Goal: Task Accomplishment & Management: Use online tool/utility

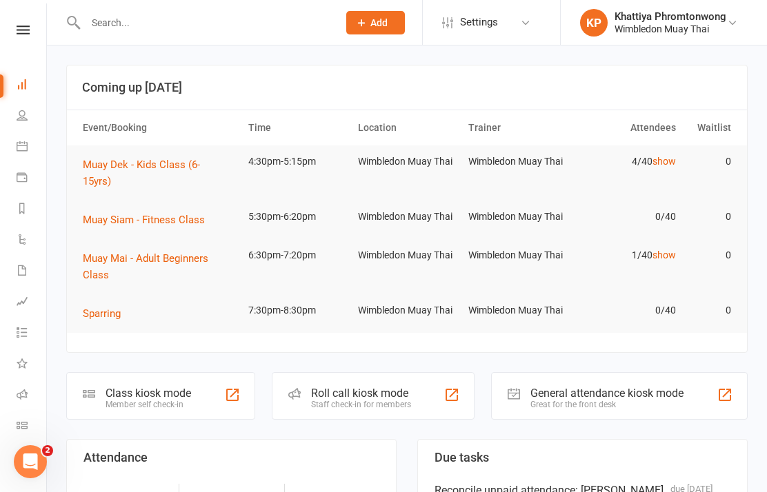
click at [26, 424] on icon at bounding box center [22, 425] width 11 height 11
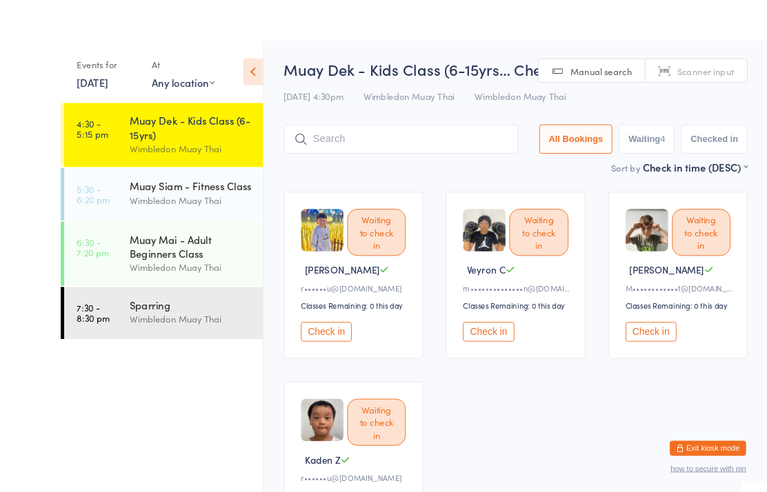
scroll to position [7, 0]
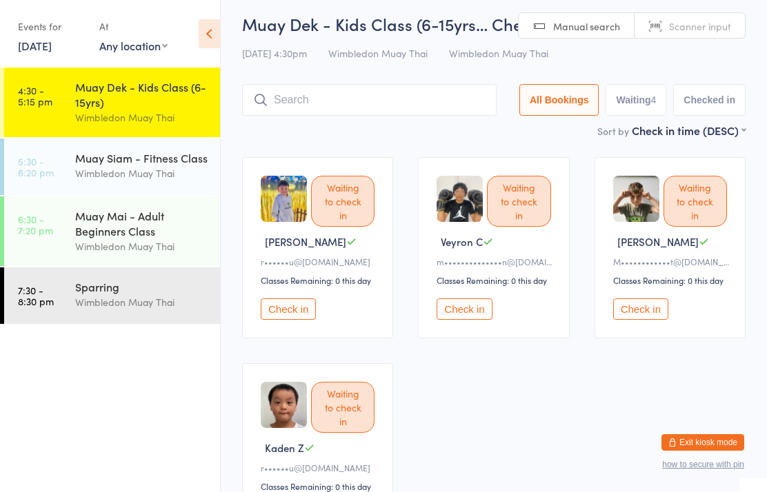
click at [174, 157] on div "Muay Siam - Fitness Class" at bounding box center [141, 157] width 133 height 15
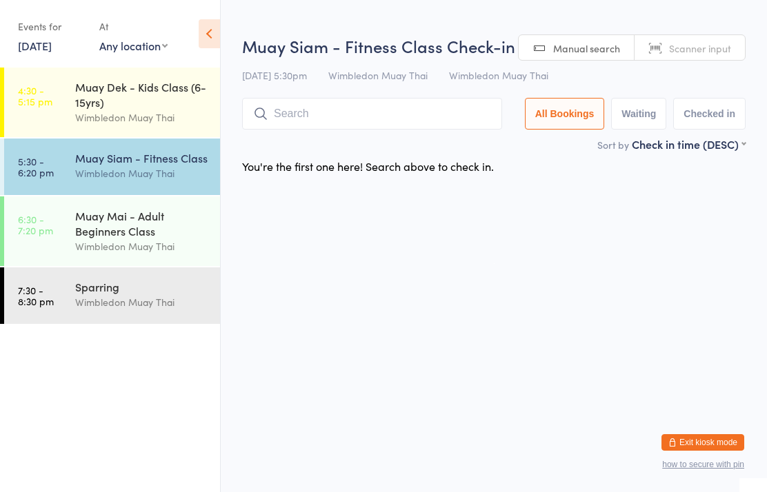
click at [141, 250] on div "Wimbledon Muay Thai" at bounding box center [141, 247] width 133 height 16
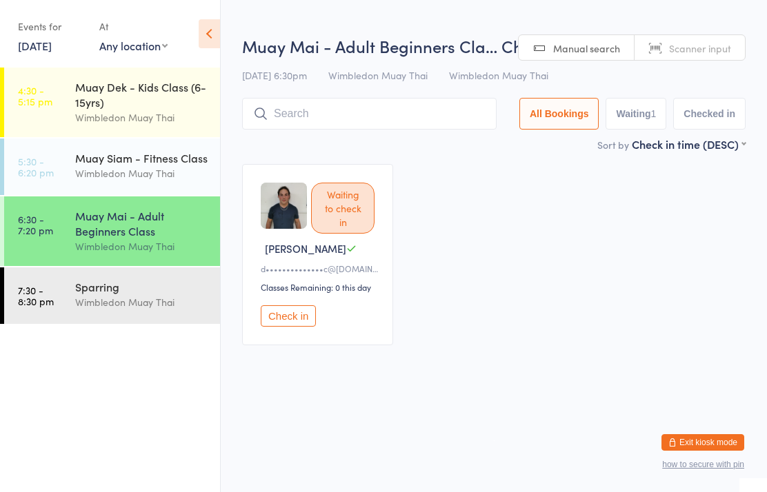
click at [123, 294] on div "Sparring" at bounding box center [141, 286] width 133 height 15
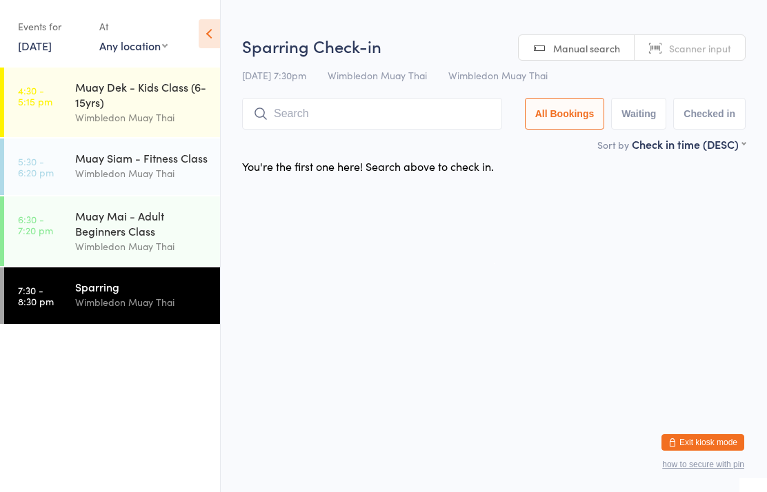
click at [172, 165] on div "Muay Siam - Fitness Class" at bounding box center [141, 157] width 133 height 15
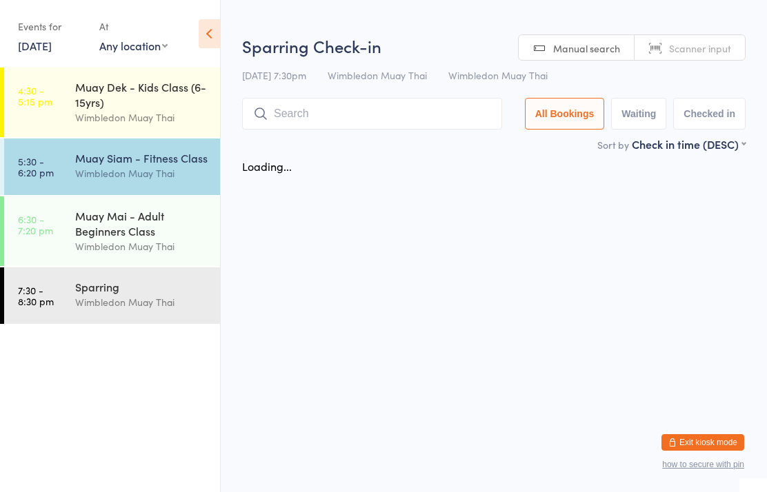
click at [179, 108] on div "Muay Dek - Kids Class (6-15yrs)" at bounding box center [141, 94] width 133 height 30
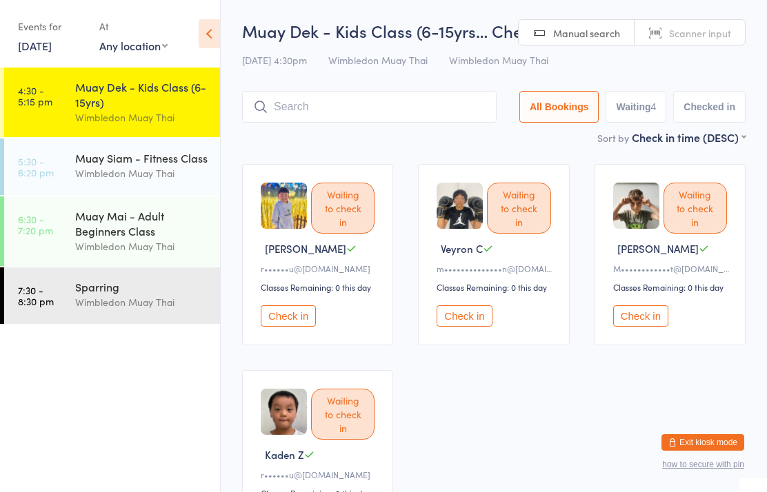
click at [424, 123] on input "search" at bounding box center [369, 107] width 254 height 32
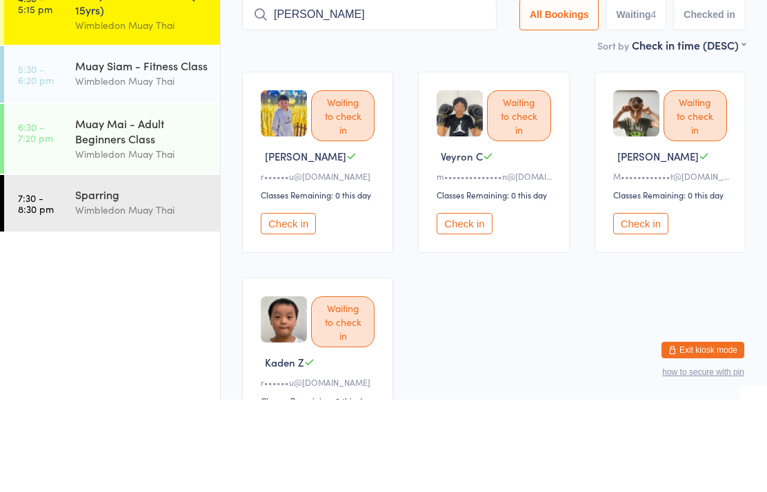
type input "[PERSON_NAME]"
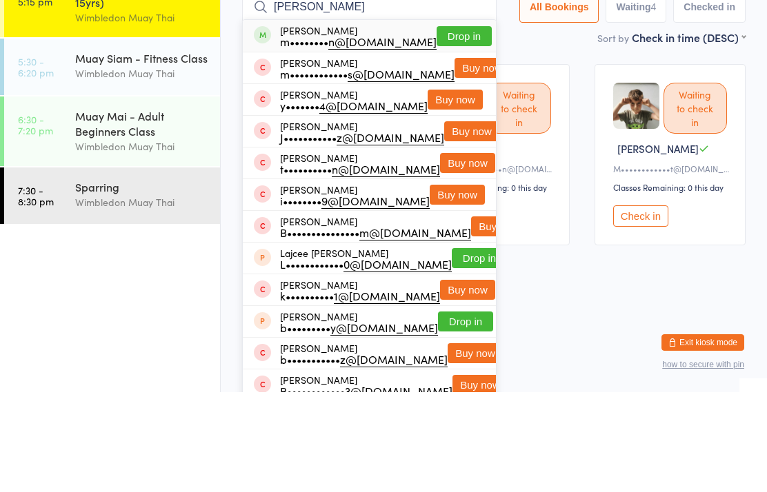
click at [461, 126] on button "Drop in" at bounding box center [463, 136] width 55 height 20
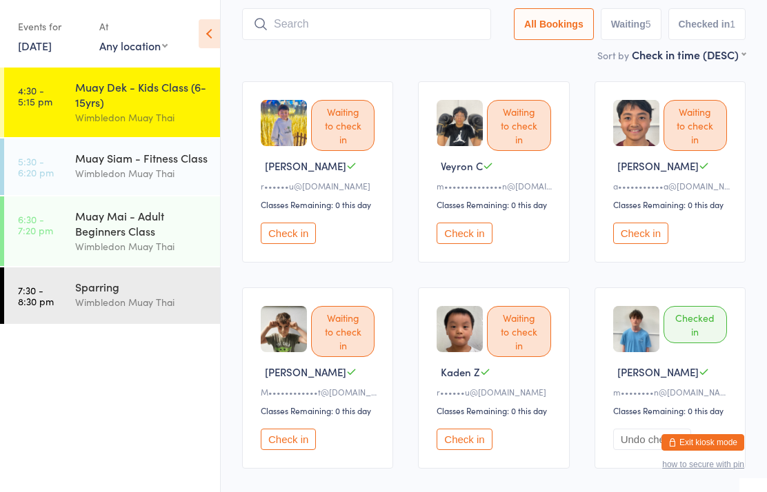
scroll to position [90, 0]
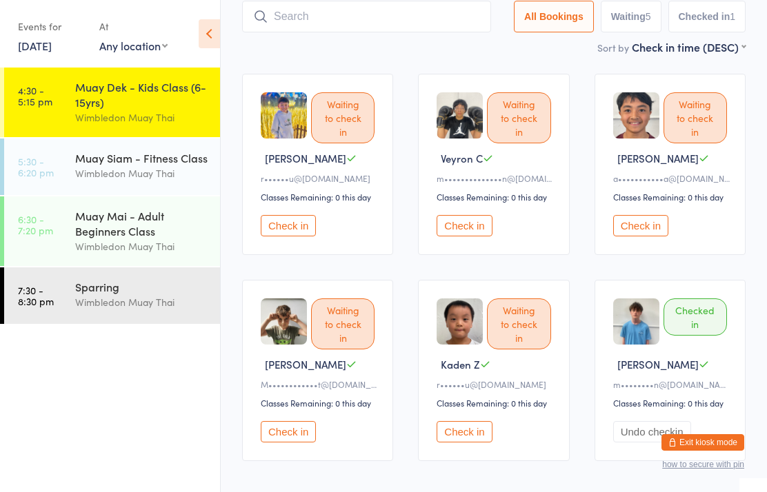
click at [465, 237] on button "Check in" at bounding box center [463, 225] width 55 height 21
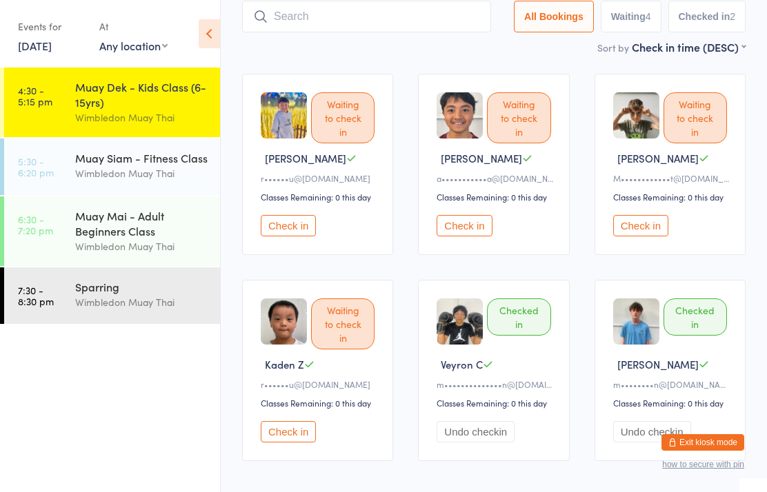
click at [255, 8] on input "search" at bounding box center [366, 17] width 249 height 32
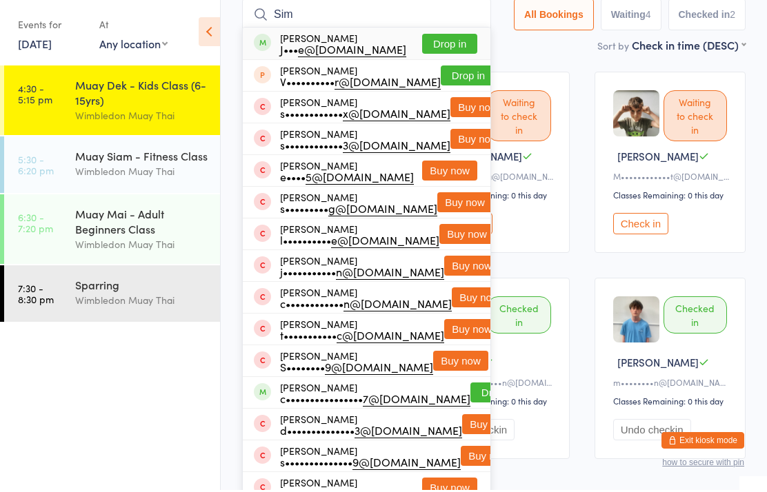
type input "Sim"
click at [452, 45] on button "Drop in" at bounding box center [449, 46] width 55 height 20
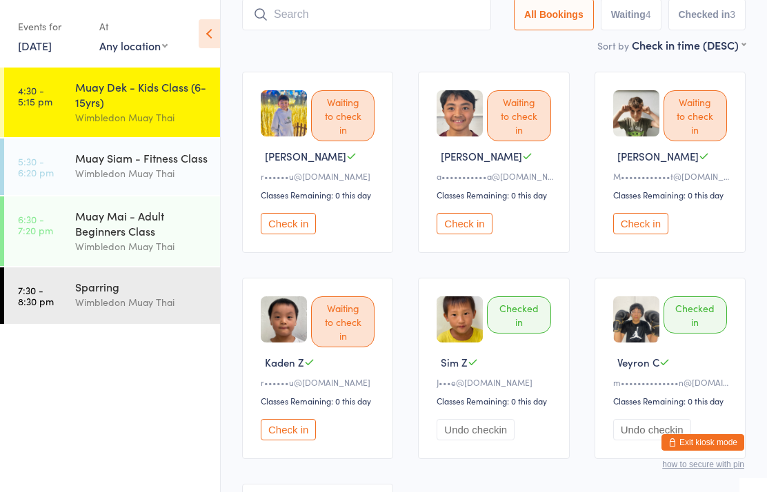
click at [416, 8] on input "search" at bounding box center [366, 15] width 249 height 32
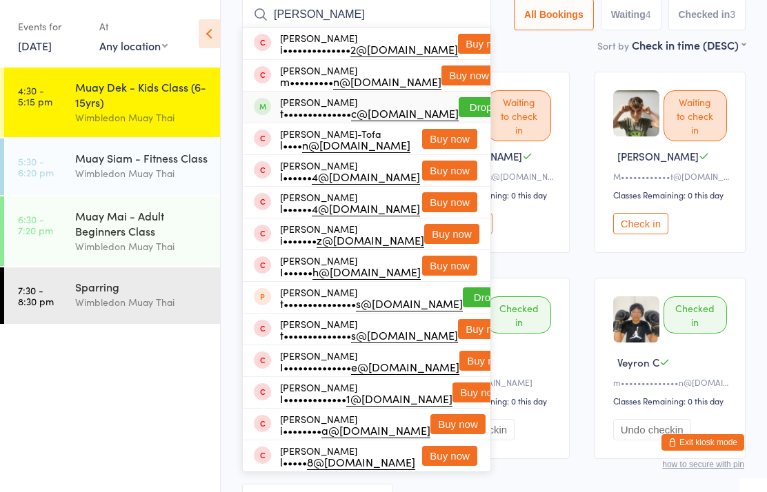
type input "[PERSON_NAME]"
click at [459, 108] on button "Drop in" at bounding box center [486, 107] width 55 height 20
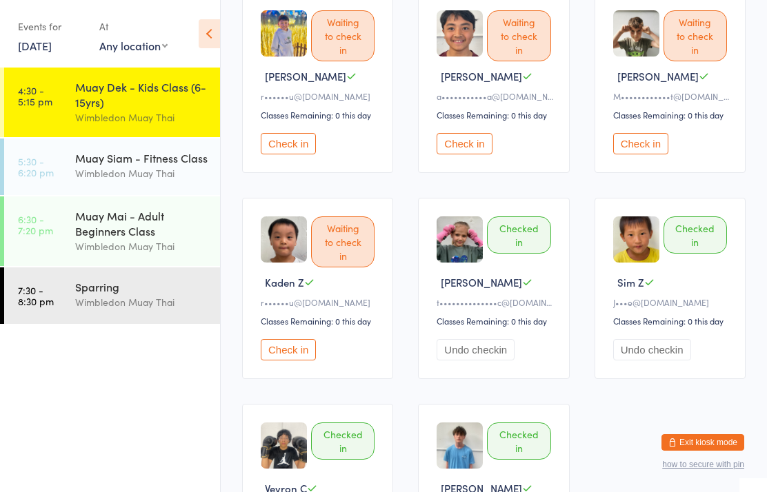
scroll to position [0, 0]
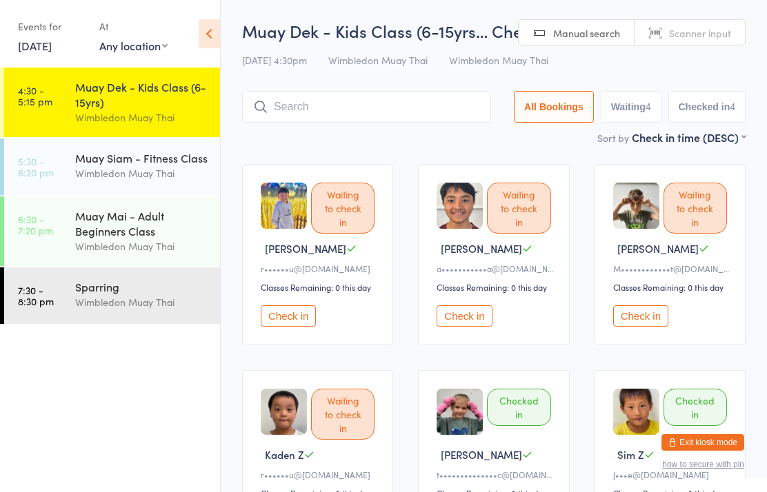
click at [332, 86] on div "Muay Dek - Kids Class (6-15yrs… Check-in [DATE] 4:30pm Wimbledon Muay Thai Wimb…" at bounding box center [493, 74] width 503 height 110
click at [339, 102] on input "search" at bounding box center [366, 107] width 249 height 32
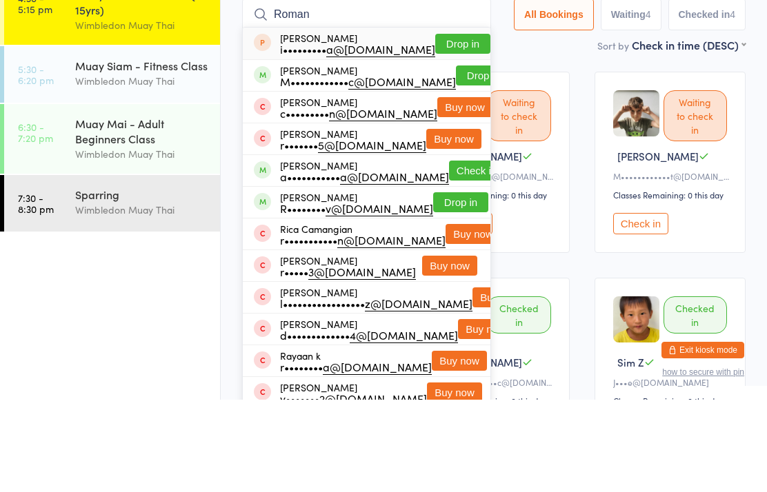
type input "Roman"
click at [465, 158] on button "Drop in" at bounding box center [483, 168] width 55 height 20
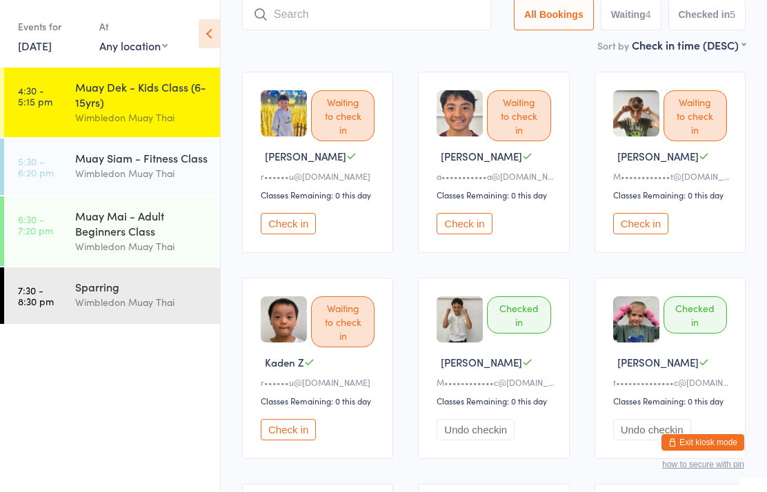
click at [411, 10] on input "search" at bounding box center [366, 15] width 249 height 32
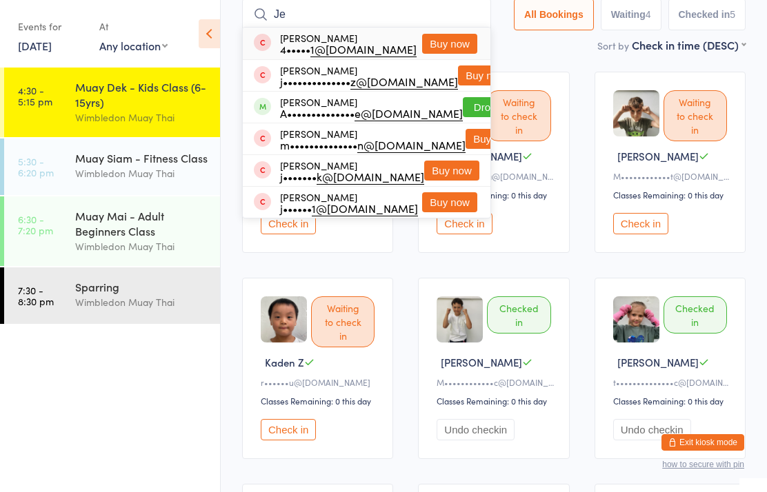
type input "J"
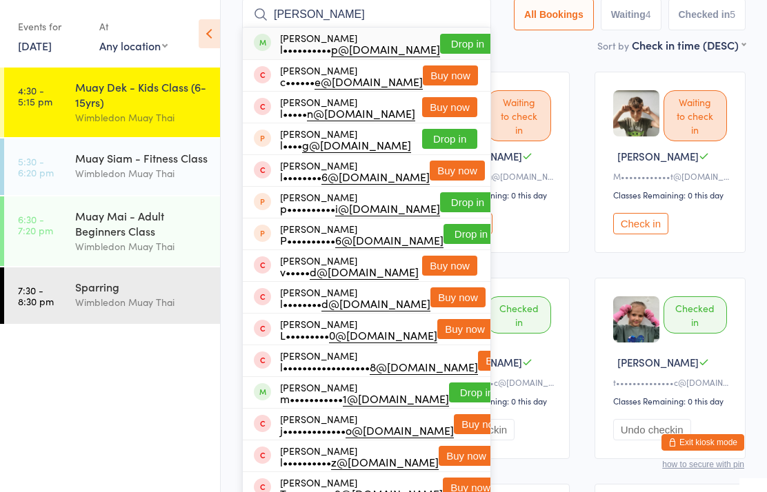
type input "[PERSON_NAME]"
click at [447, 38] on button "Drop in" at bounding box center [467, 44] width 55 height 20
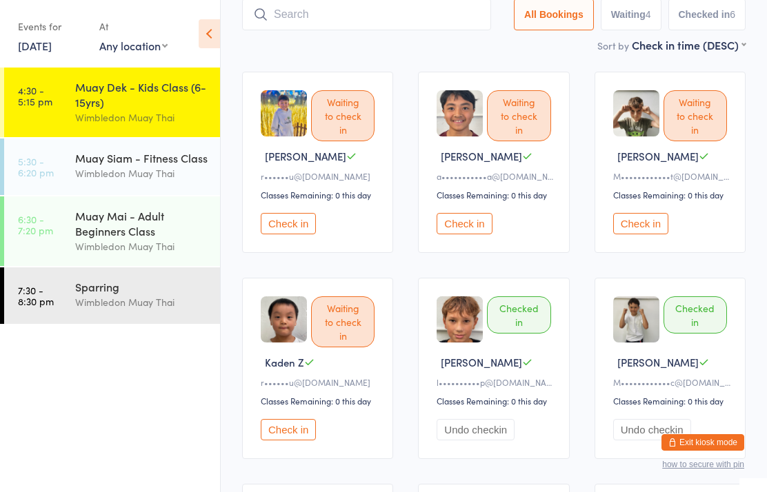
click at [414, 16] on input "search" at bounding box center [366, 15] width 249 height 32
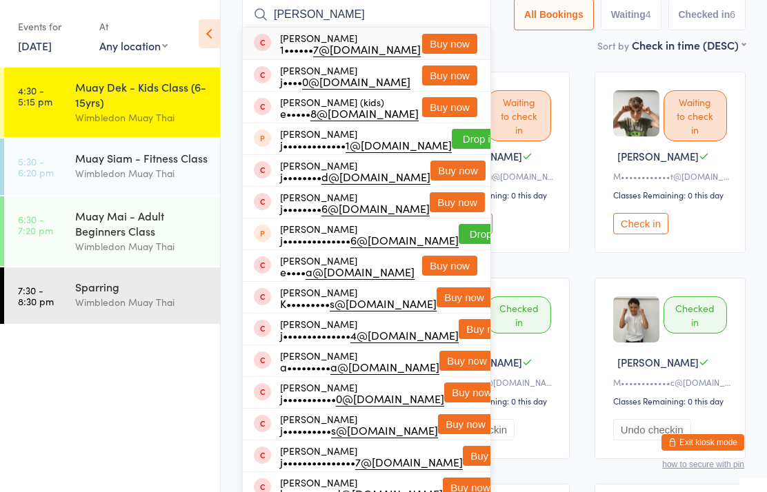
type input "[PERSON_NAME]"
click at [440, 50] on button "Buy now" at bounding box center [449, 44] width 55 height 20
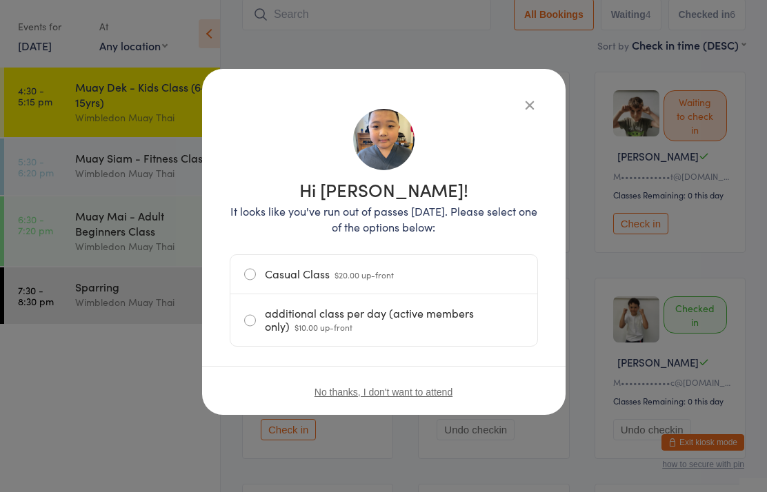
click at [410, 283] on label "Casual Class $20.00 up-front" at bounding box center [383, 274] width 279 height 39
click at [0, 0] on input "Casual Class $20.00 up-front" at bounding box center [0, 0] width 0 height 0
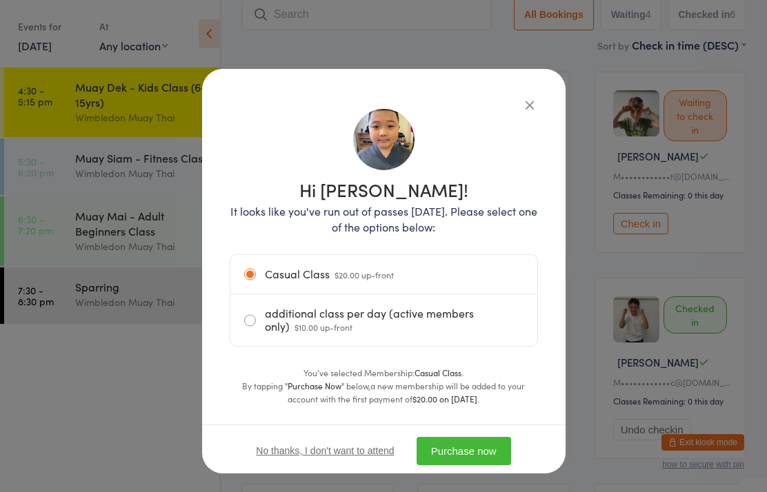
click at [500, 455] on button "Purchase now" at bounding box center [464, 451] width 94 height 28
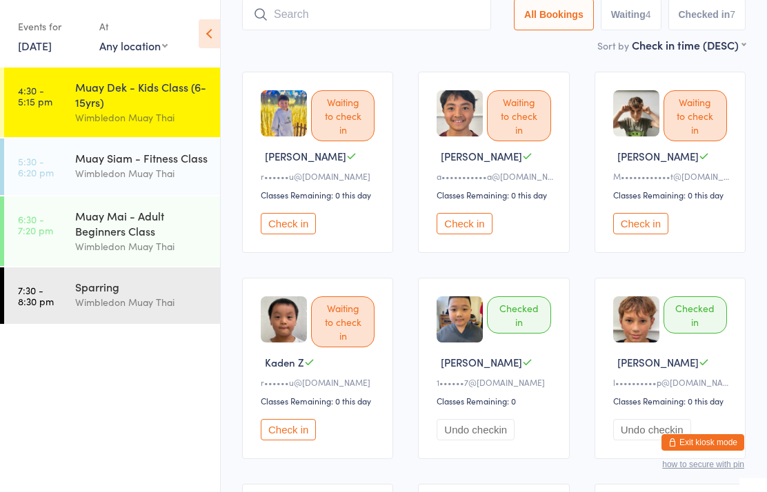
click at [92, 165] on div "Muay Siam - Fitness Class" at bounding box center [141, 157] width 133 height 15
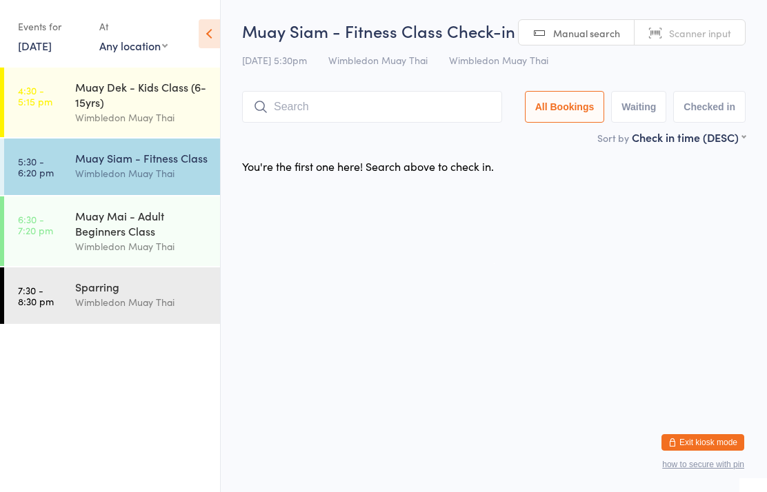
click at [350, 117] on input "search" at bounding box center [372, 107] width 260 height 32
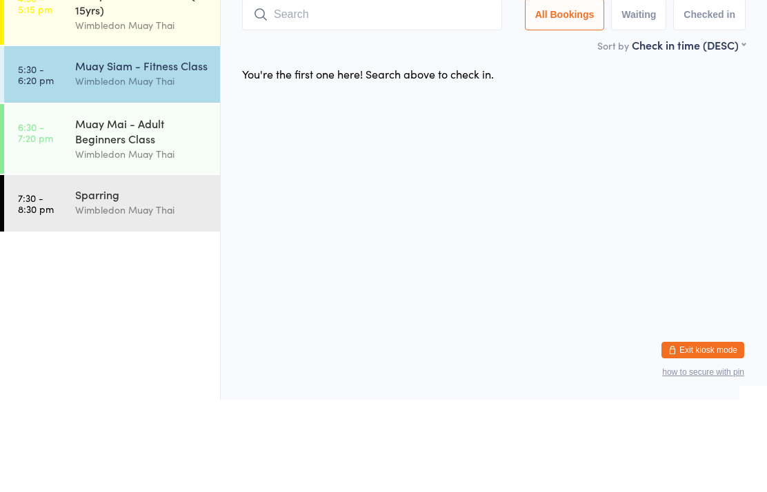
click at [485, 159] on html "You have now entered Kiosk Mode. Members will be able to check themselves in us…" at bounding box center [383, 246] width 767 height 492
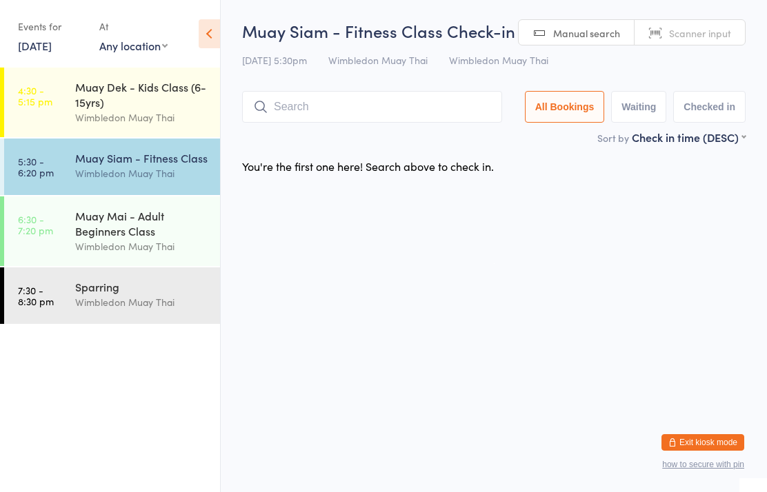
click at [102, 126] on div "Wimbledon Muay Thai" at bounding box center [141, 118] width 133 height 16
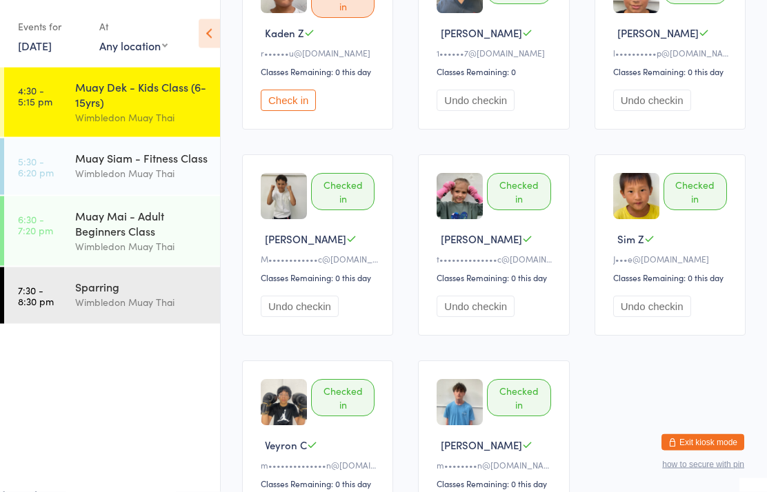
scroll to position [512, 0]
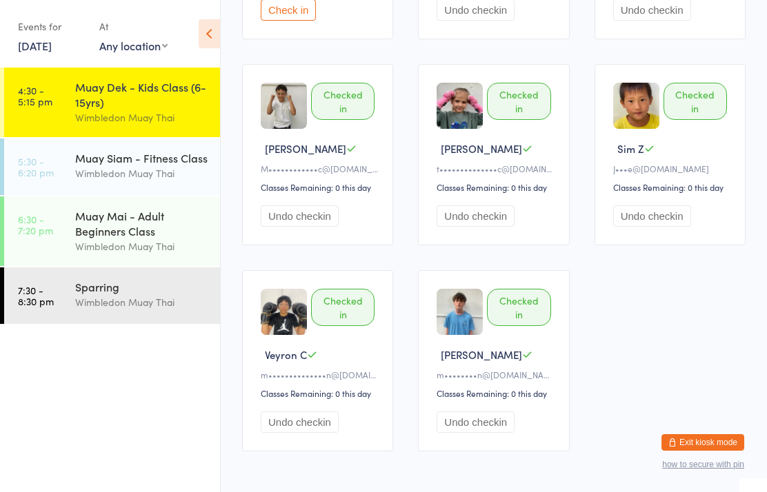
click at [681, 110] on div "Checked in" at bounding box center [694, 101] width 63 height 37
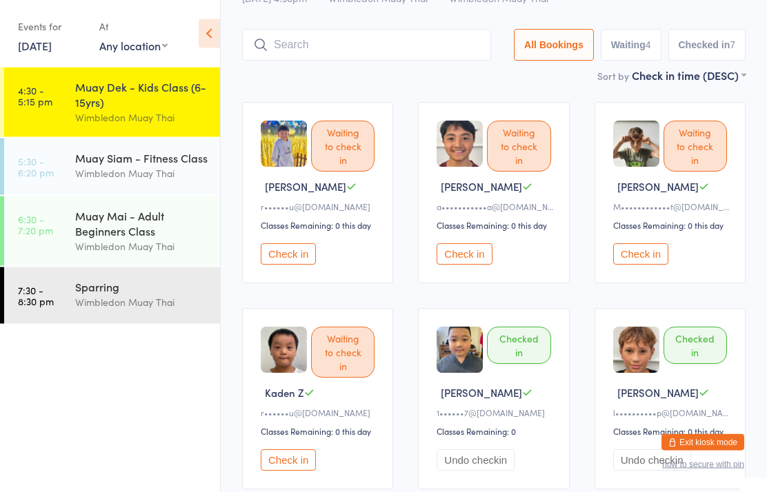
scroll to position [0, 0]
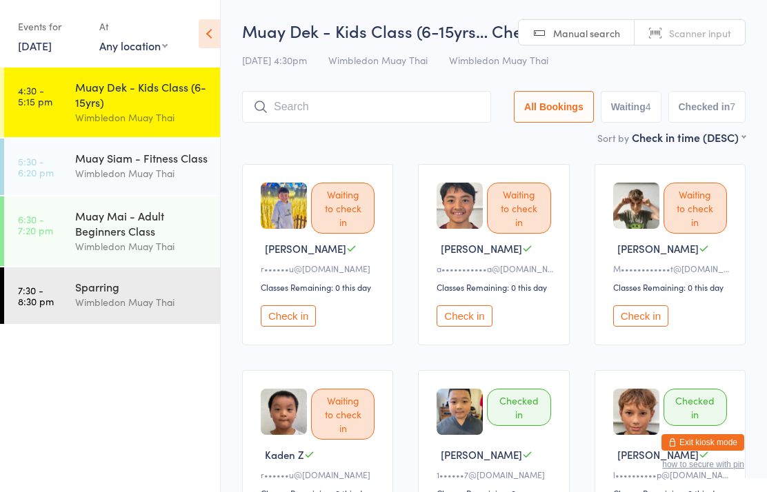
click at [403, 123] on input "search" at bounding box center [366, 107] width 249 height 32
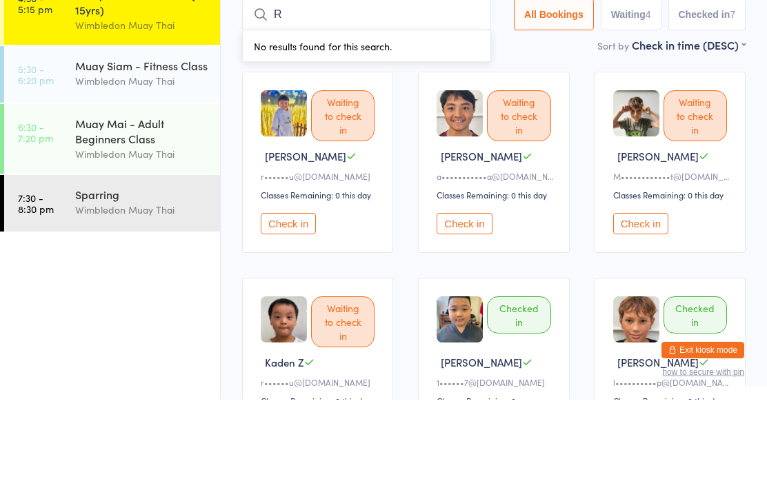
type input "R"
click at [323, 183] on div "Waiting to check in" at bounding box center [342, 208] width 63 height 51
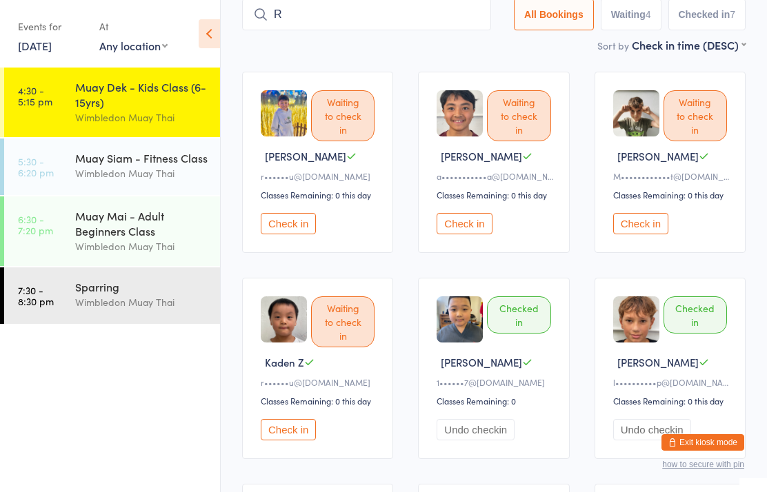
click at [285, 234] on button "Check in" at bounding box center [288, 223] width 55 height 21
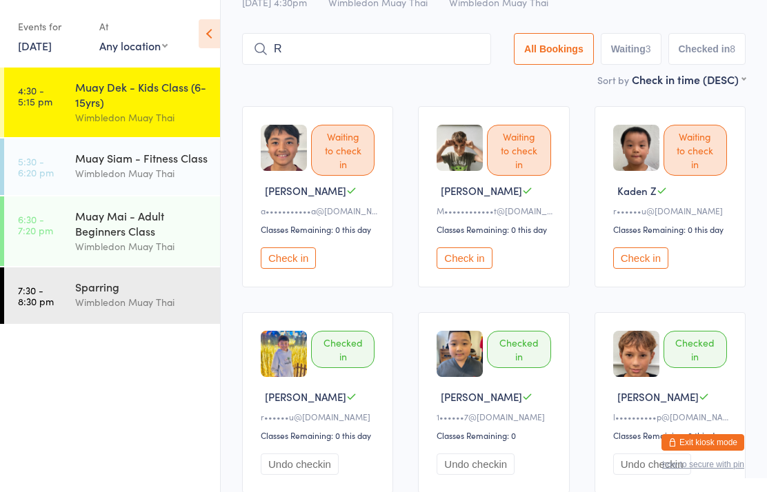
scroll to position [0, 0]
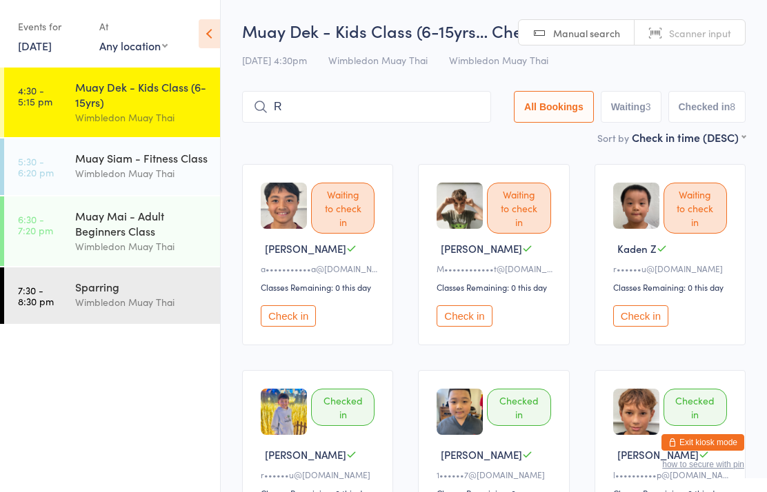
click at [66, 91] on link "4:30 - 5:15 pm Muay Dek - Kids Class (6-15yrs) Wimbledon Muay Thai" at bounding box center [112, 103] width 216 height 70
click at [428, 123] on input "search" at bounding box center [366, 107] width 249 height 32
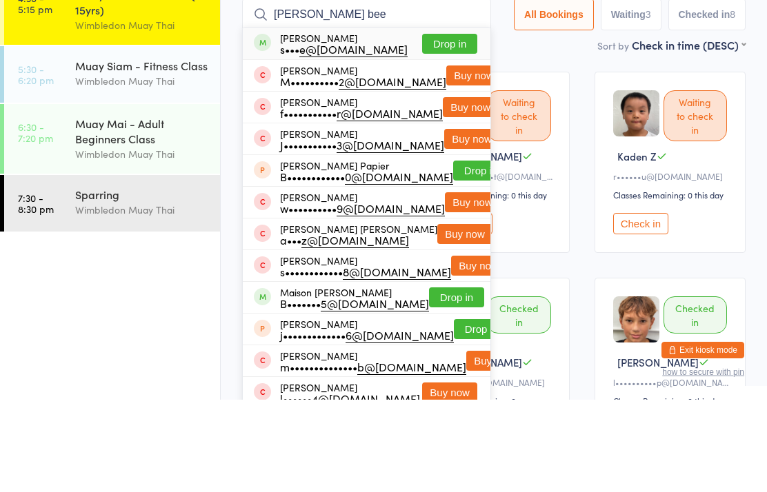
type input "[PERSON_NAME] bee"
click at [449, 126] on button "Drop in" at bounding box center [449, 136] width 55 height 20
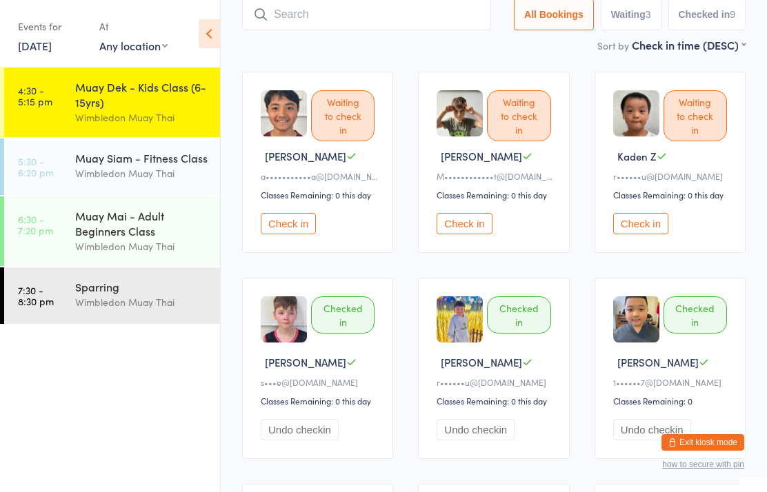
click at [413, 20] on input "search" at bounding box center [366, 15] width 249 height 32
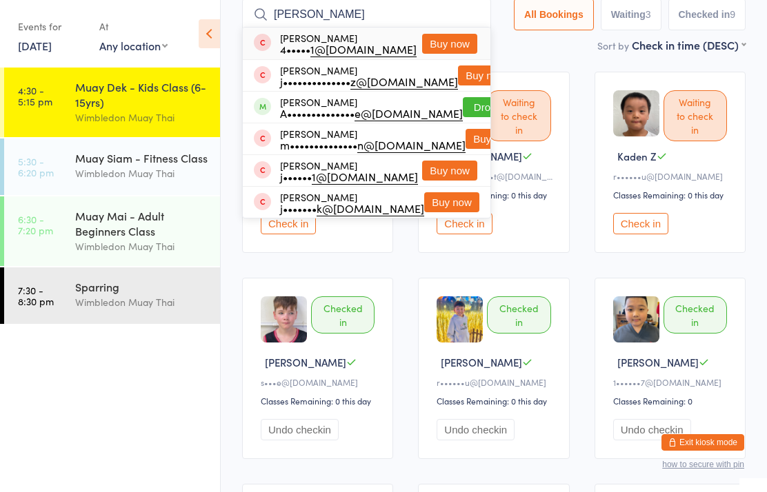
type input "[PERSON_NAME]"
click at [468, 107] on button "Drop in" at bounding box center [490, 107] width 55 height 20
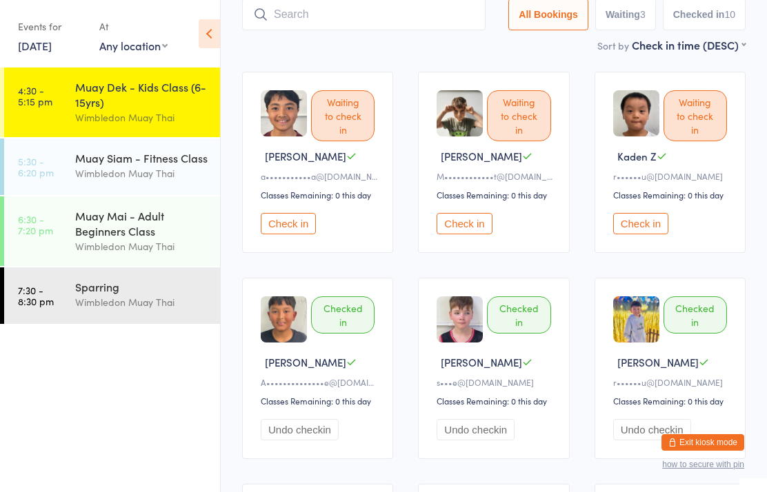
click at [453, 11] on input "search" at bounding box center [363, 15] width 243 height 32
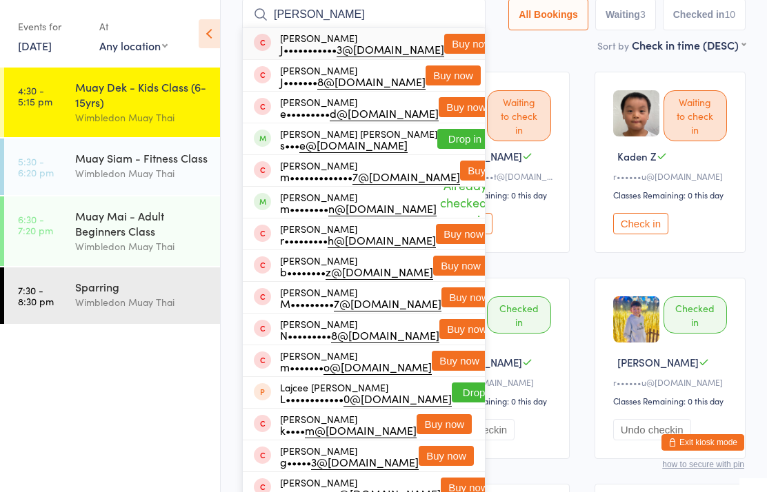
type input "[PERSON_NAME]"
click at [443, 139] on button "Drop in" at bounding box center [464, 139] width 55 height 20
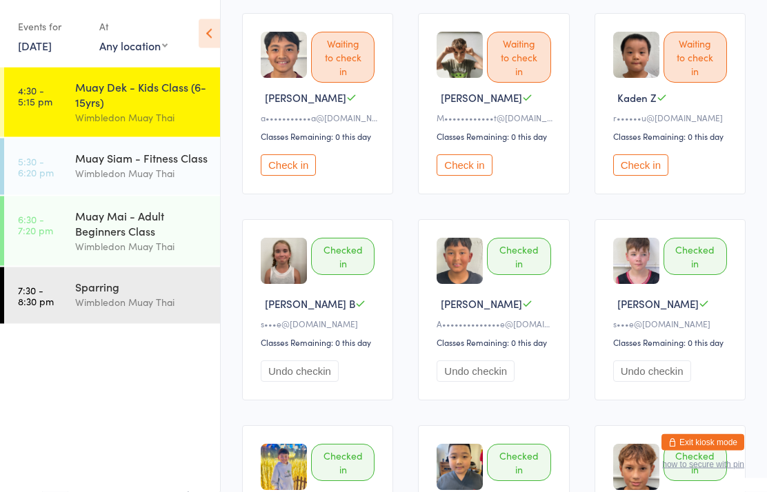
scroll to position [151, 0]
click at [648, 171] on button "Check in" at bounding box center [640, 164] width 55 height 21
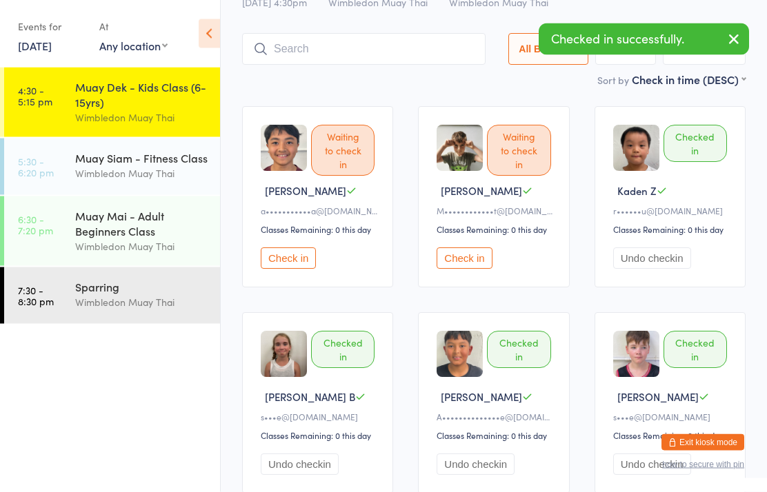
scroll to position [0, 0]
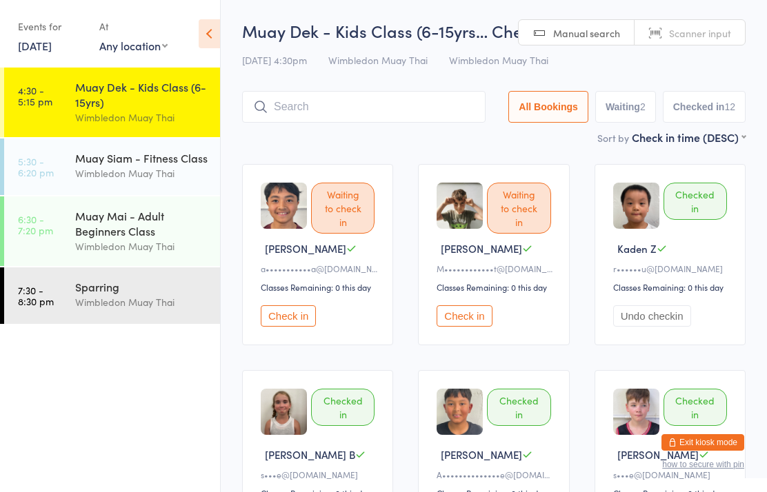
click at [401, 118] on input "search" at bounding box center [363, 107] width 243 height 32
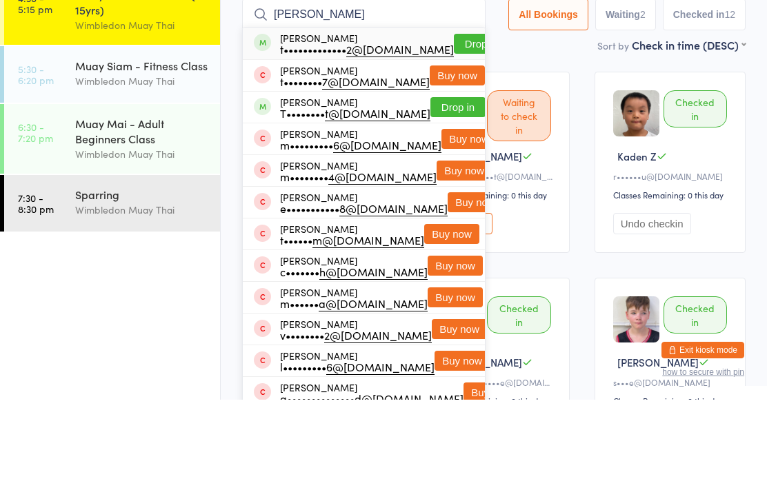
type input "[PERSON_NAME]"
click at [381, 136] on div "t••••••••••••• 2@[DOMAIN_NAME]" at bounding box center [367, 141] width 174 height 11
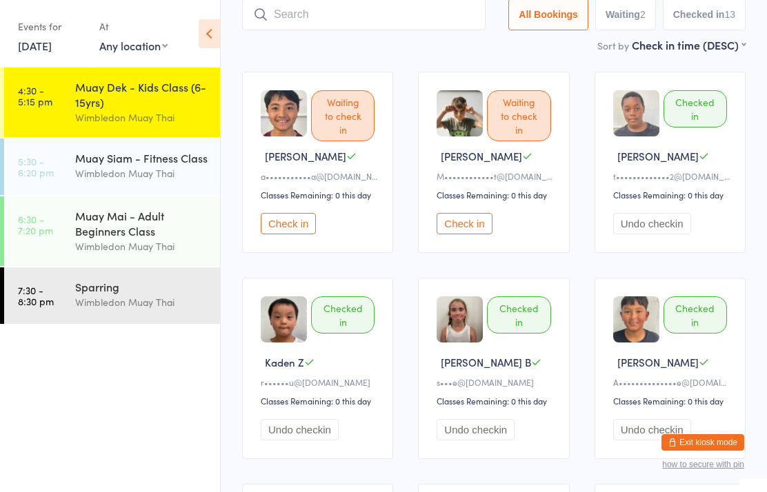
click at [393, 12] on input "search" at bounding box center [363, 15] width 243 height 32
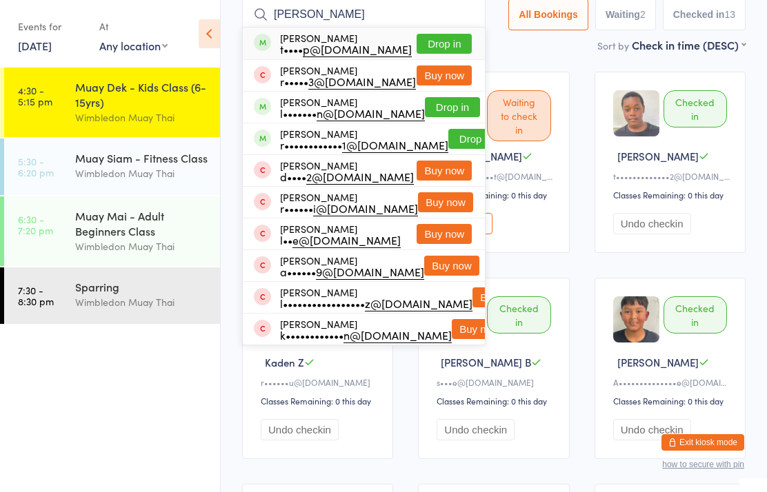
type input "[PERSON_NAME]"
click at [424, 41] on button "Drop in" at bounding box center [444, 44] width 55 height 20
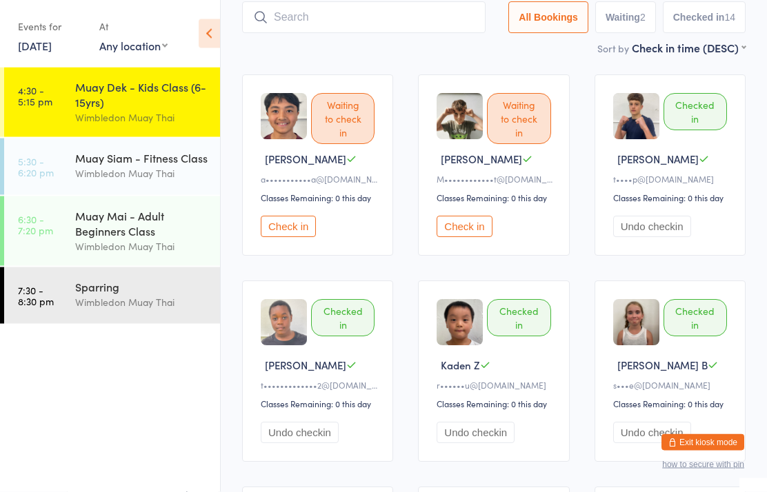
scroll to position [0, 0]
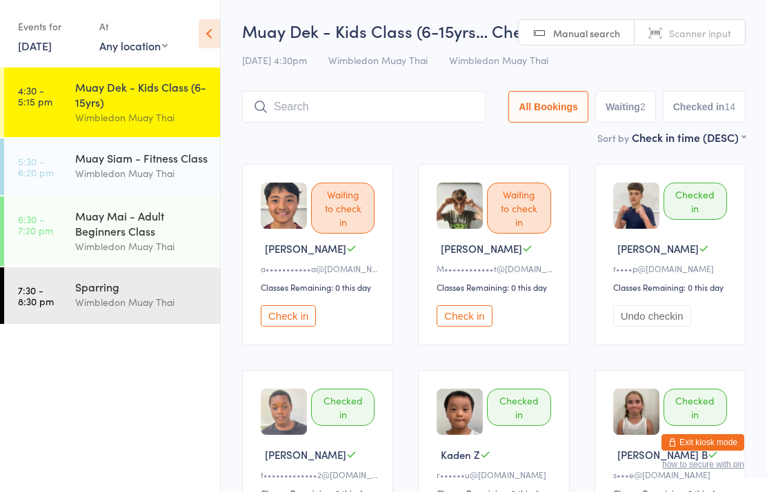
click at [318, 103] on input "search" at bounding box center [363, 107] width 243 height 32
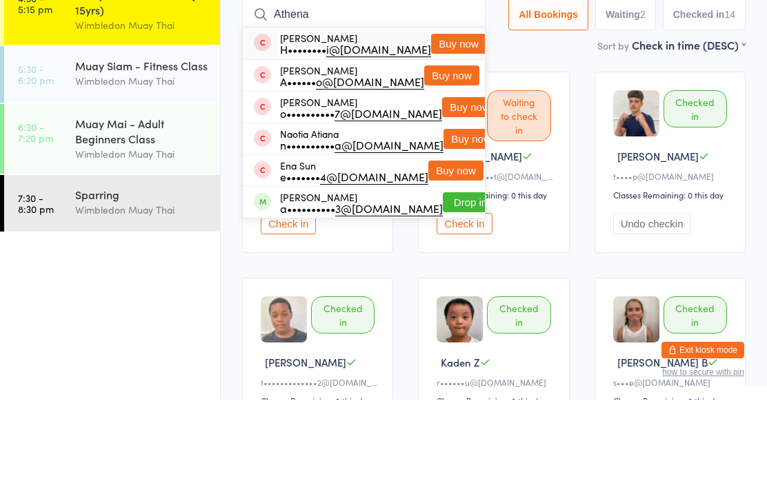
type input "Athena"
click at [448, 126] on button "Buy now" at bounding box center [458, 136] width 55 height 20
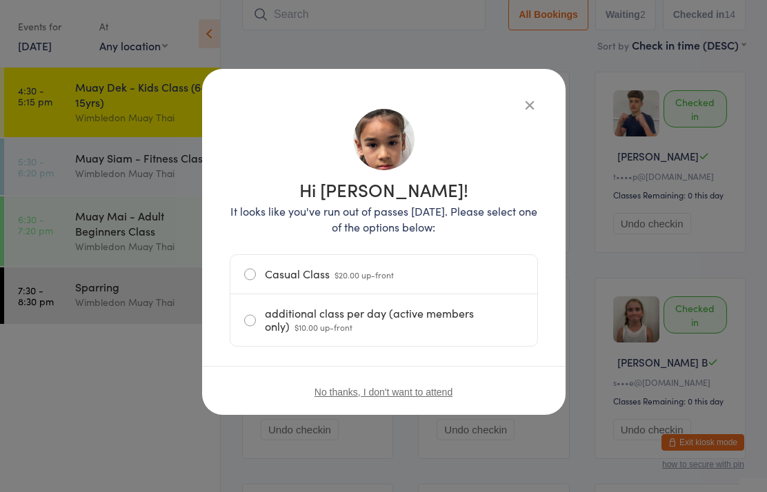
click at [257, 274] on label "Casual Class $20.00 up-front" at bounding box center [383, 274] width 279 height 39
click at [0, 0] on input "Casual Class $20.00 up-front" at bounding box center [0, 0] width 0 height 0
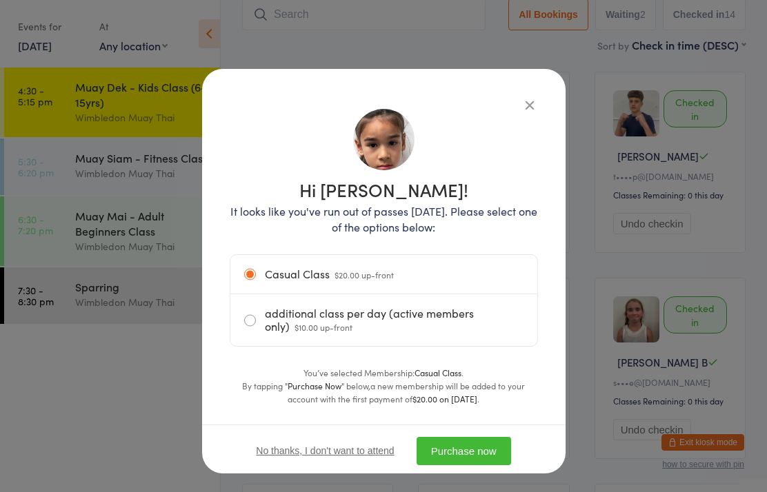
click at [483, 451] on button "Purchase now" at bounding box center [464, 451] width 94 height 28
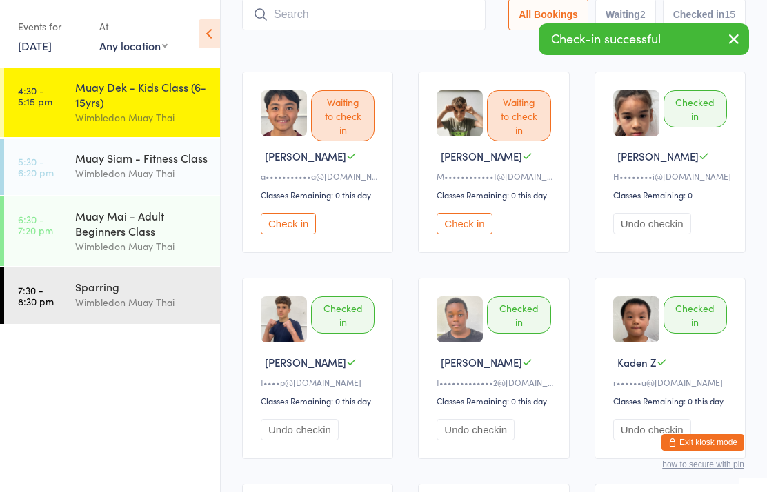
click at [423, 24] on input "search" at bounding box center [363, 15] width 243 height 32
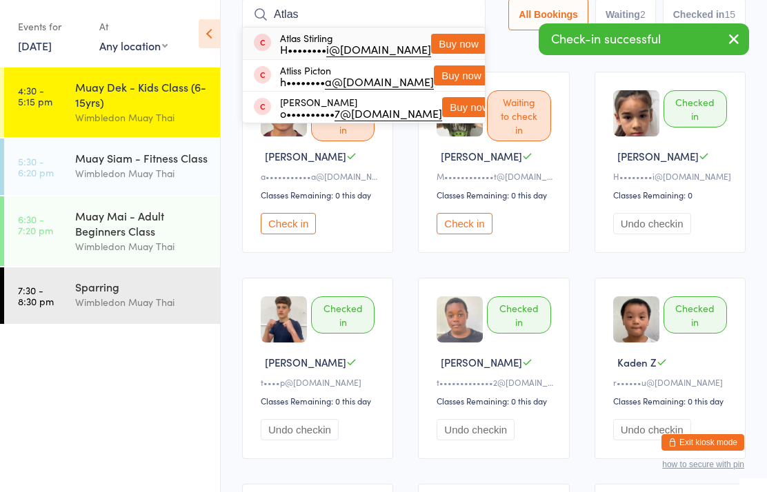
type input "Atlas"
click at [448, 41] on button "Buy now" at bounding box center [458, 44] width 55 height 20
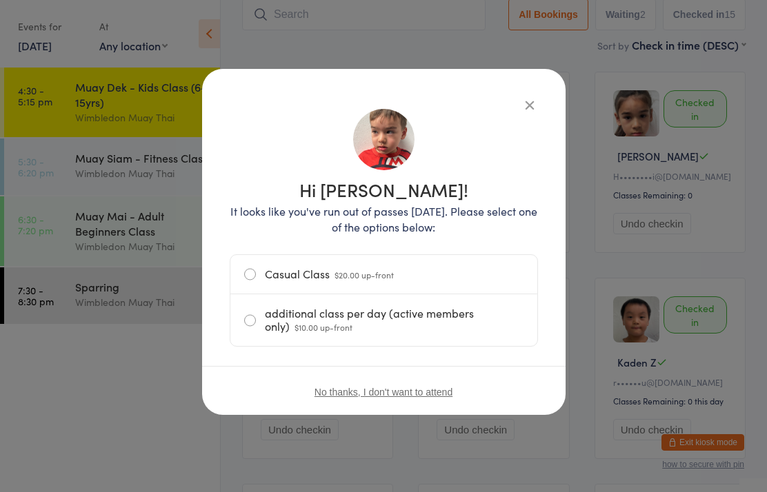
click at [310, 264] on label "Casual Class $20.00 up-front" at bounding box center [383, 274] width 279 height 39
click at [0, 0] on input "Casual Class $20.00 up-front" at bounding box center [0, 0] width 0 height 0
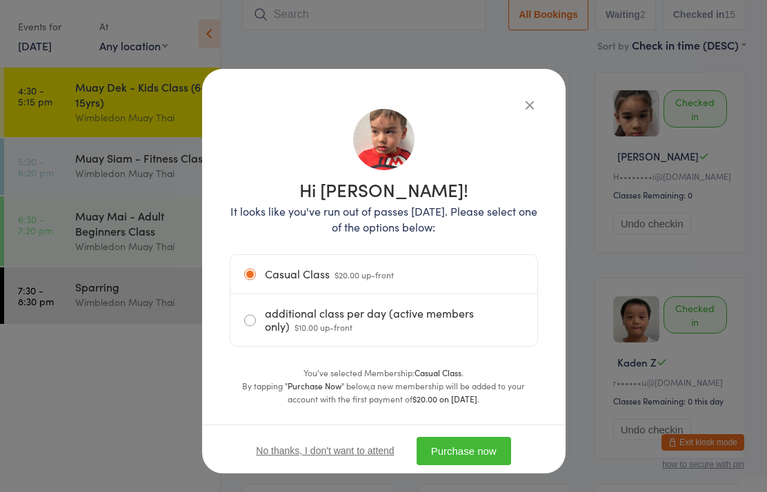
click at [474, 453] on button "Purchase now" at bounding box center [464, 451] width 94 height 28
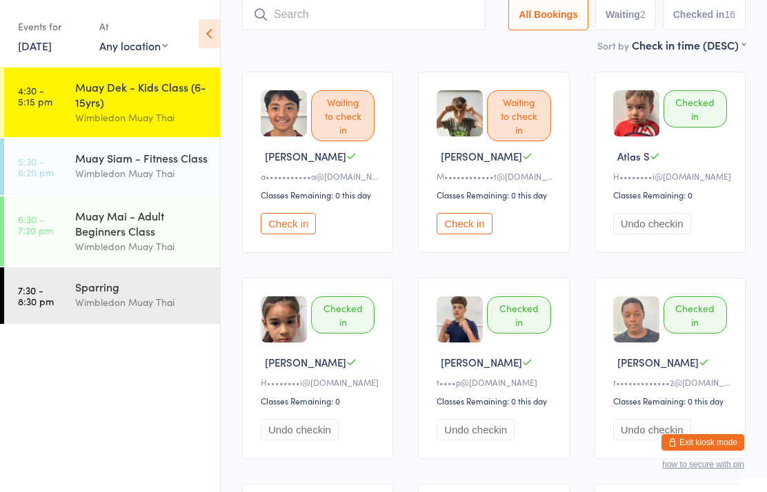
scroll to position [0, 0]
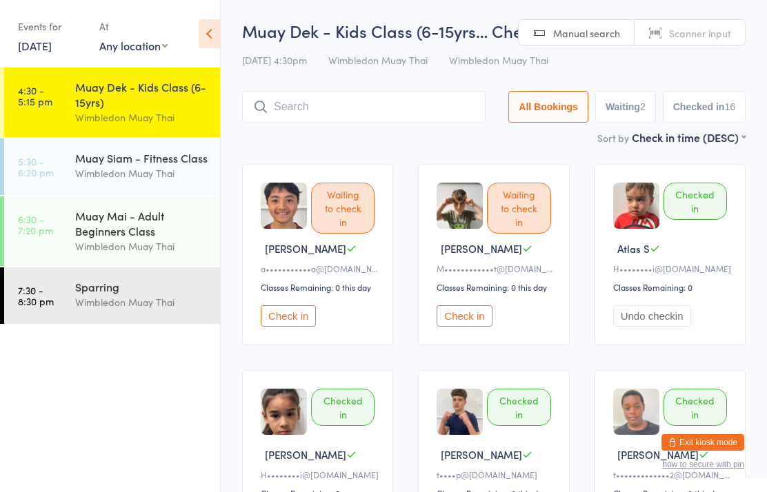
click at [301, 325] on button "Check in" at bounding box center [288, 315] width 55 height 21
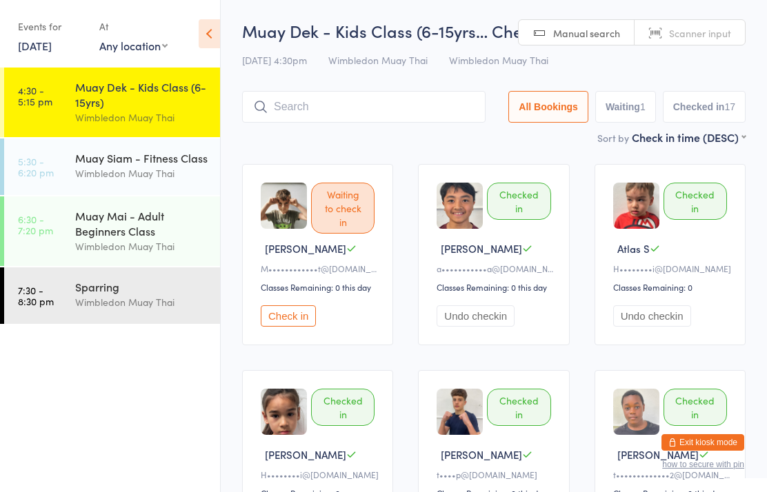
click at [41, 102] on time "4:30 - 5:15 pm" at bounding box center [35, 96] width 34 height 22
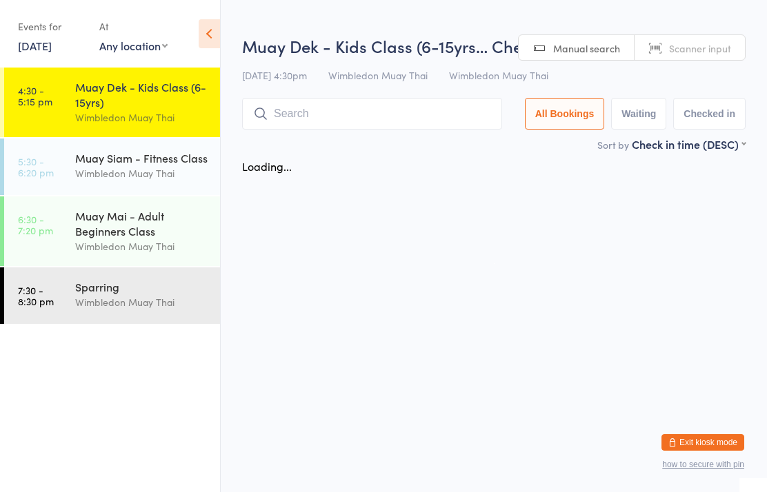
click at [53, 171] on time "5:30 - 6:20 pm" at bounding box center [36, 167] width 36 height 22
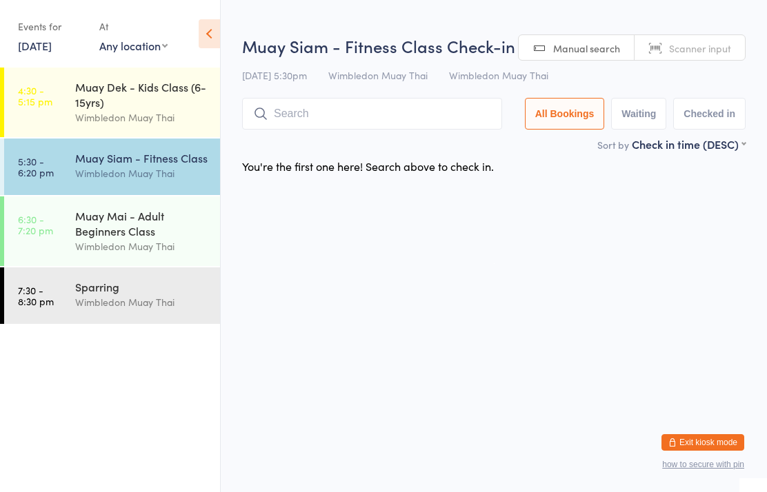
click at [37, 236] on time "6:30 - 7:20 pm" at bounding box center [35, 225] width 35 height 22
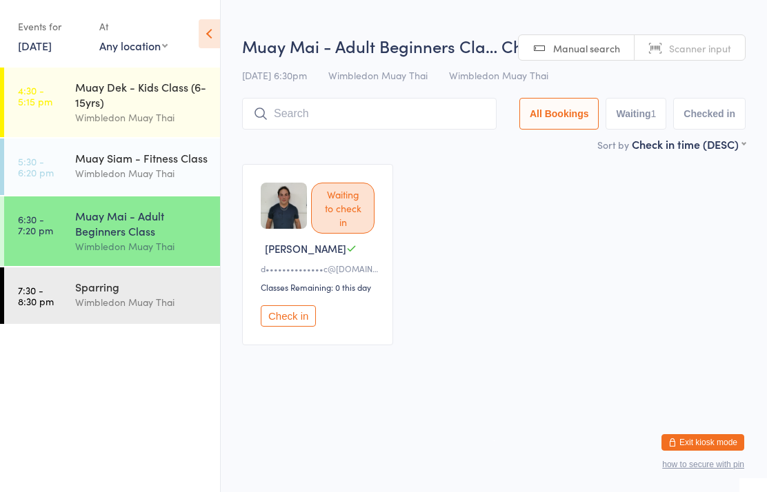
click at [30, 302] on time "7:30 - 8:30 pm" at bounding box center [36, 296] width 36 height 22
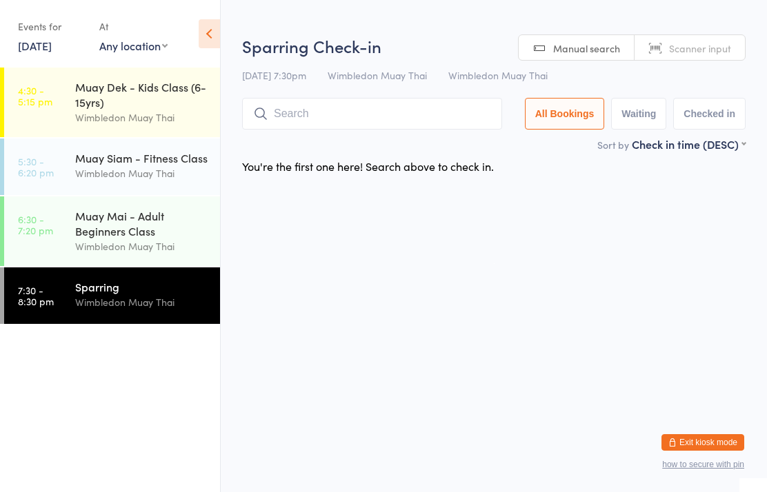
click at [17, 169] on link "5:30 - 6:20 pm Muay Siam - Fitness Class Wimbledon Muay Thai" at bounding box center [112, 167] width 216 height 57
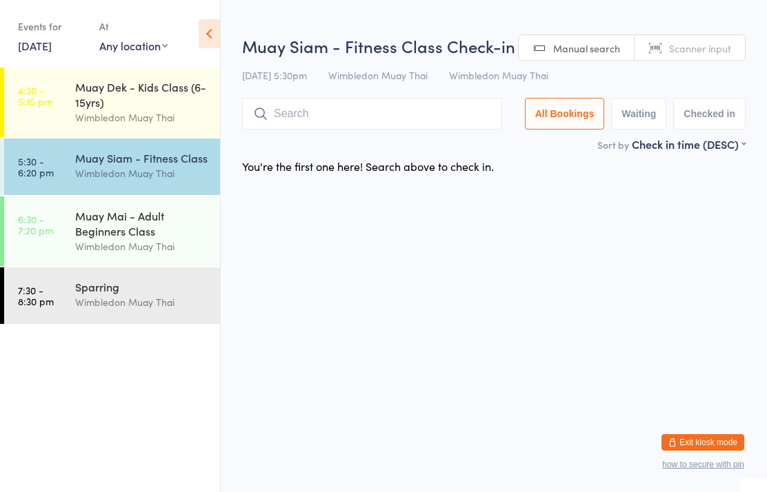
click at [32, 89] on time "4:30 - 5:15 pm" at bounding box center [35, 96] width 34 height 22
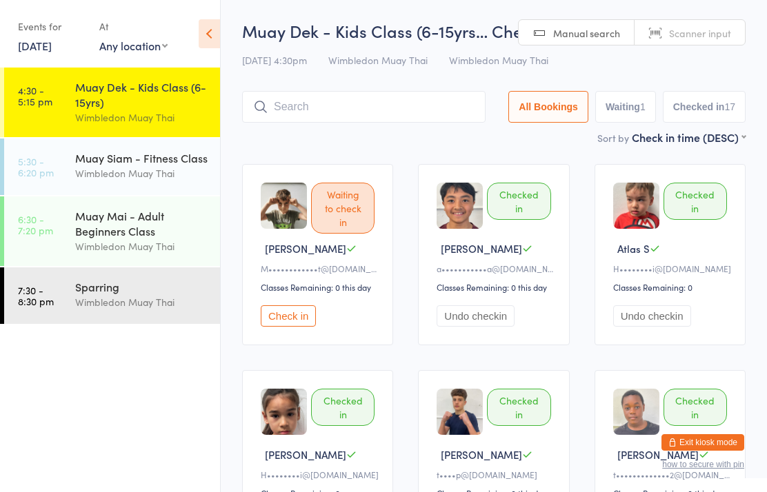
click at [135, 96] on div "Muay Dek - Kids Class (6-15yrs)" at bounding box center [141, 94] width 133 height 30
click at [283, 104] on input "search" at bounding box center [363, 107] width 243 height 32
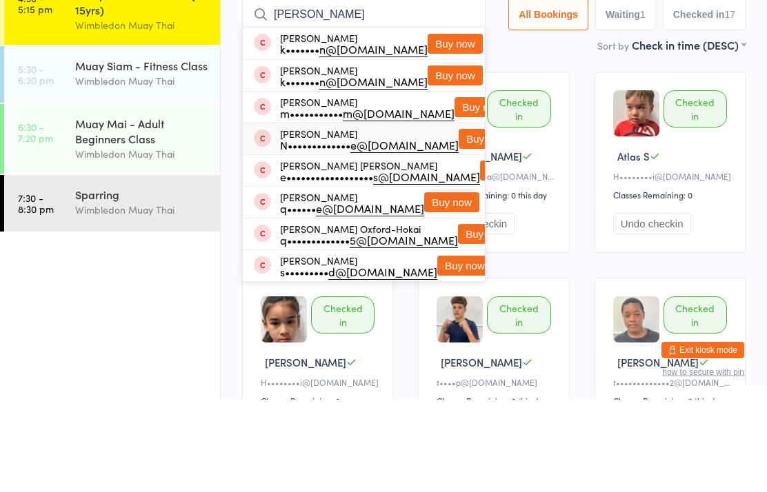
type input "[PERSON_NAME]"
click at [280, 221] on div "[PERSON_NAME] N••••••••••••• e@[DOMAIN_NAME]" at bounding box center [369, 232] width 179 height 22
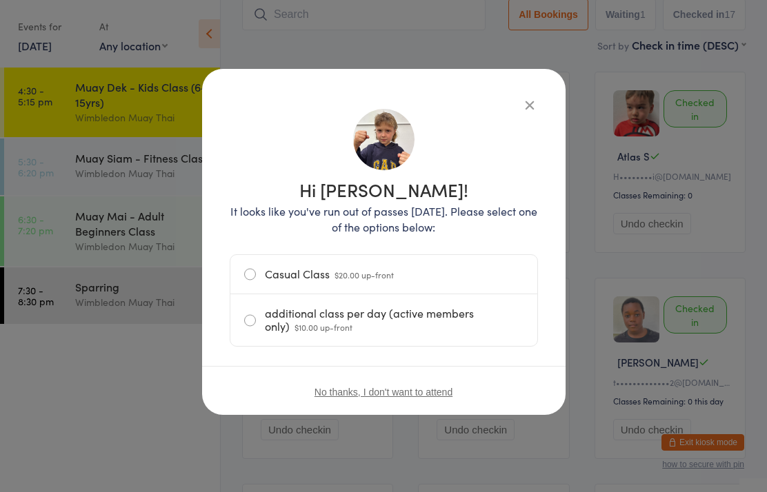
click at [283, 276] on label "Casual Class $20.00 up-front" at bounding box center [383, 274] width 279 height 39
click at [0, 0] on input "Casual Class $20.00 up-front" at bounding box center [0, 0] width 0 height 0
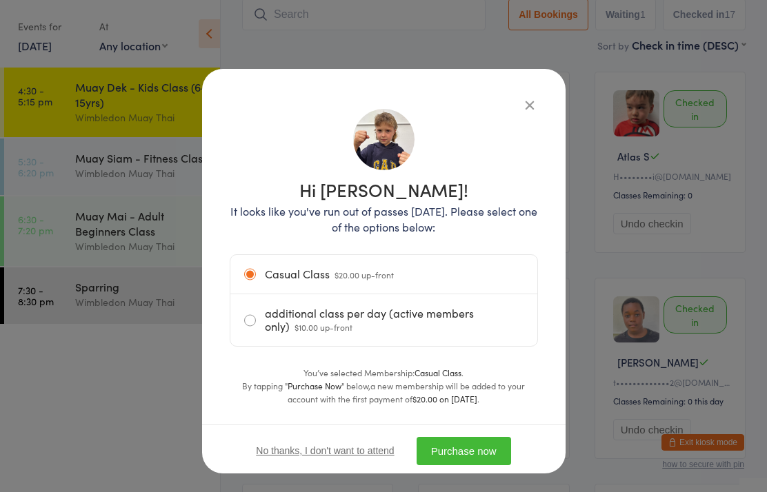
click at [460, 459] on button "Purchase now" at bounding box center [464, 451] width 94 height 28
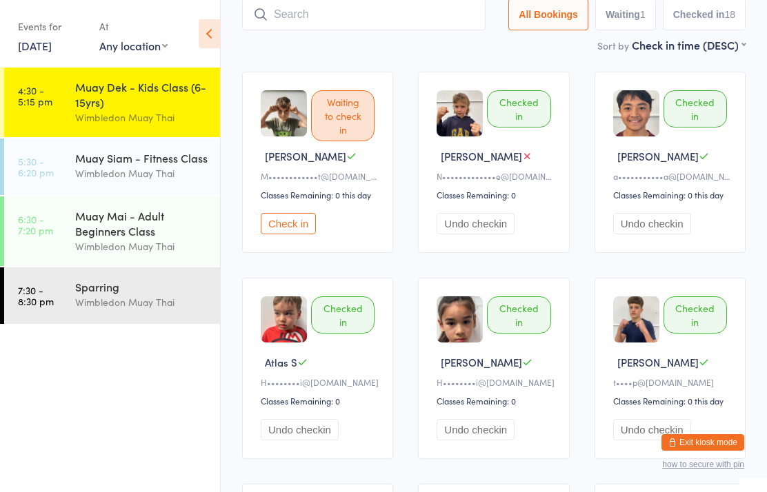
click at [136, 79] on div "Muay Dek - Kids Class (6-15yrs)" at bounding box center [141, 94] width 133 height 30
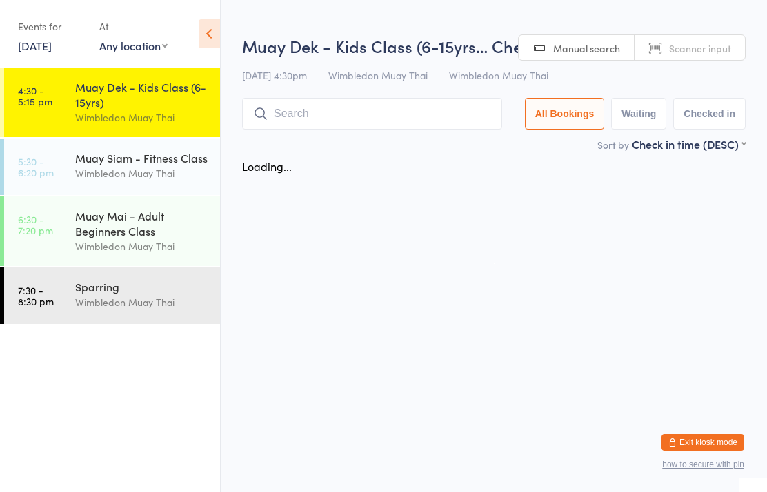
scroll to position [0, 0]
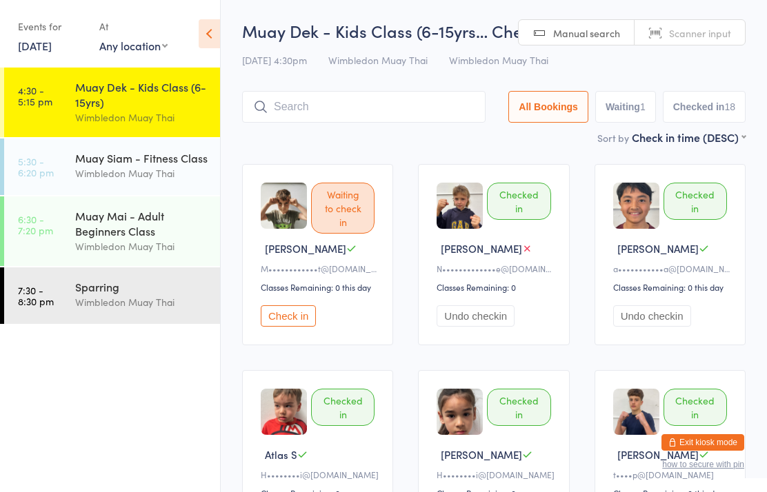
click at [141, 78] on div "Muay Dek - Kids Class (6-15yrs) Wimbledon Muay Thai" at bounding box center [147, 103] width 145 height 70
click at [370, 96] on input "search" at bounding box center [363, 107] width 243 height 32
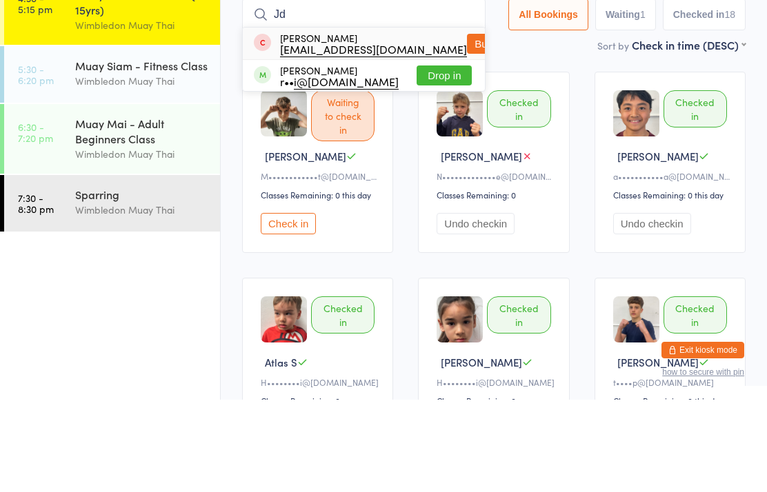
type input "Jd"
click at [447, 158] on button "Drop in" at bounding box center [444, 168] width 55 height 20
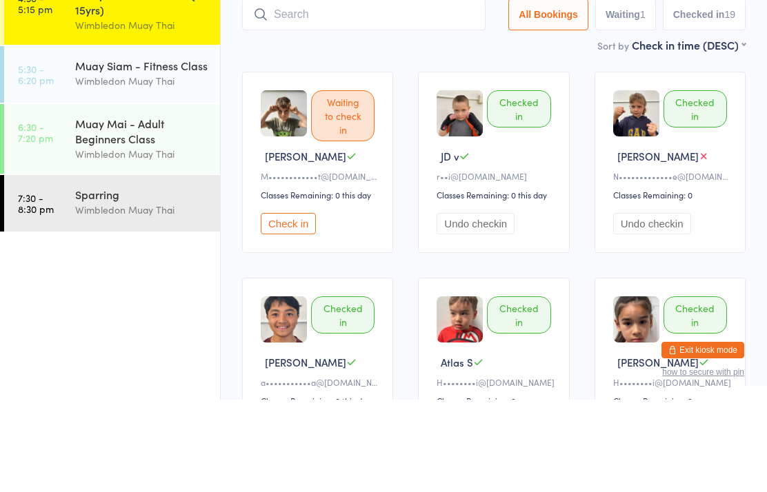
click at [49, 68] on link "4:30 - 5:15 pm Muay Dek - Kids Class (6-15yrs) Wimbledon Muay Thai" at bounding box center [112, 103] width 216 height 70
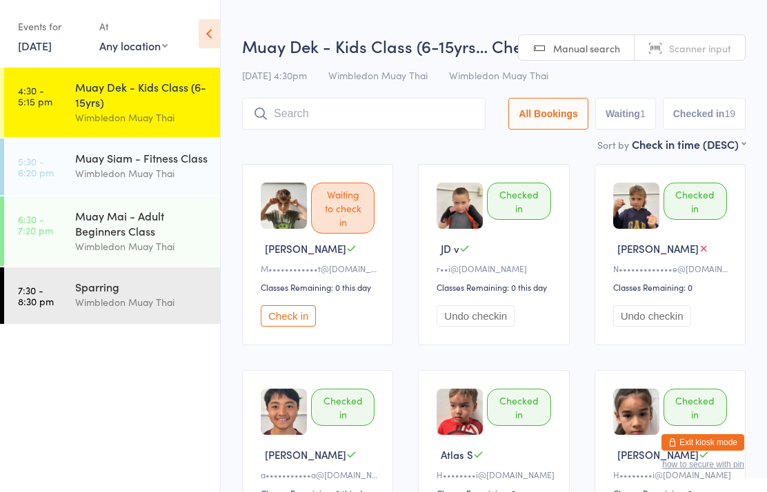
click at [61, 96] on link "4:30 - 5:15 pm Muay Dek - Kids Class (6-15yrs) Wimbledon Muay Thai" at bounding box center [112, 103] width 216 height 70
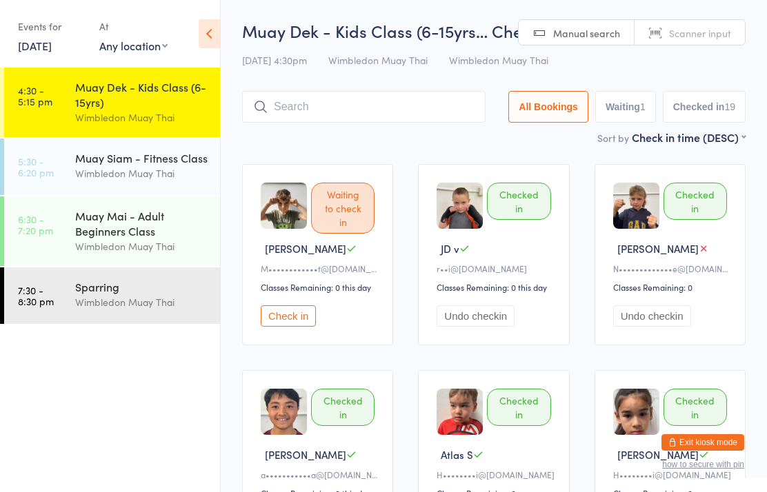
click at [357, 85] on div "Muay Dek - Kids Class (6-15yrs… Check-in [DATE] 4:30pm Wimbledon Muay Thai Wimb…" at bounding box center [493, 74] width 503 height 110
click at [377, 123] on input "search" at bounding box center [363, 107] width 243 height 32
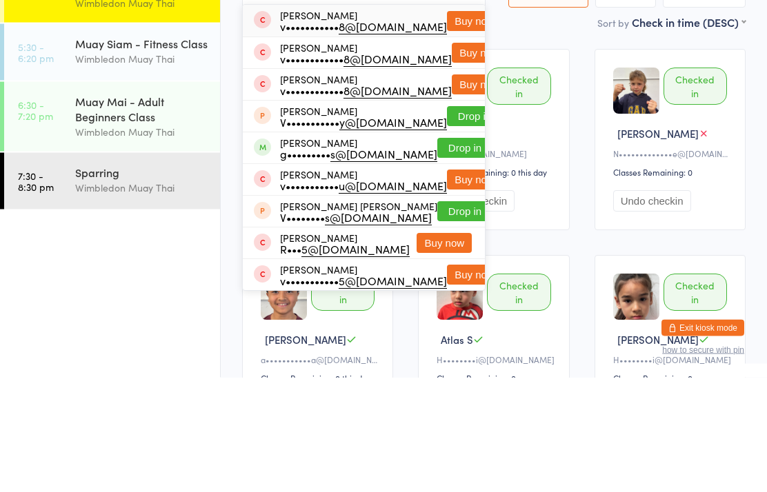
type input "[PERSON_NAME]"
click at [448, 253] on button "Drop in" at bounding box center [464, 263] width 55 height 20
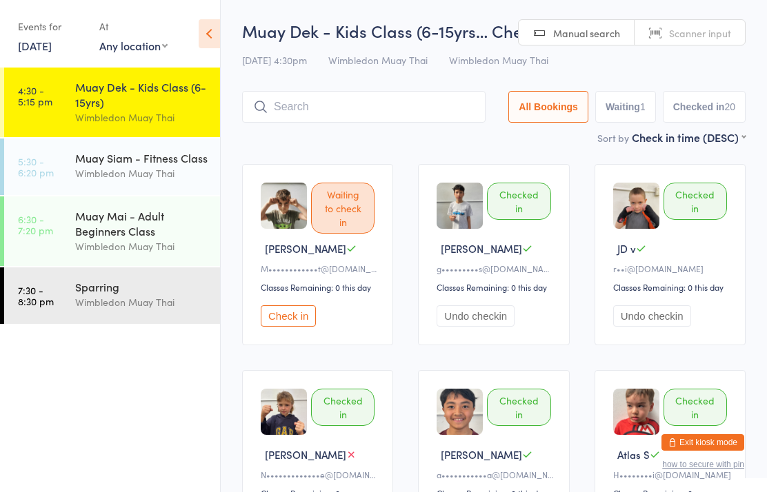
click at [88, 157] on div "Muay Siam - Fitness Class" at bounding box center [141, 157] width 133 height 15
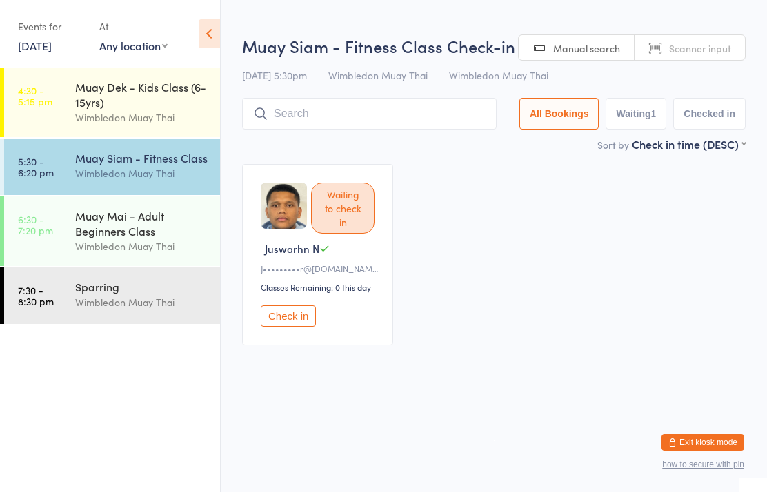
click at [378, 108] on input "search" at bounding box center [369, 114] width 254 height 32
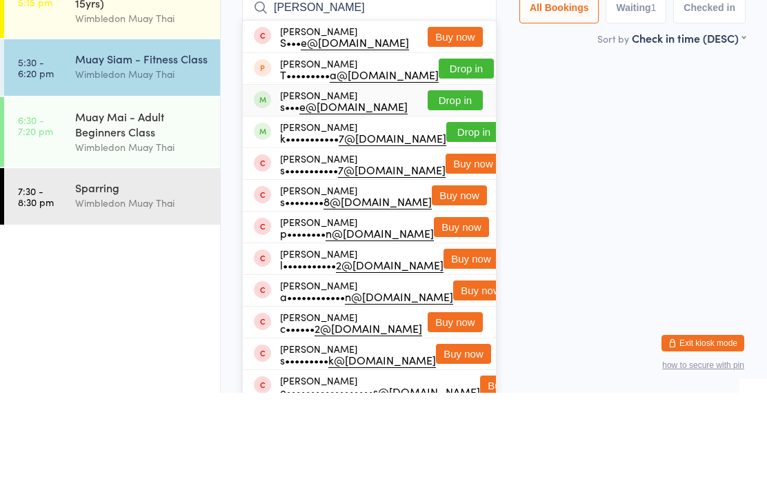
type input "[PERSON_NAME]"
click at [454, 190] on button "Drop in" at bounding box center [455, 200] width 55 height 20
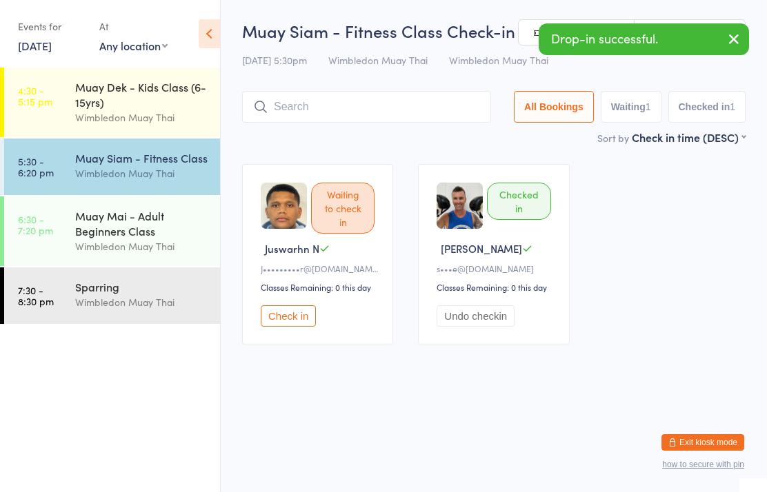
click at [412, 106] on input "search" at bounding box center [366, 107] width 249 height 32
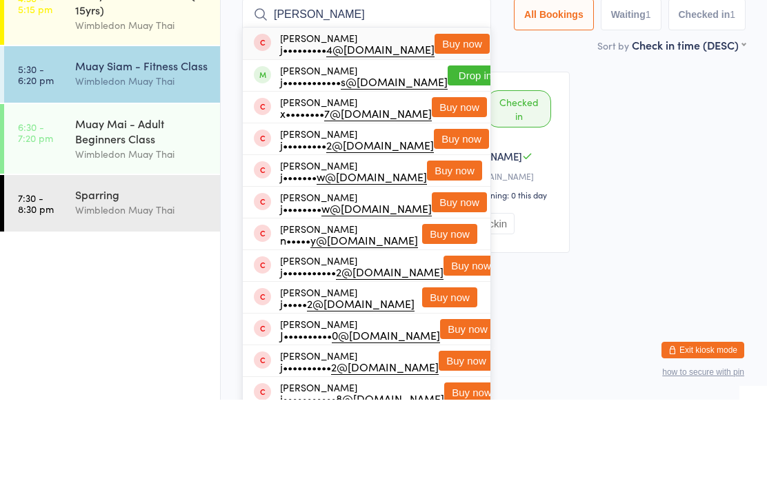
type input "[PERSON_NAME]"
click at [449, 158] on button "Drop in" at bounding box center [475, 168] width 55 height 20
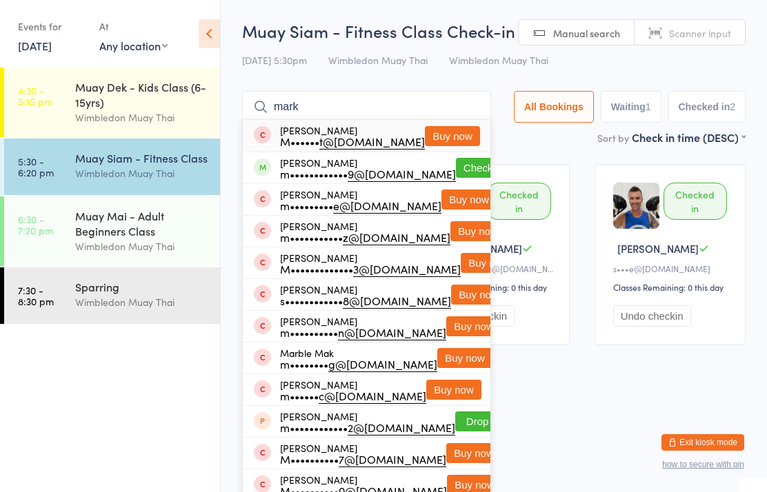
type input "mark"
click at [481, 174] on button "Check in" at bounding box center [483, 168] width 55 height 20
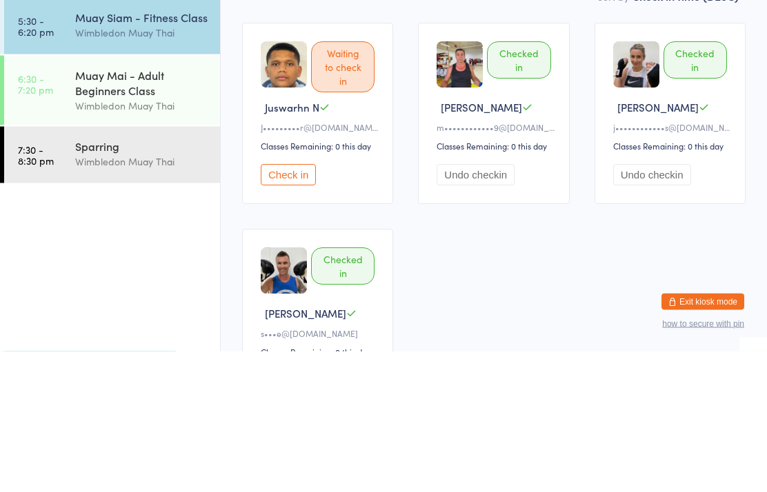
click at [401, 168] on div "Waiting to check in Juswarhn N J••••••••• r@[DOMAIN_NAME] Classes Remaining: 0 …" at bounding box center [494, 358] width 528 height 412
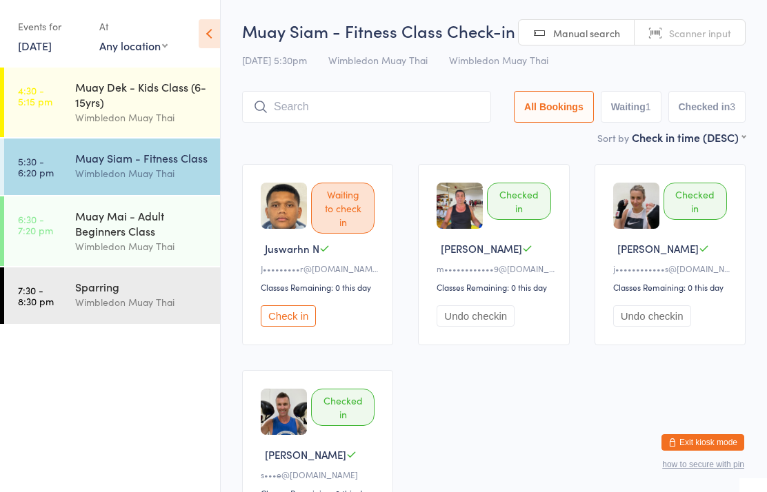
click at [425, 123] on input "search" at bounding box center [366, 107] width 249 height 32
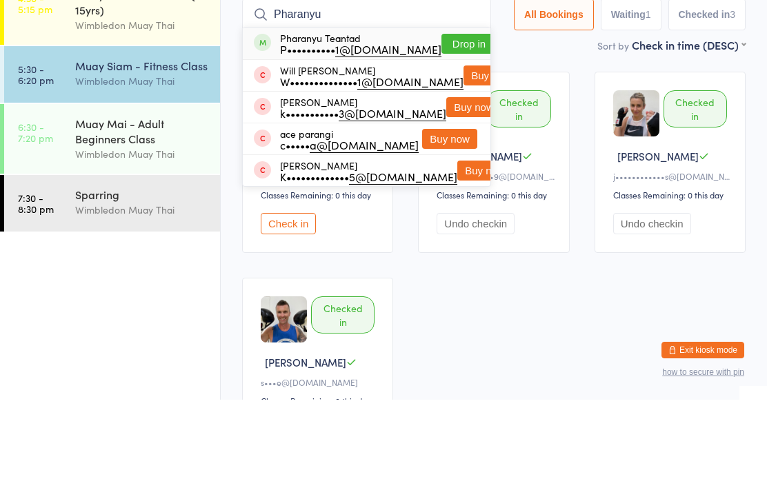
type input "Pharanyu"
click at [461, 126] on button "Drop in" at bounding box center [468, 136] width 55 height 20
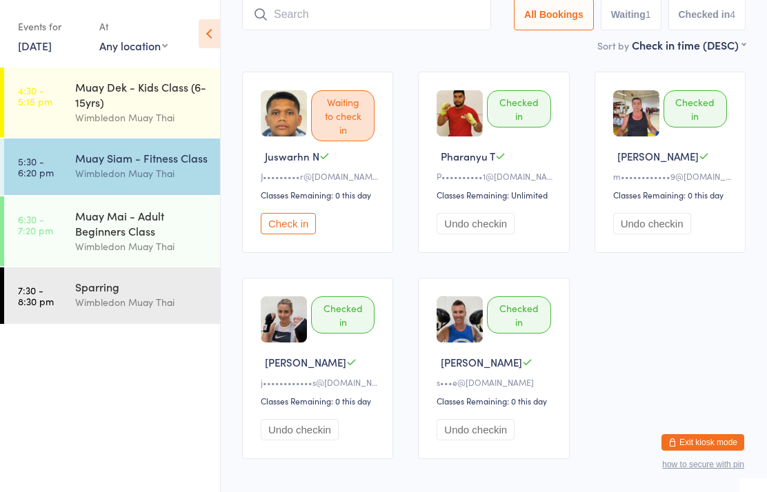
click at [377, 25] on input "search" at bounding box center [366, 15] width 249 height 32
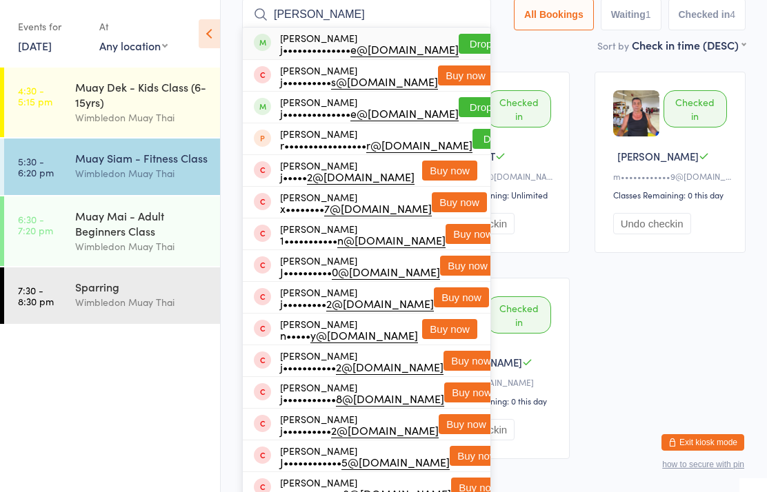
type input "[PERSON_NAME]"
click at [459, 37] on button "Drop in" at bounding box center [486, 44] width 55 height 20
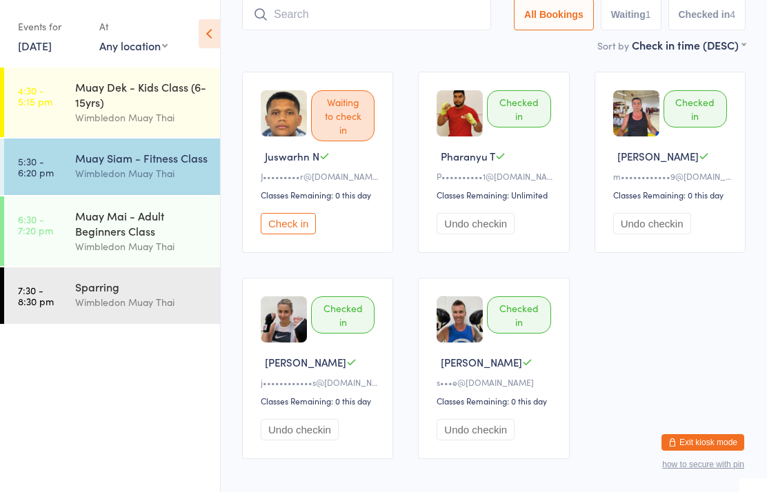
click at [412, 13] on input "search" at bounding box center [366, 15] width 249 height 32
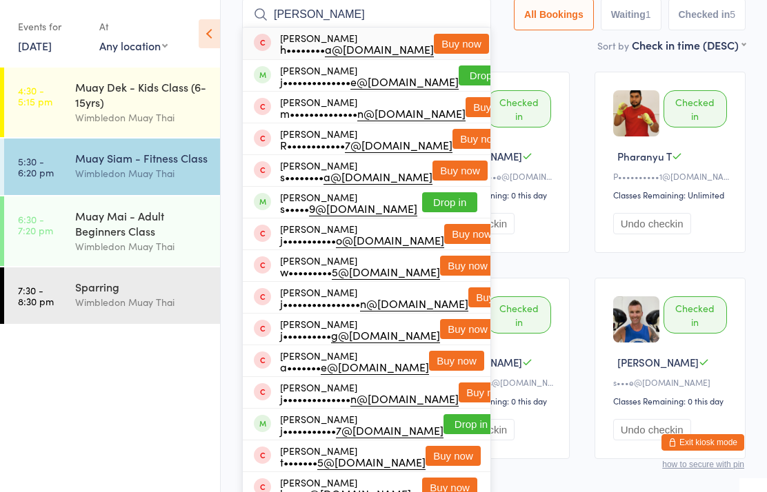
type input "[PERSON_NAME]"
click at [470, 79] on button "Drop in" at bounding box center [486, 76] width 55 height 20
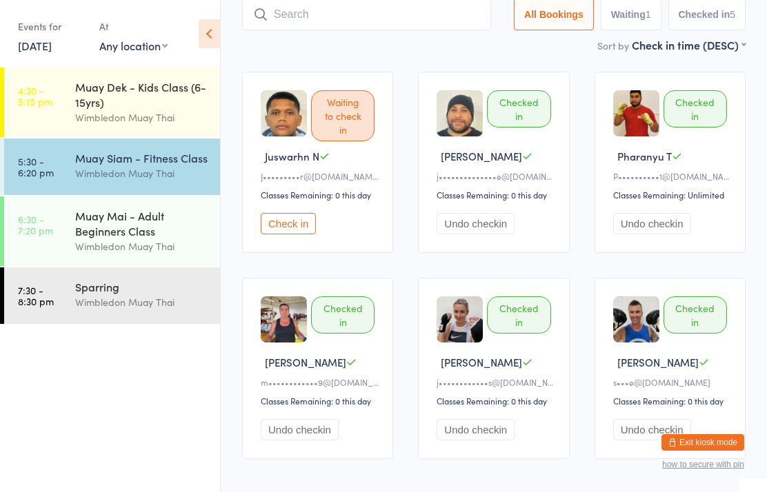
click at [424, 17] on input "search" at bounding box center [366, 15] width 249 height 32
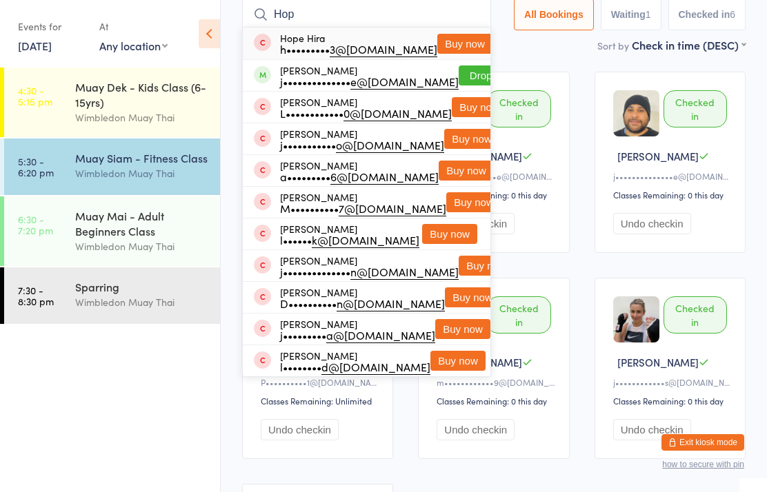
type input "Hop"
click at [459, 78] on button "Drop in" at bounding box center [486, 76] width 55 height 20
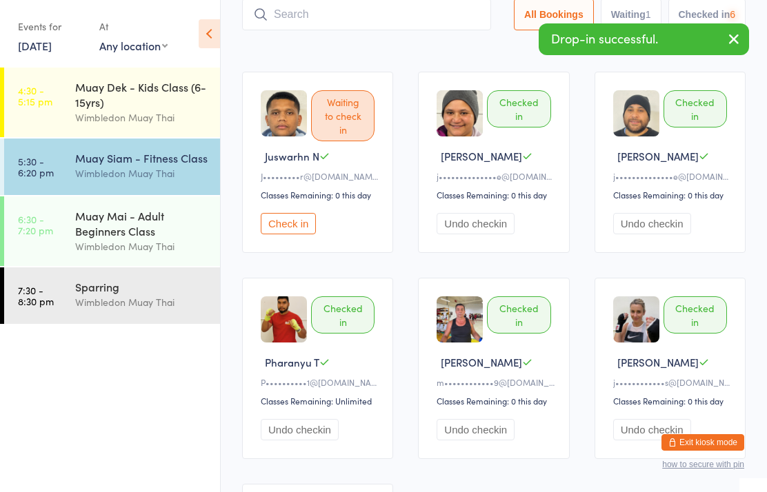
click at [417, 12] on input "search" at bounding box center [366, 15] width 249 height 32
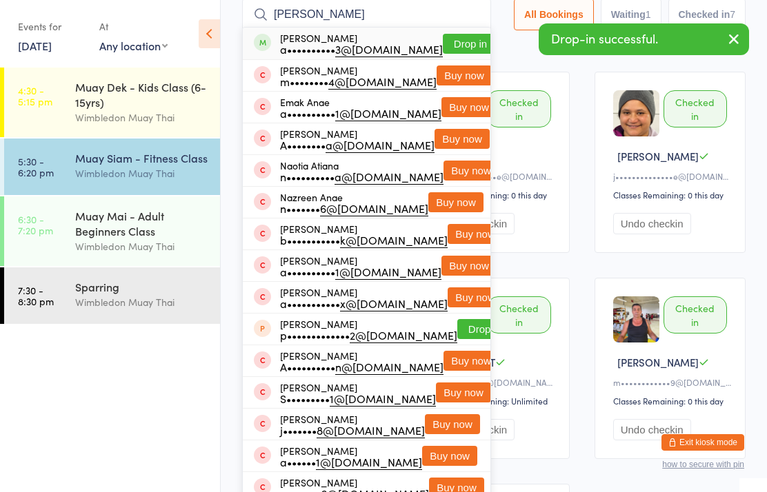
type input "[PERSON_NAME]"
click at [461, 43] on button "Drop in" at bounding box center [470, 44] width 55 height 20
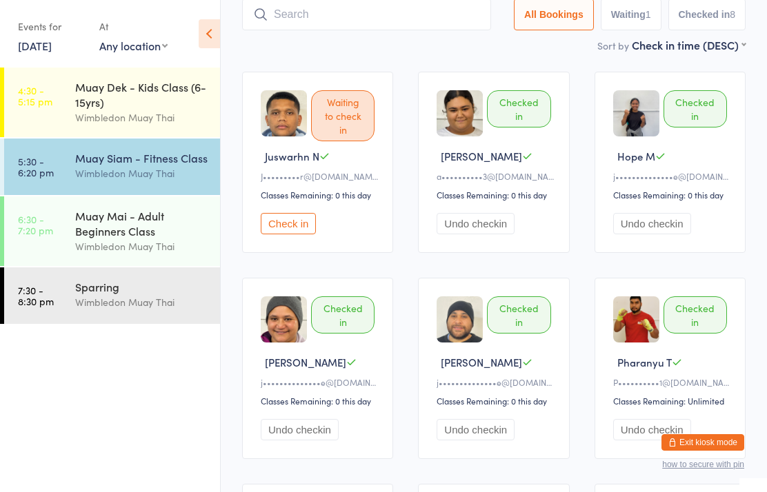
click at [329, 13] on input "search" at bounding box center [366, 15] width 249 height 32
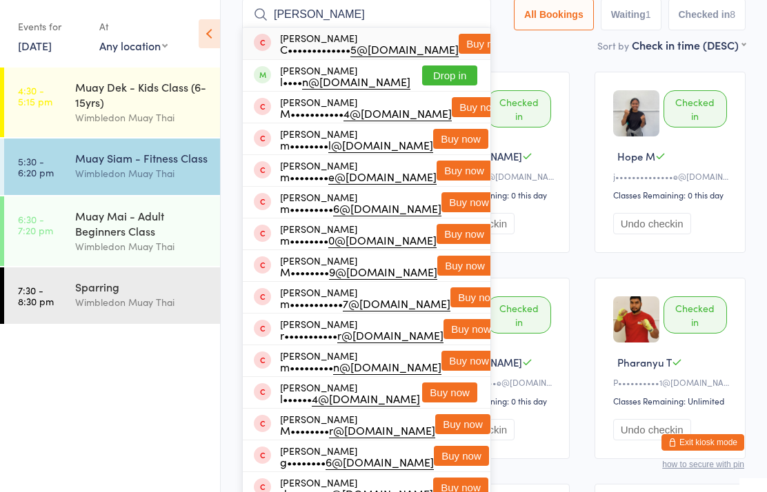
type input "[PERSON_NAME]"
click at [431, 81] on button "Drop in" at bounding box center [449, 76] width 55 height 20
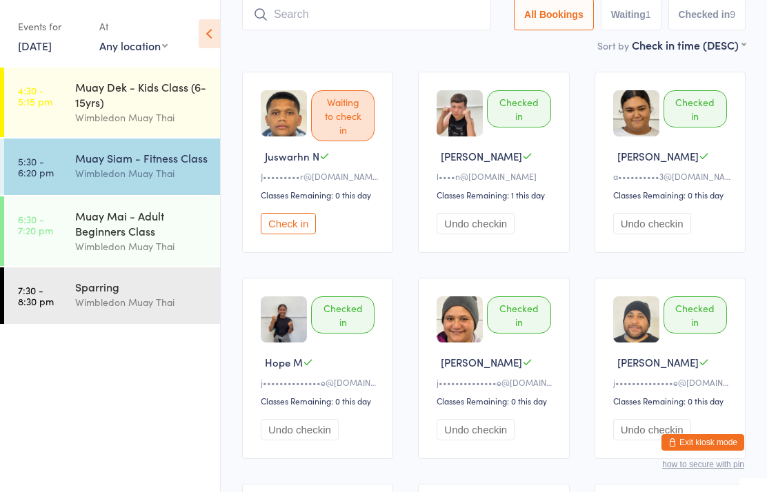
click at [167, 157] on div "Muay Siam - Fitness Class" at bounding box center [141, 157] width 133 height 15
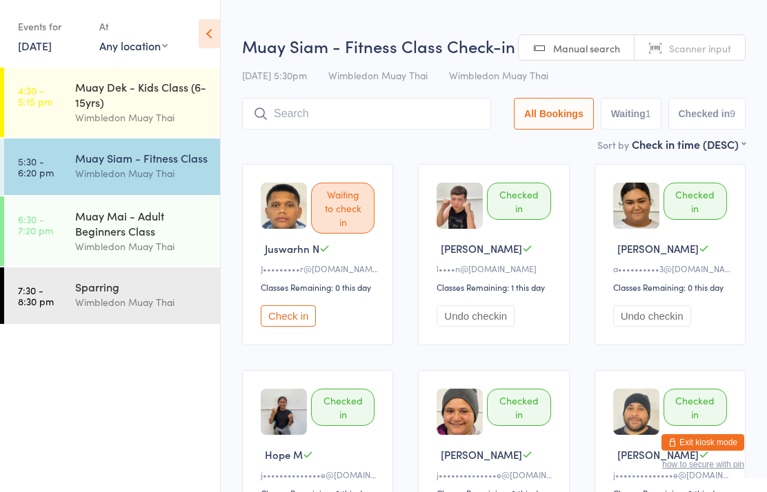
click at [357, 118] on input "search" at bounding box center [366, 114] width 249 height 32
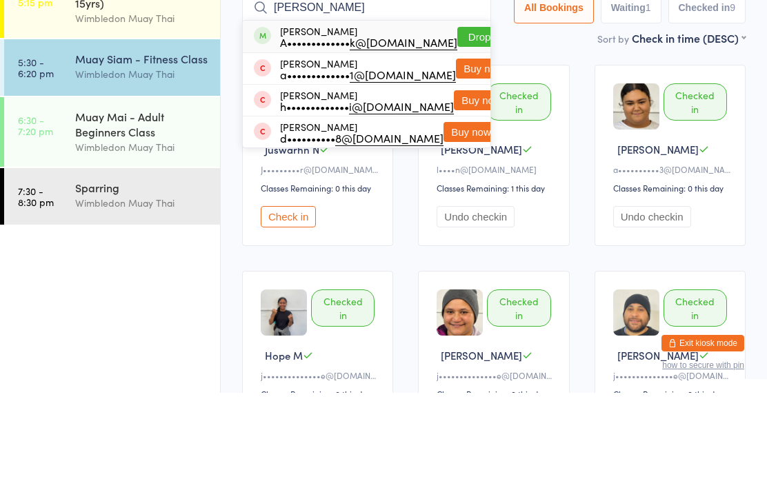
type input "[PERSON_NAME]"
click at [457, 126] on button "Drop in" at bounding box center [484, 136] width 55 height 20
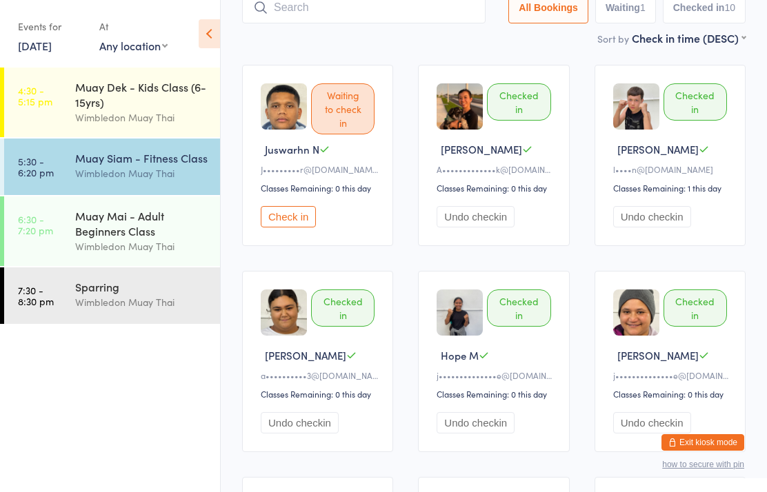
click at [299, 228] on button "Check in" at bounding box center [288, 216] width 55 height 21
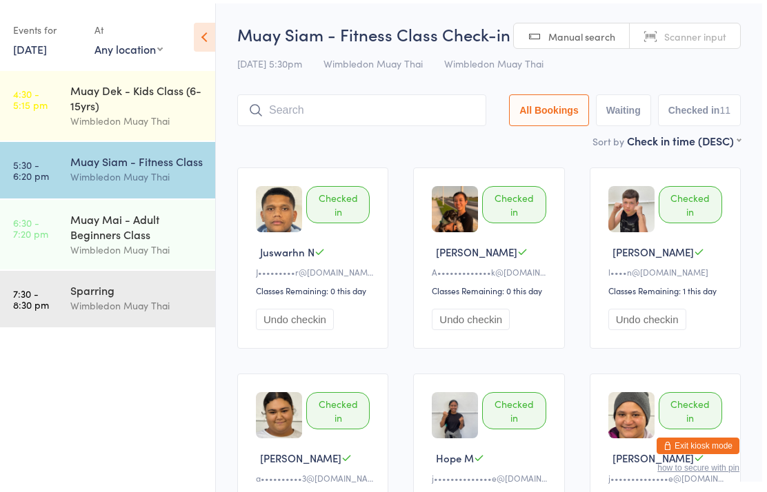
scroll to position [6, 0]
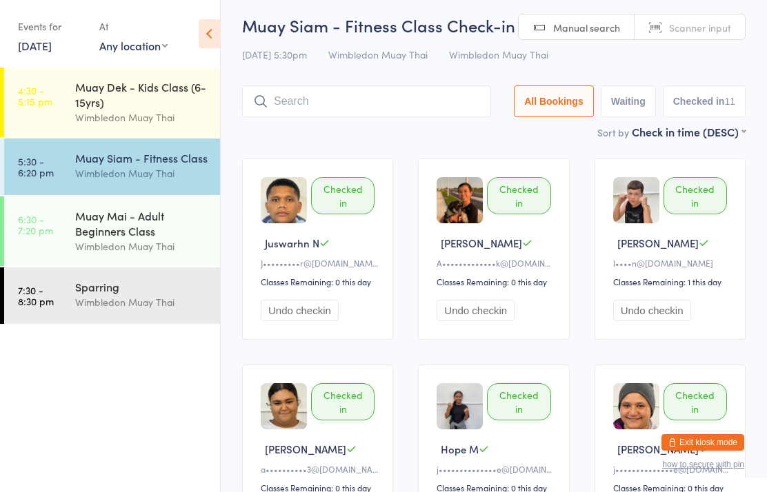
click at [59, 166] on link "5:30 - 6:20 pm Muay Siam - Fitness Class Wimbledon Muay Thai" at bounding box center [112, 167] width 216 height 57
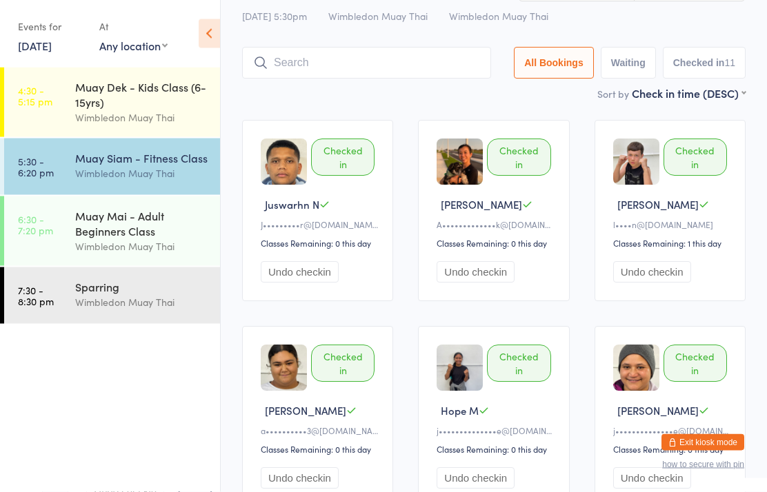
scroll to position [0, 0]
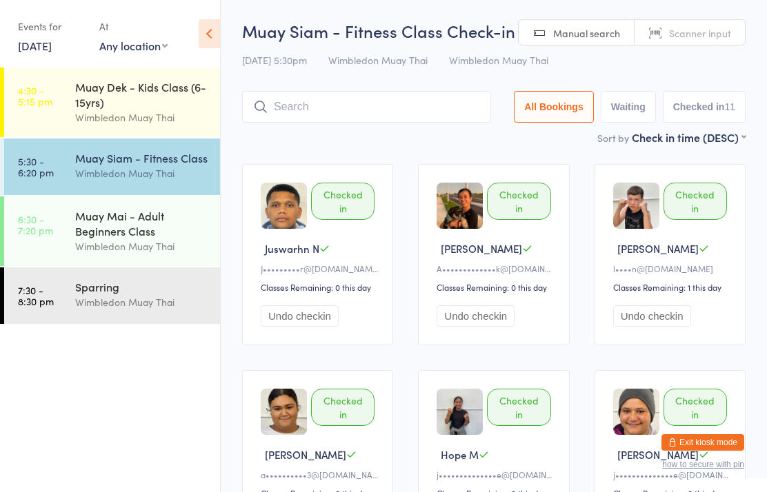
click at [69, 242] on link "6:30 - 7:20 pm Muay Mai - Adult Beginners Class Wimbledon Muay Thai" at bounding box center [112, 232] width 216 height 70
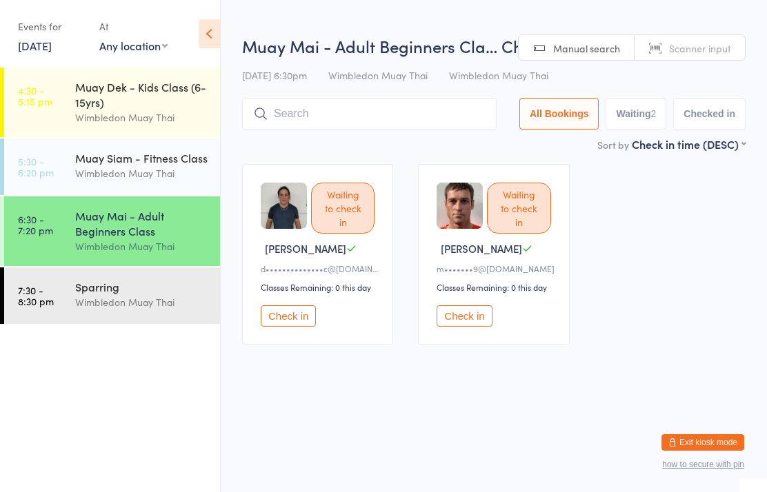
click at [61, 306] on link "7:30 - 8:30 pm Sparring Wimbledon Muay Thai" at bounding box center [112, 296] width 216 height 57
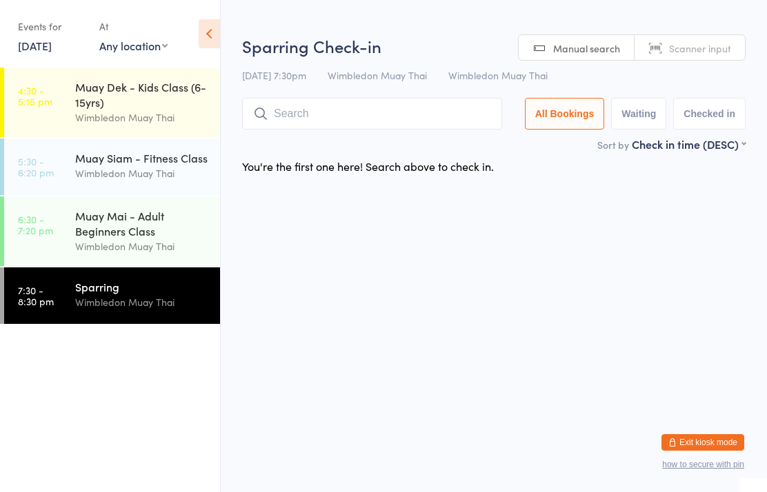
click at [53, 240] on link "6:30 - 7:20 pm Muay Mai - Adult Beginners Class Wimbledon Muay Thai" at bounding box center [112, 232] width 216 height 70
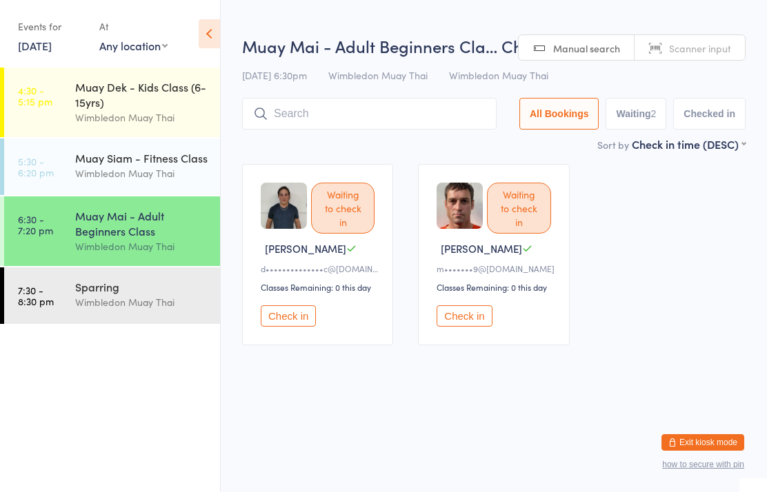
click at [57, 165] on link "5:30 - 6:20 pm Muay Siam - Fitness Class Wimbledon Muay Thai" at bounding box center [112, 167] width 216 height 57
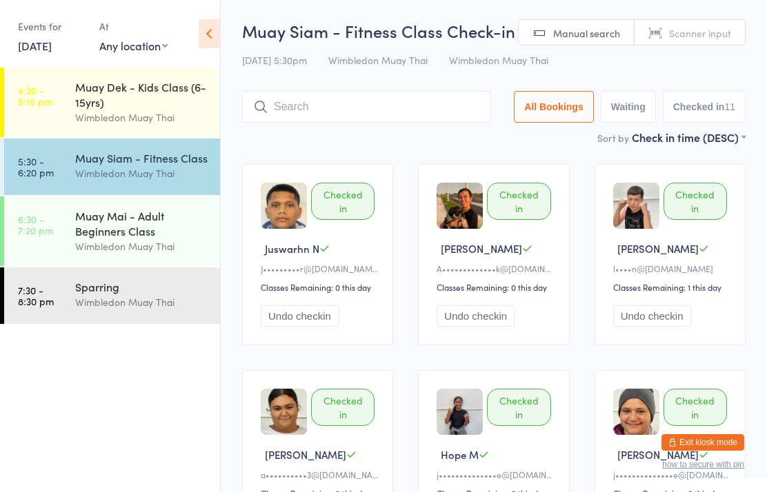
click at [106, 237] on div "Muay Mai - Adult Beginners Class" at bounding box center [141, 223] width 133 height 30
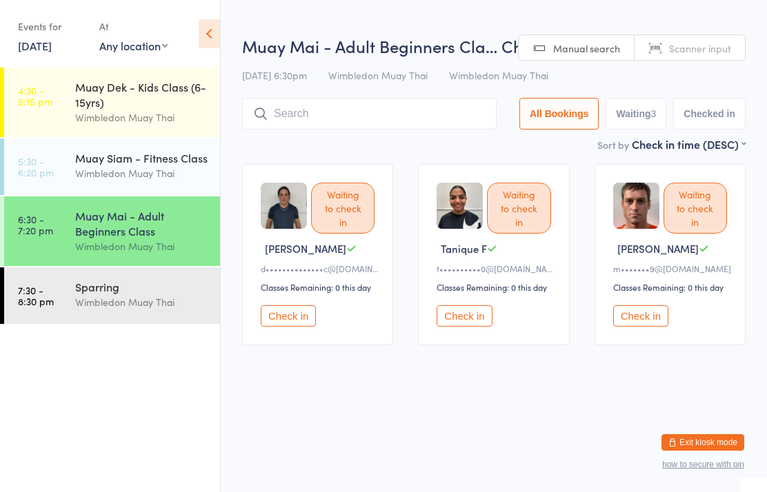
click at [134, 175] on div "Wimbledon Muay Thai" at bounding box center [141, 173] width 133 height 16
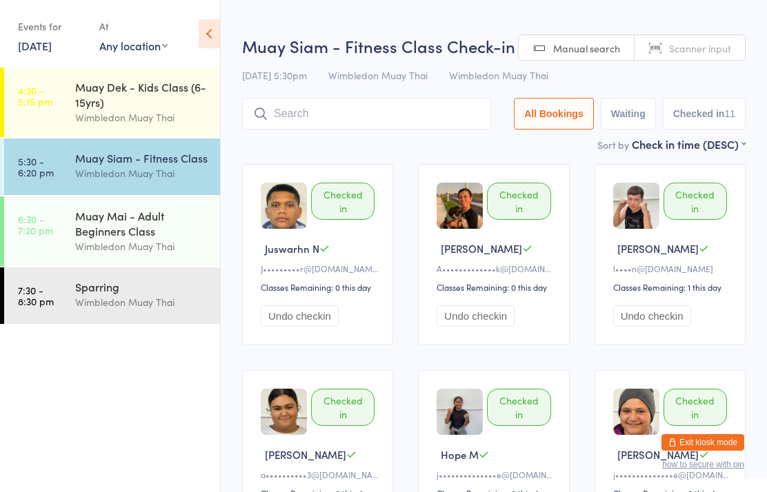
click at [106, 234] on div "Muay Mai - Adult Beginners Class" at bounding box center [141, 223] width 133 height 30
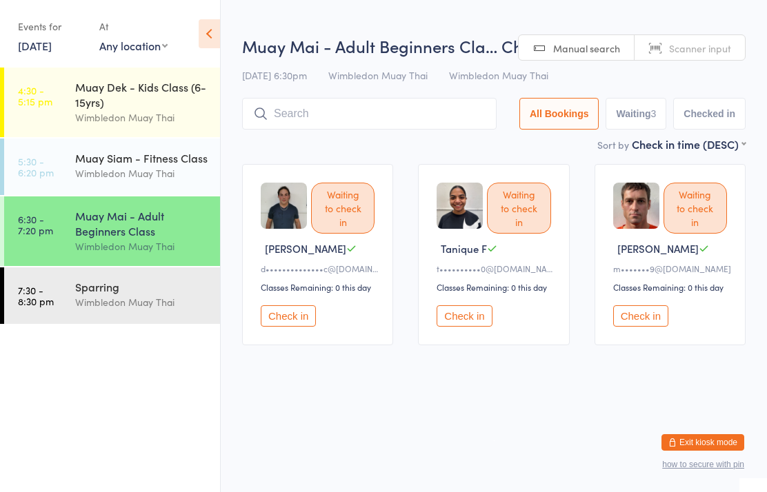
click at [660, 316] on button "Check in" at bounding box center [640, 315] width 55 height 21
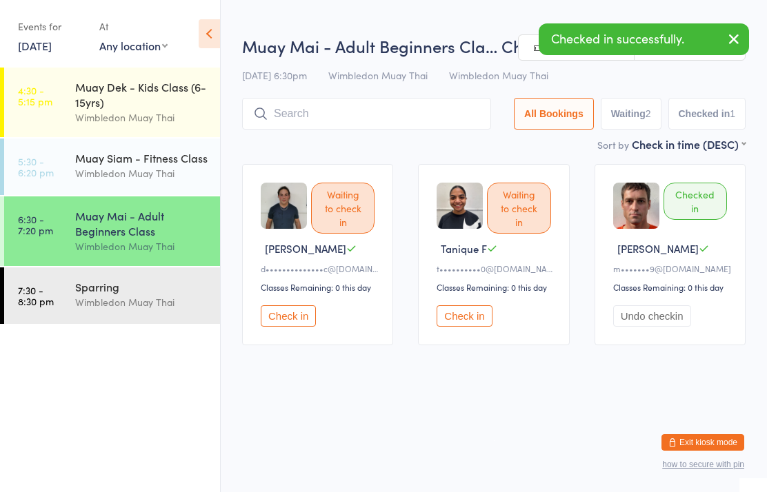
click at [191, 288] on div "Sparring" at bounding box center [141, 286] width 133 height 15
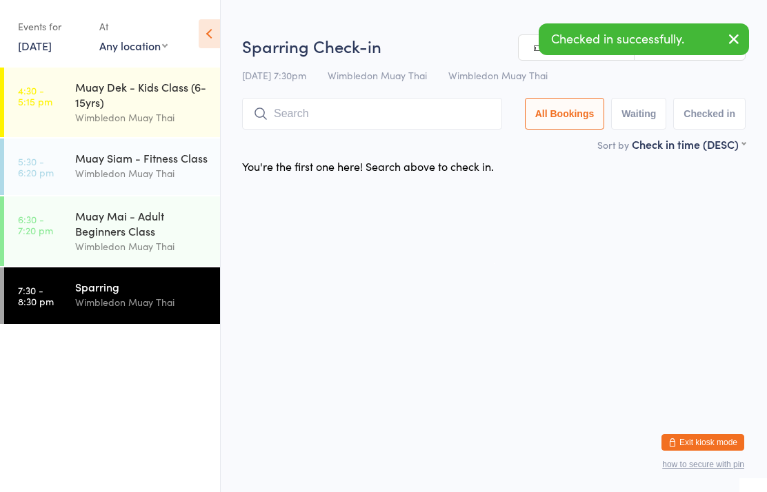
click at [165, 248] on div "Wimbledon Muay Thai" at bounding box center [141, 247] width 133 height 16
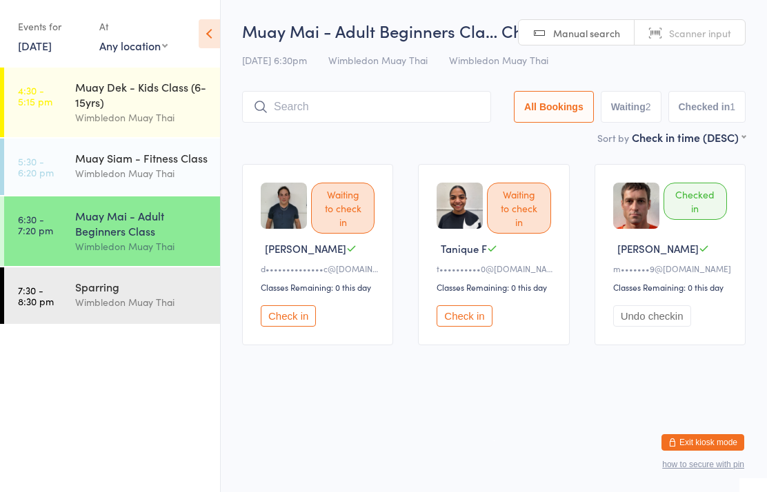
click at [76, 165] on div "Muay Siam - Fitness Class" at bounding box center [141, 157] width 133 height 15
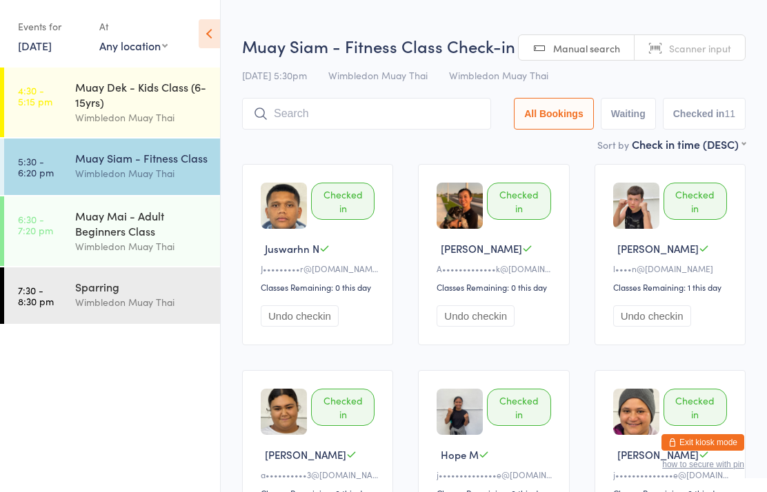
click at [111, 245] on div "Wimbledon Muay Thai" at bounding box center [141, 247] width 133 height 16
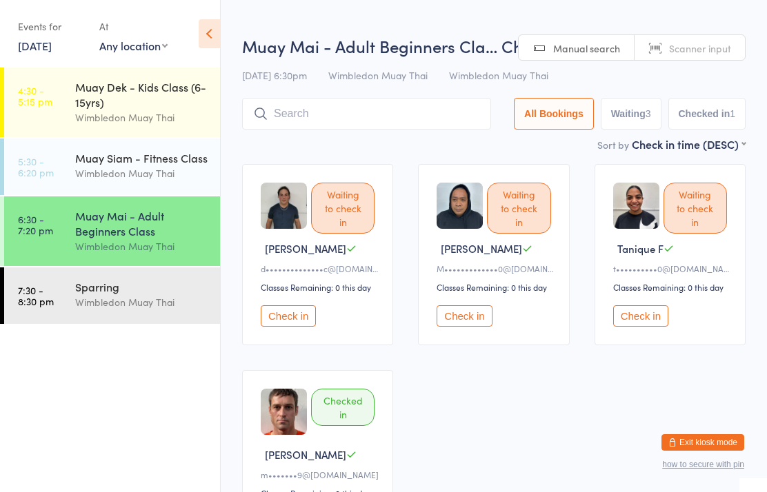
click at [314, 101] on input "search" at bounding box center [366, 114] width 249 height 32
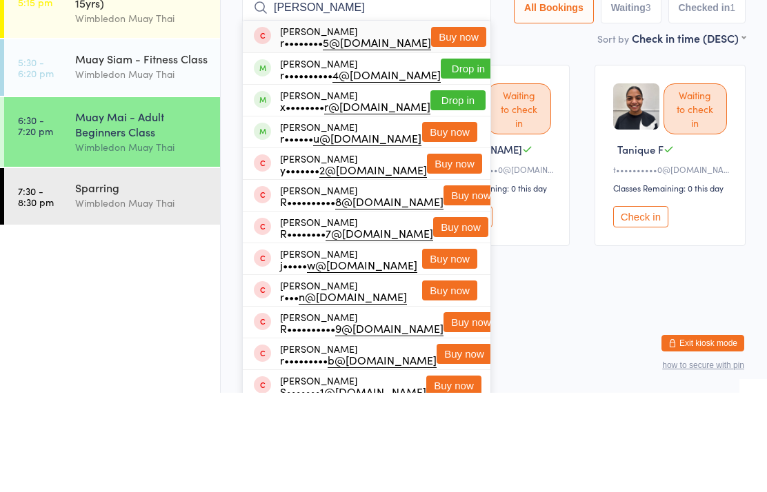
type input "[PERSON_NAME]"
click at [447, 190] on button "Drop in" at bounding box center [457, 200] width 55 height 20
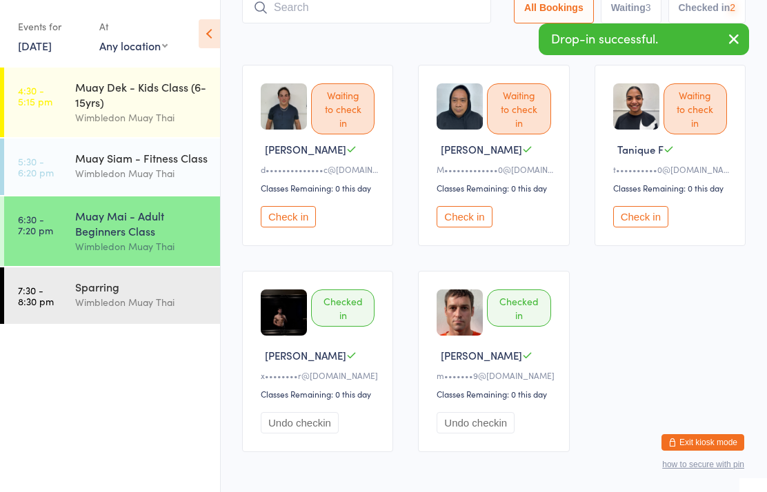
click at [97, 293] on div "Sparring" at bounding box center [141, 286] width 133 height 15
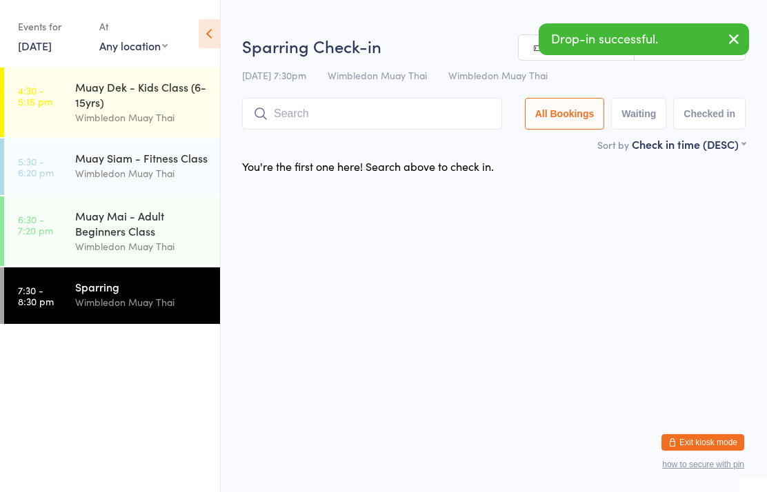
click at [322, 126] on input "search" at bounding box center [372, 114] width 260 height 32
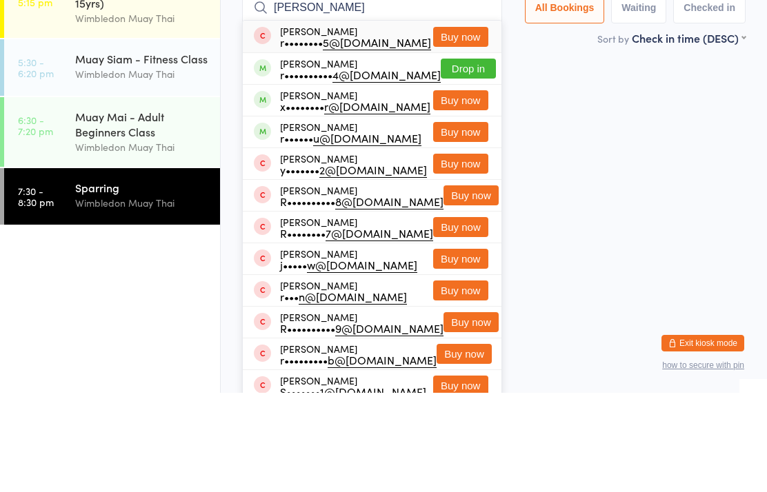
type input "[PERSON_NAME]"
click at [450, 190] on button "Buy now" at bounding box center [460, 200] width 55 height 20
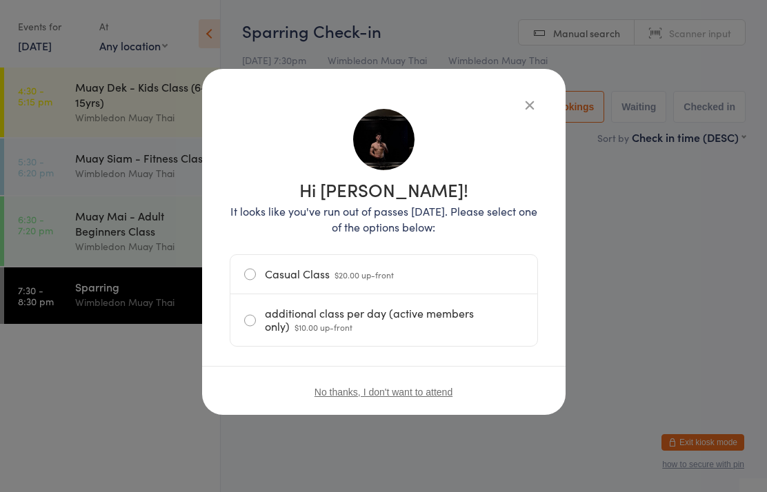
click at [332, 327] on label "additional class per day (active members only) $10.00 up-front" at bounding box center [383, 320] width 279 height 52
click at [0, 0] on input "additional class per day (active members only) $10.00 up-front" at bounding box center [0, 0] width 0 height 0
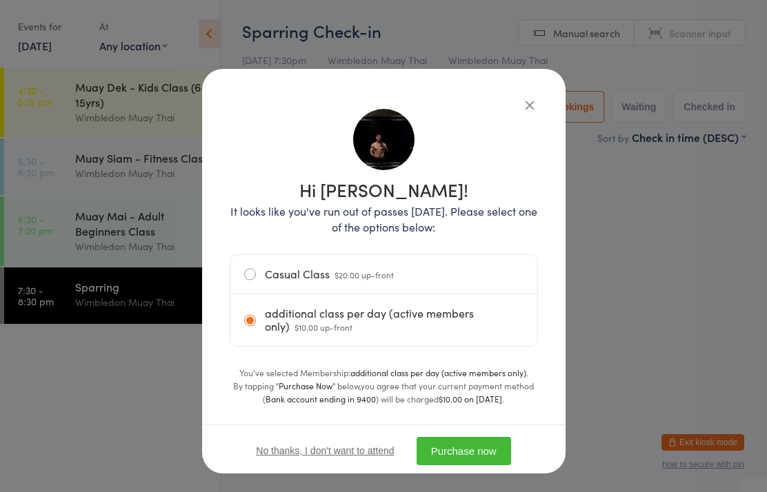
click at [475, 452] on button "Purchase now" at bounding box center [464, 451] width 94 height 28
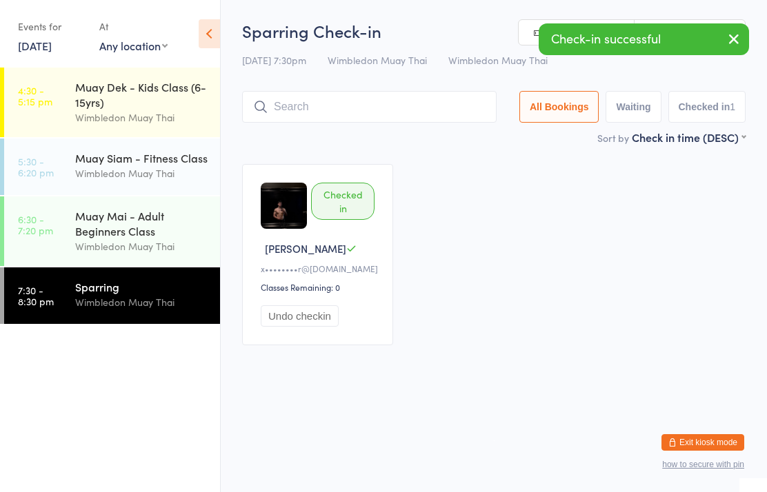
click at [117, 218] on div "Muay Mai - Adult Beginners Class" at bounding box center [141, 223] width 133 height 30
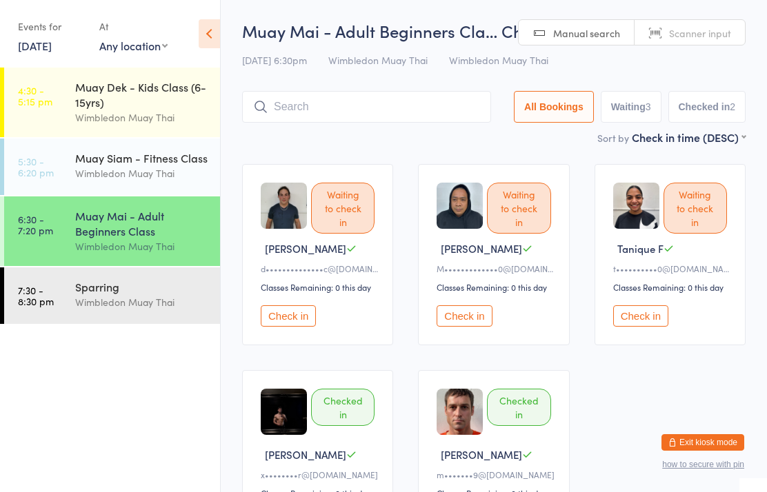
click at [86, 294] on div "Sparring" at bounding box center [141, 286] width 133 height 15
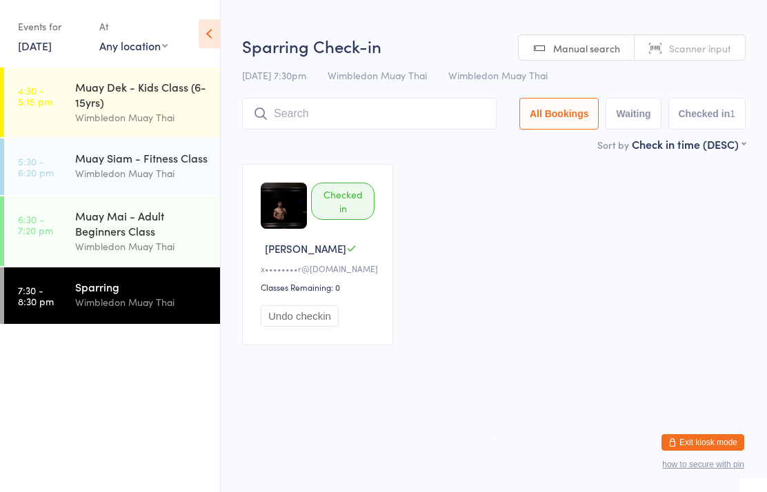
click at [124, 233] on div "Muay Mai - Adult Beginners Class" at bounding box center [141, 223] width 133 height 30
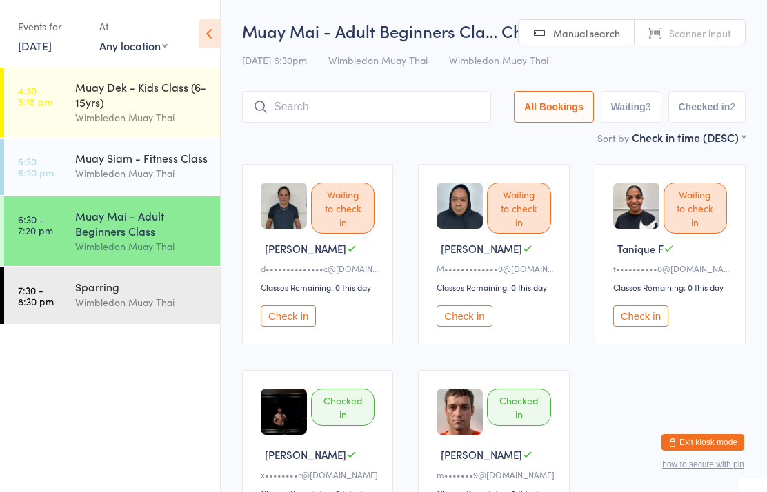
click at [344, 116] on input "search" at bounding box center [366, 107] width 249 height 32
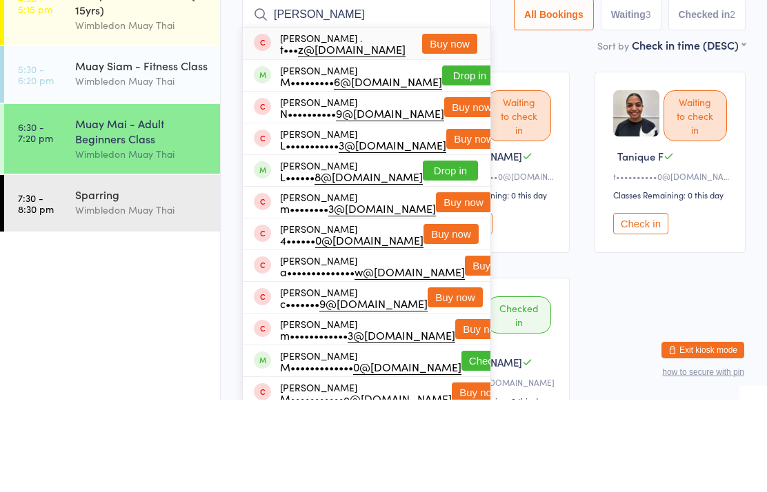
type input "[PERSON_NAME]"
click at [449, 158] on button "Drop in" at bounding box center [469, 168] width 55 height 20
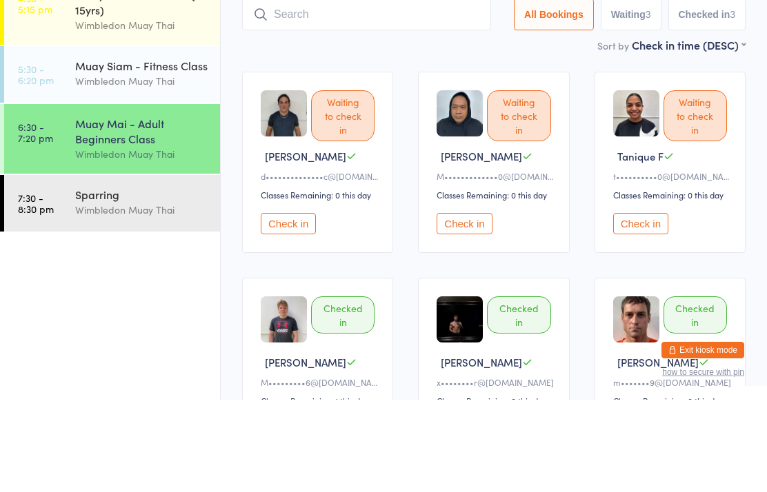
scroll to position [92, 0]
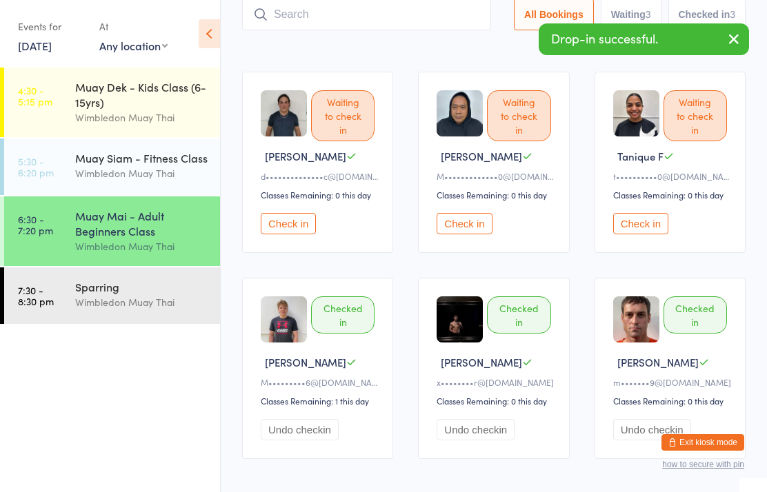
click at [53, 299] on time "7:30 - 8:30 pm" at bounding box center [36, 296] width 36 height 22
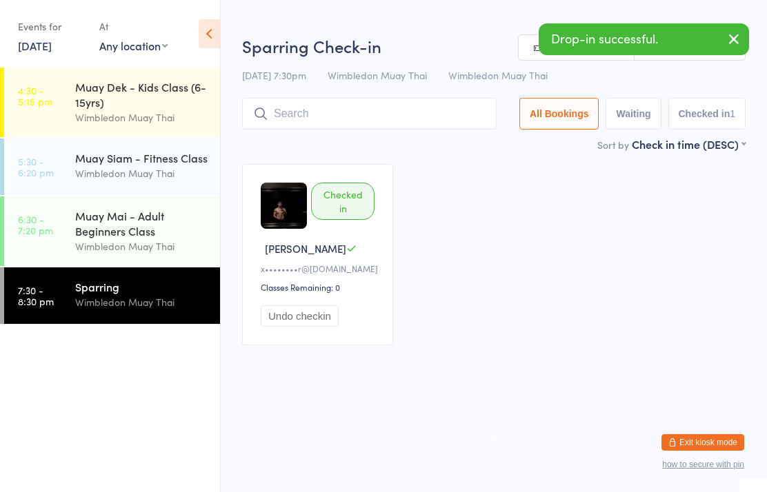
click at [41, 234] on time "6:30 - 7:20 pm" at bounding box center [35, 225] width 35 height 22
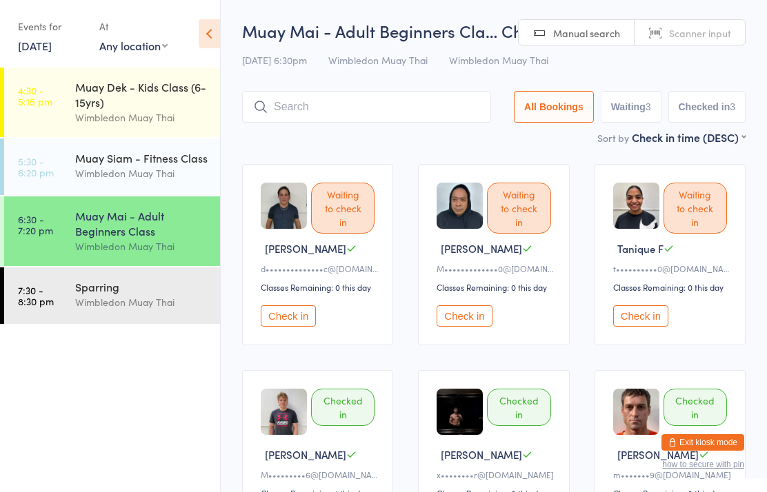
click at [298, 108] on input "search" at bounding box center [366, 107] width 249 height 32
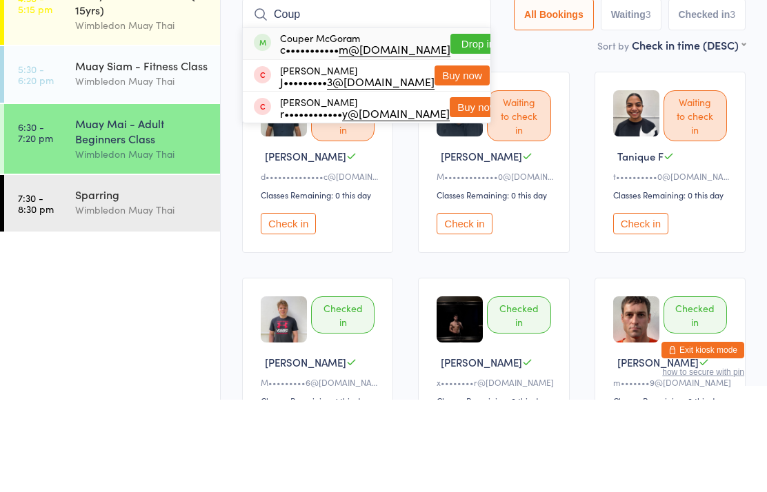
type input "Coup"
click at [450, 126] on button "Drop in" at bounding box center [477, 136] width 55 height 20
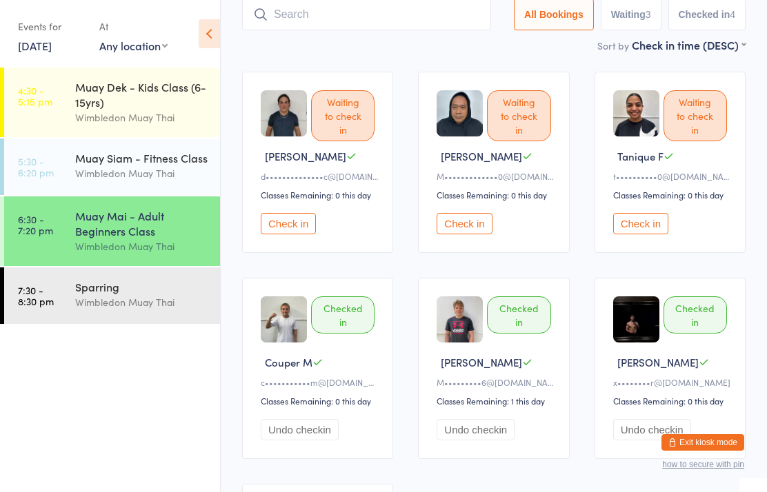
click at [44, 251] on link "6:30 - 7:20 pm Muay Mai - Adult Beginners Class Wimbledon Muay Thai" at bounding box center [112, 232] width 216 height 70
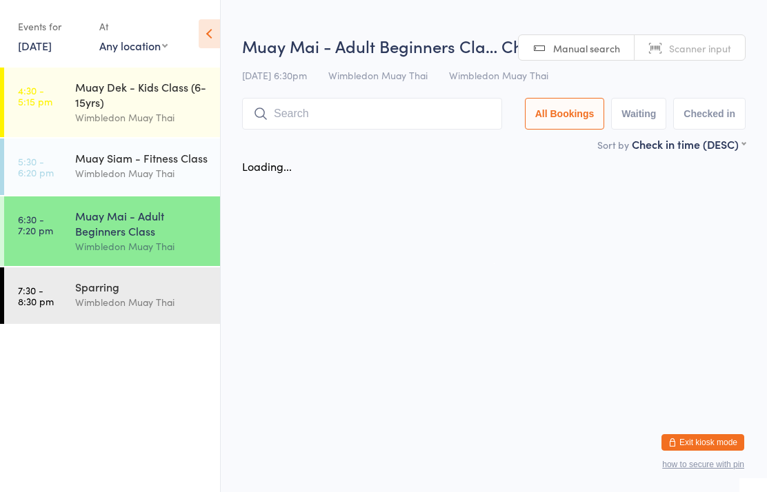
scroll to position [0, 0]
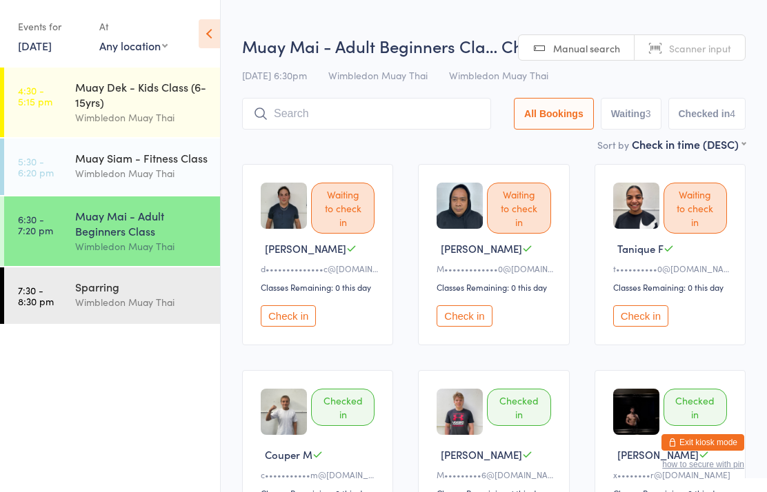
click at [293, 130] on input "search" at bounding box center [366, 114] width 249 height 32
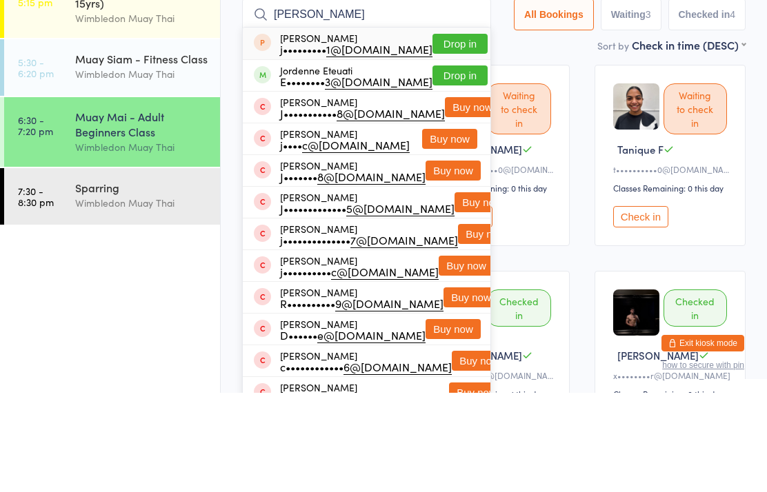
type input "[PERSON_NAME]"
click at [270, 164] on div "Jordenne Eteuati E•••••••• 3@[DOMAIN_NAME]" at bounding box center [343, 175] width 179 height 22
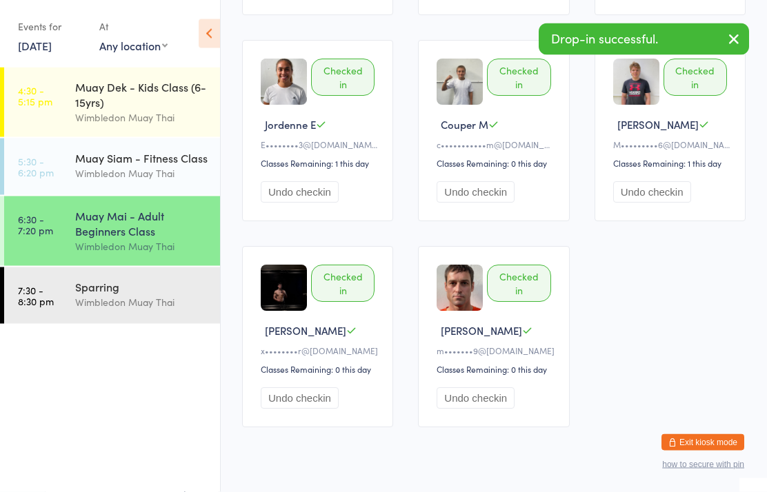
scroll to position [332, 0]
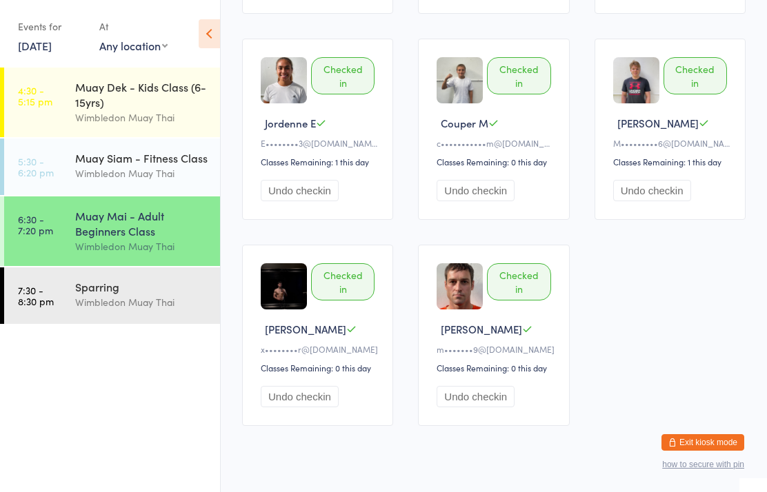
click at [63, 250] on link "6:30 - 7:20 pm Muay Mai - Adult Beginners Class Wimbledon Muay Thai" at bounding box center [112, 232] width 216 height 70
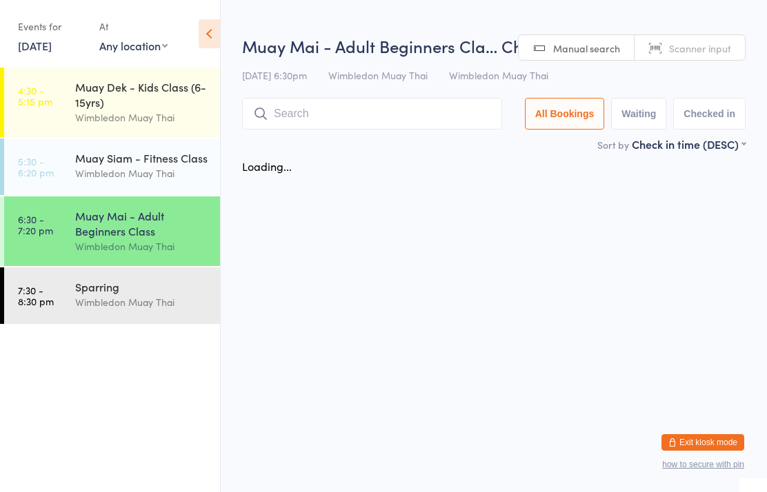
scroll to position [0, 0]
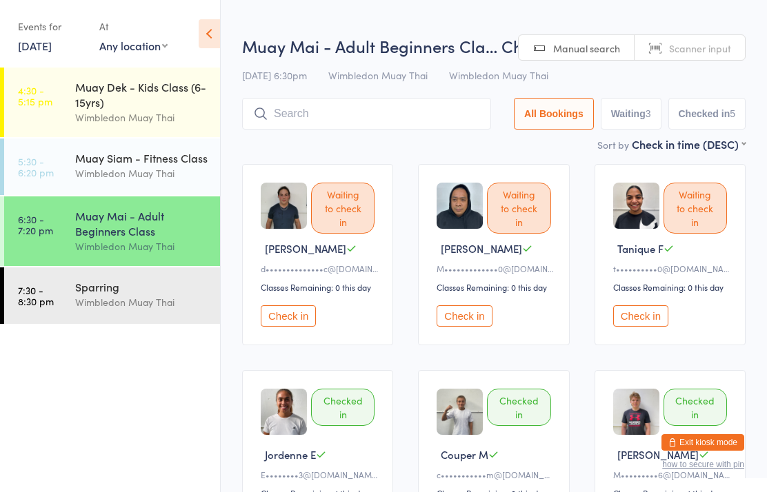
click at [283, 93] on div "Muay Mai - Adult Beginners Cla… Check-in [DATE] 6:30pm Wimbledon Muay Thai Wimb…" at bounding box center [493, 85] width 503 height 102
click at [290, 120] on input "search" at bounding box center [366, 114] width 249 height 32
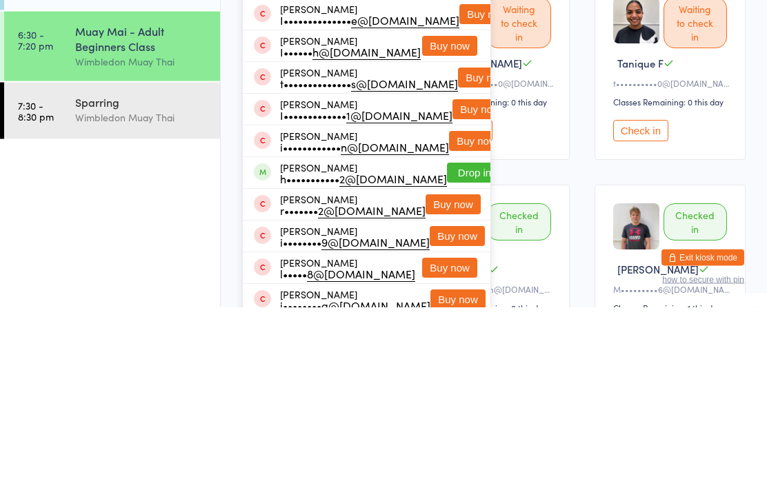
type input "[PERSON_NAME]"
click at [447, 348] on button "Drop in" at bounding box center [474, 358] width 55 height 20
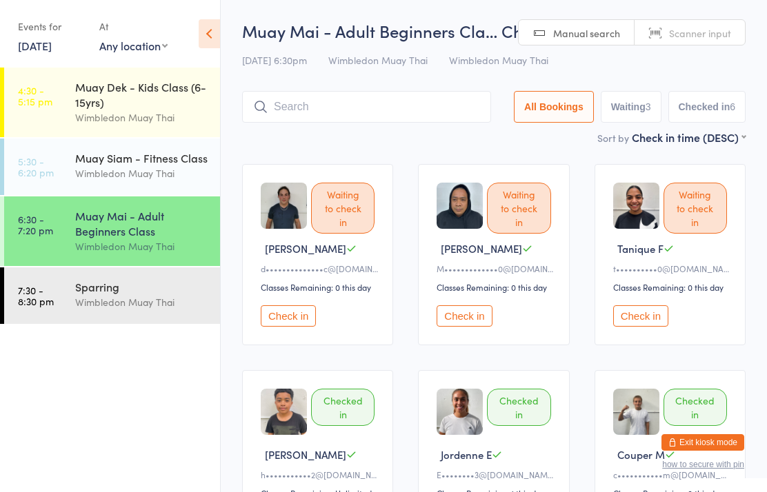
click at [153, 250] on div "Wimbledon Muay Thai" at bounding box center [141, 247] width 133 height 16
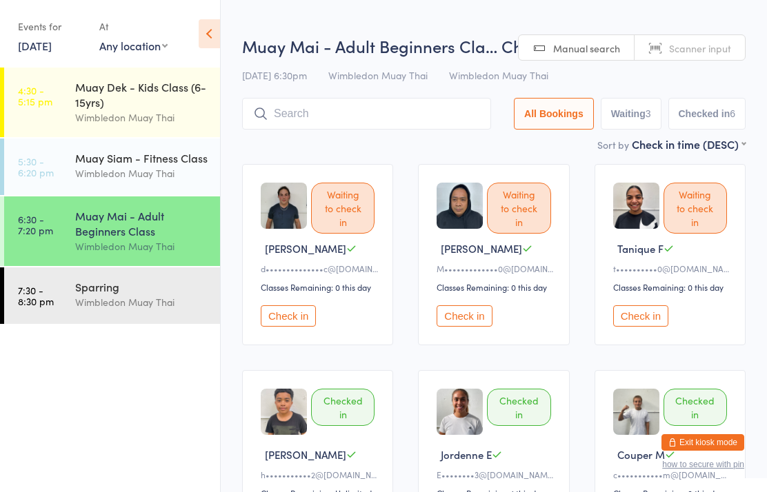
click at [407, 107] on input "search" at bounding box center [366, 114] width 249 height 32
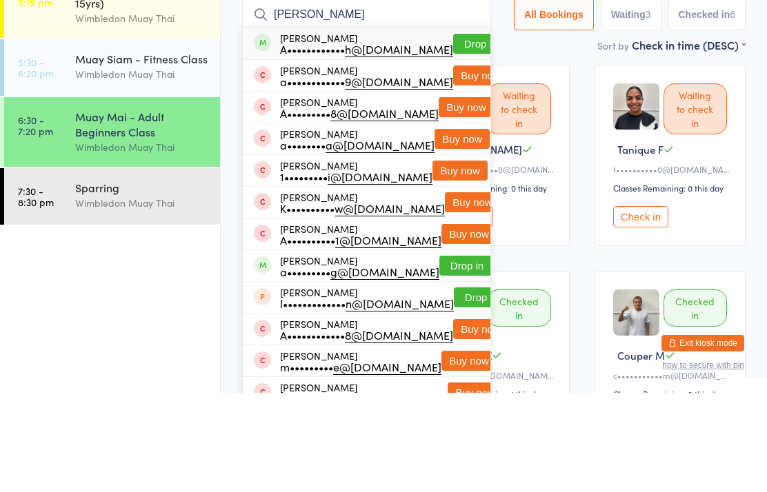
type input "[PERSON_NAME]"
click at [453, 133] on button "Drop in" at bounding box center [480, 143] width 55 height 20
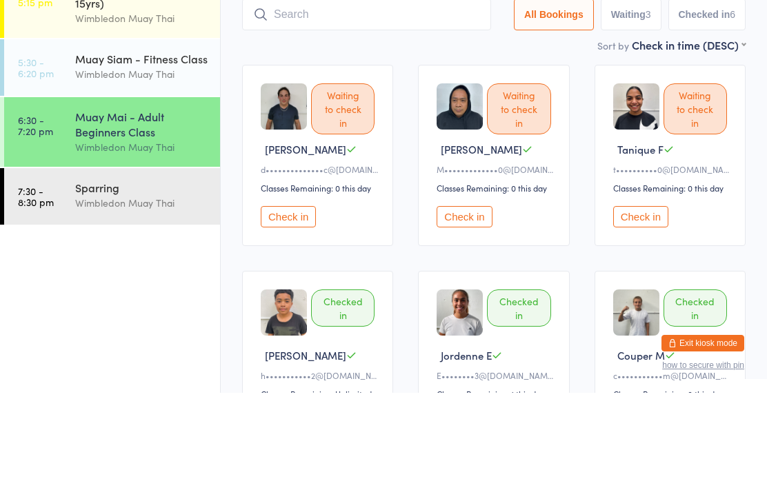
scroll to position [99, 0]
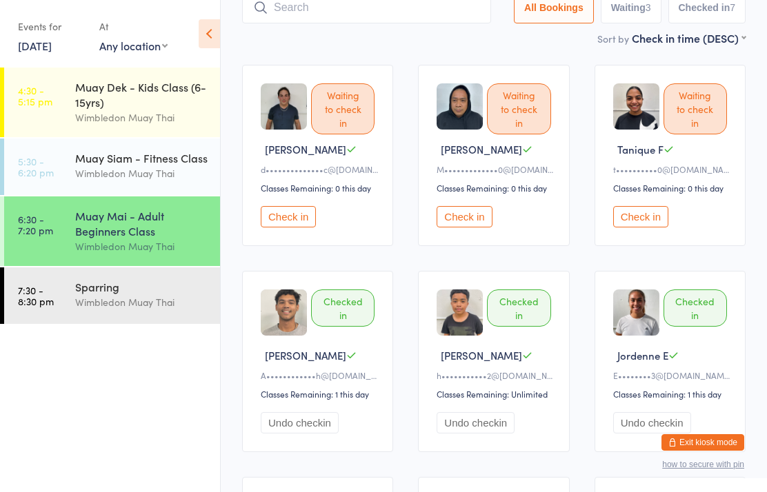
click at [139, 252] on div "Wimbledon Muay Thai" at bounding box center [141, 247] width 133 height 16
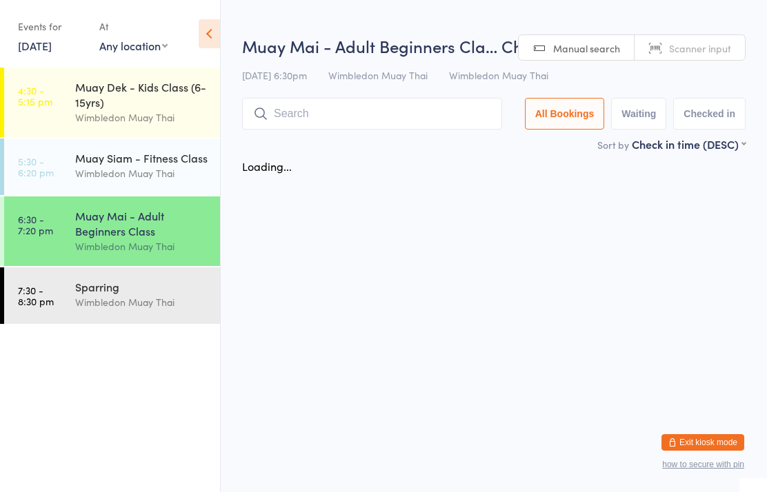
scroll to position [0, 0]
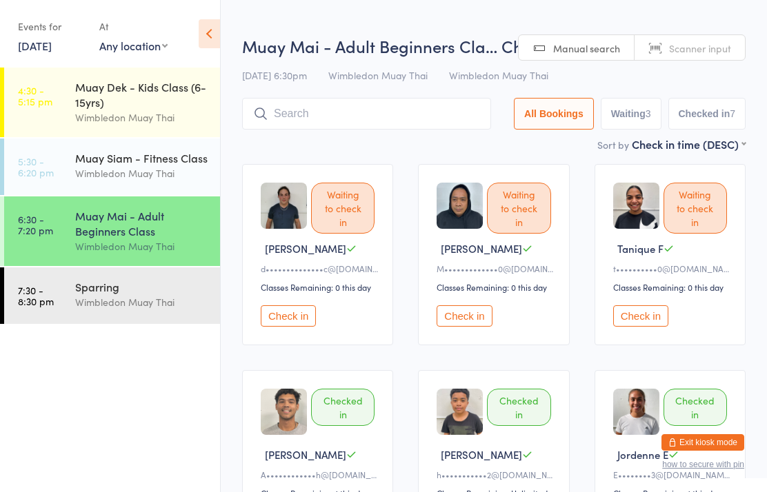
click at [414, 110] on input "search" at bounding box center [366, 114] width 249 height 32
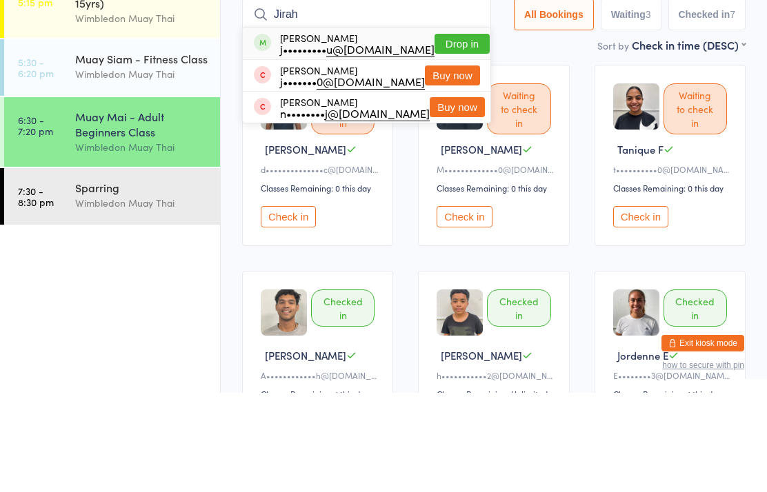
type input "Jirah"
click at [459, 133] on button "Drop in" at bounding box center [461, 143] width 55 height 20
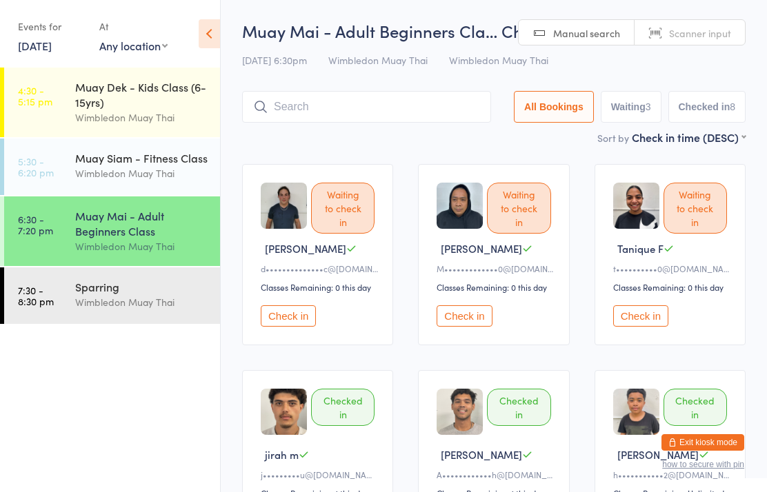
click at [394, 106] on input "search" at bounding box center [366, 107] width 249 height 32
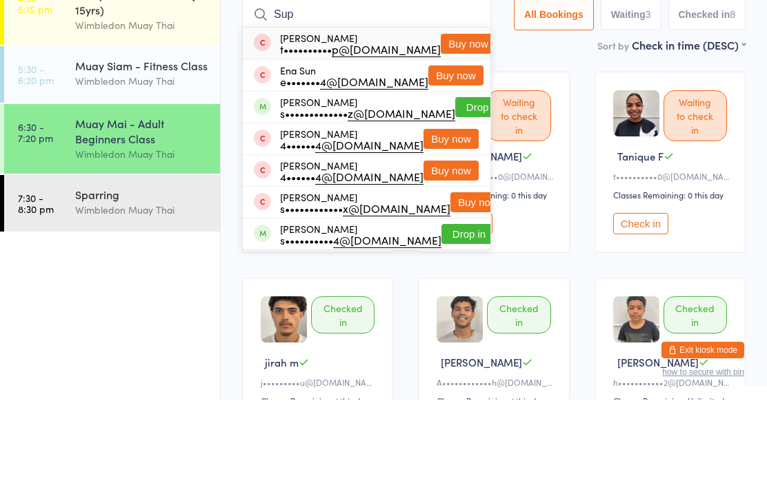
type input "Sup"
click at [455, 190] on button "Drop in" at bounding box center [482, 200] width 55 height 20
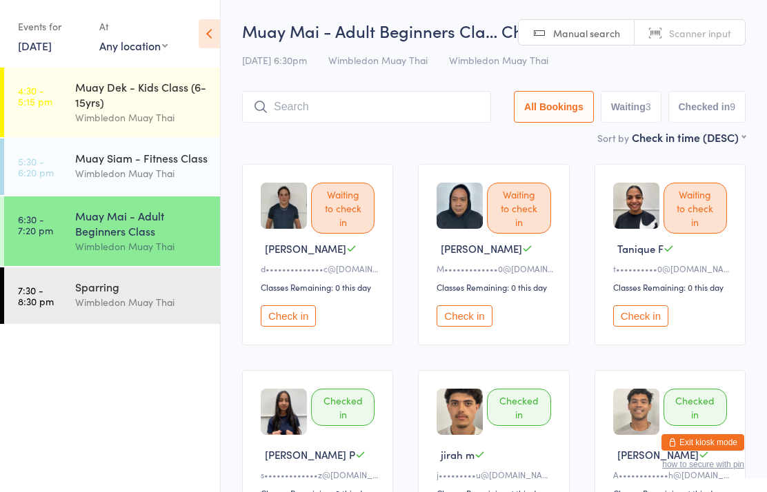
click at [408, 119] on input "search" at bounding box center [366, 107] width 249 height 32
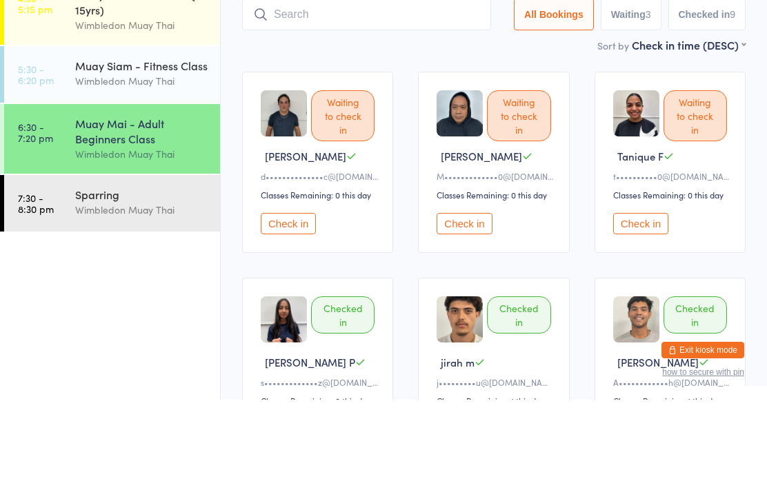
type input "D"
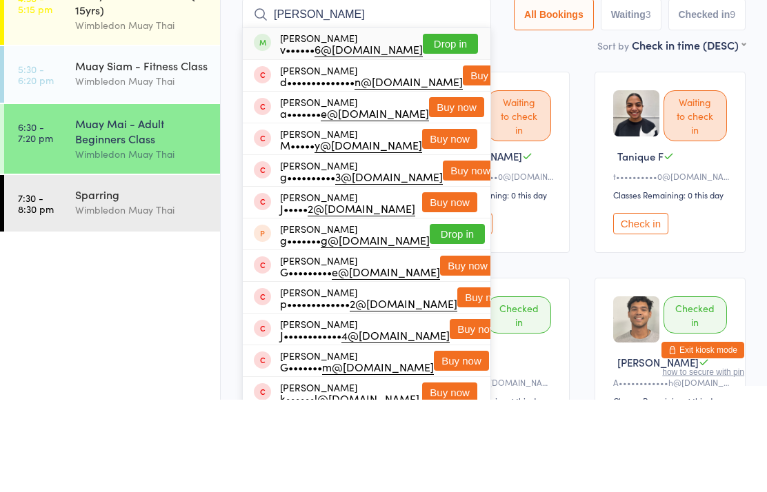
type input "[PERSON_NAME]"
click at [459, 126] on button "Drop in" at bounding box center [450, 136] width 55 height 20
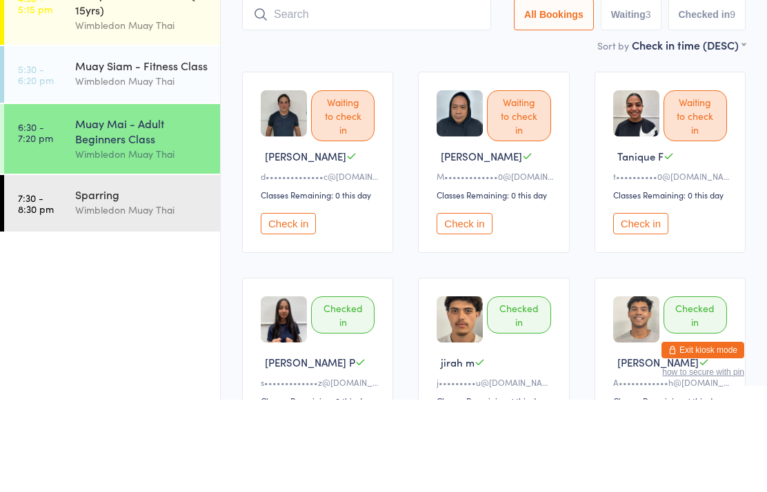
scroll to position [92, 0]
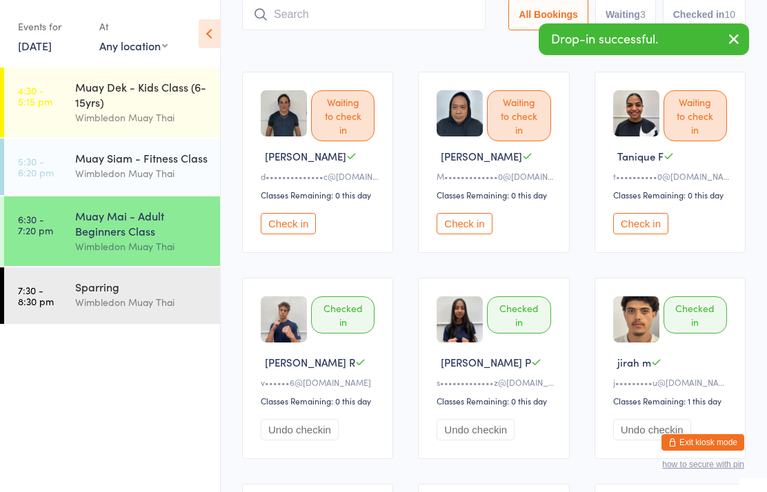
click at [299, 30] on input "search" at bounding box center [363, 15] width 243 height 32
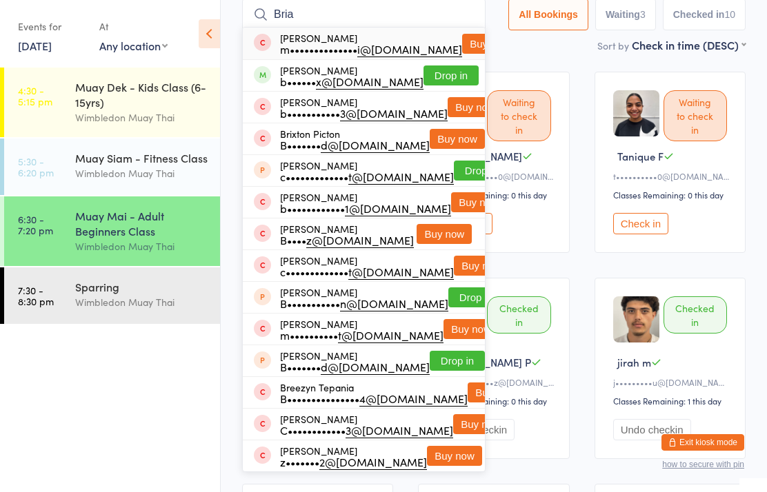
type input "Bria"
click at [430, 86] on button "Drop in" at bounding box center [450, 76] width 55 height 20
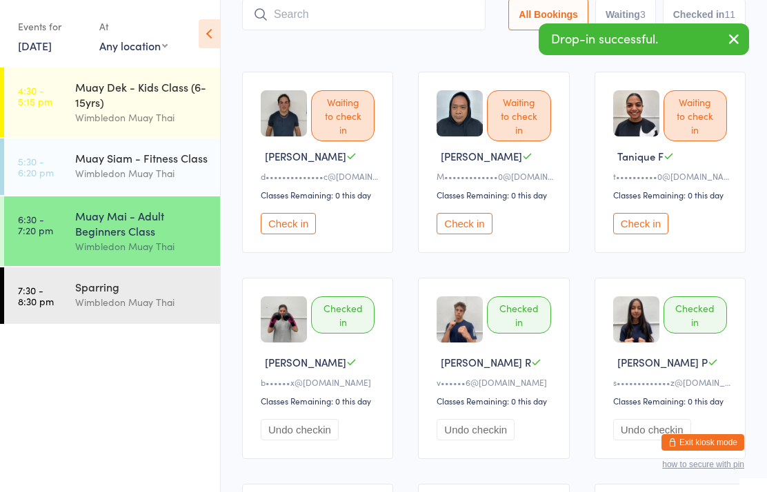
click at [319, 22] on input "search" at bounding box center [363, 15] width 243 height 32
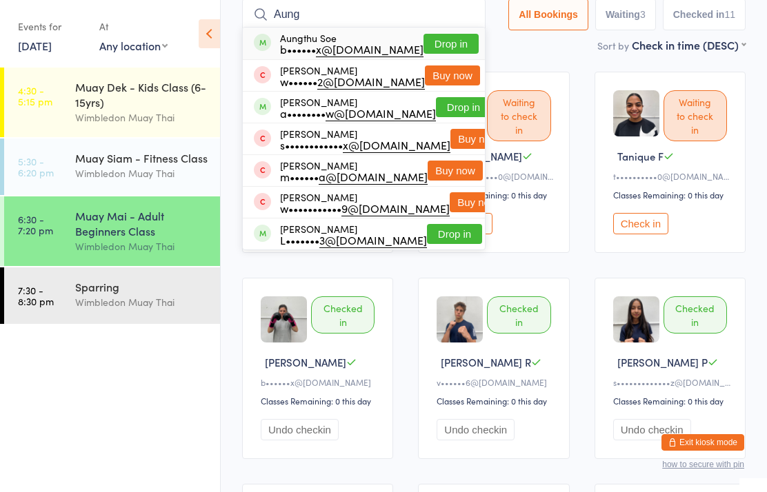
type input "Aung"
click at [443, 47] on button "Drop in" at bounding box center [450, 44] width 55 height 20
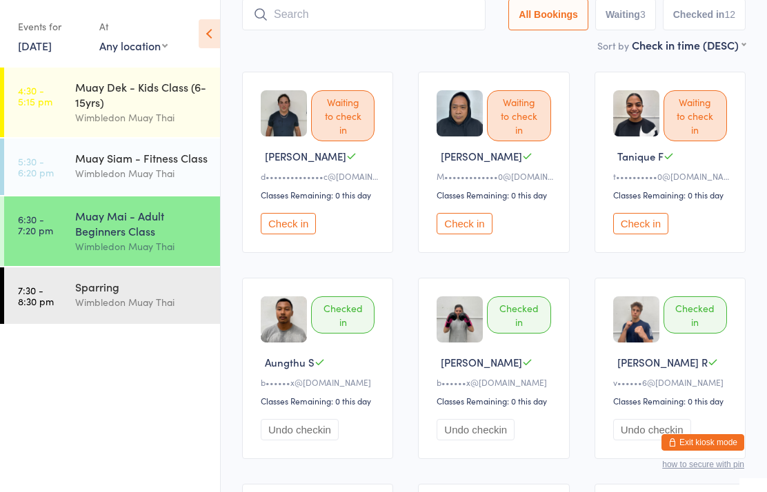
click at [298, 220] on button "Check in" at bounding box center [288, 223] width 55 height 21
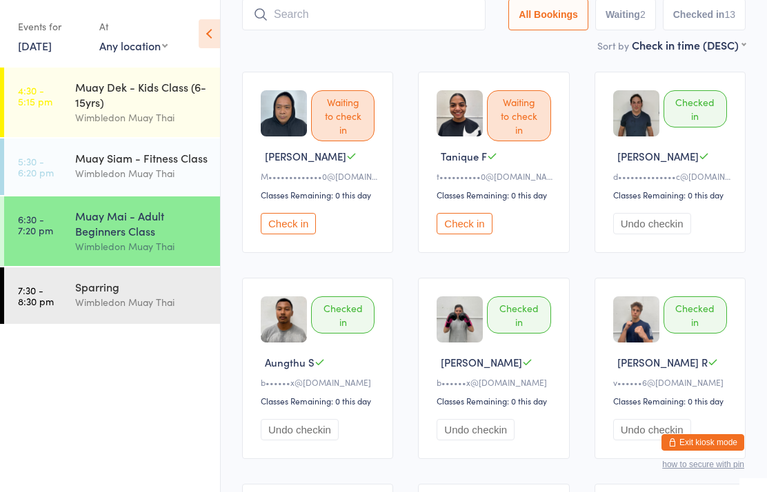
click at [319, 221] on div "Check in" at bounding box center [320, 223] width 118 height 21
click at [297, 232] on button "Check in" at bounding box center [288, 223] width 55 height 21
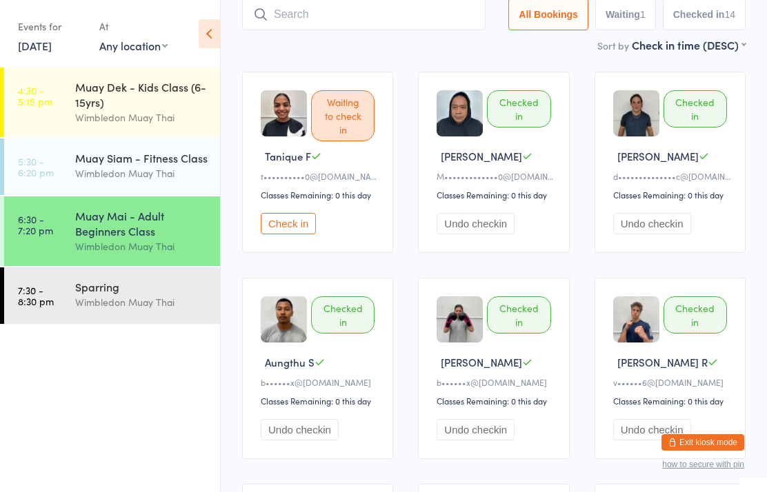
click at [393, 26] on input "search" at bounding box center [363, 15] width 243 height 32
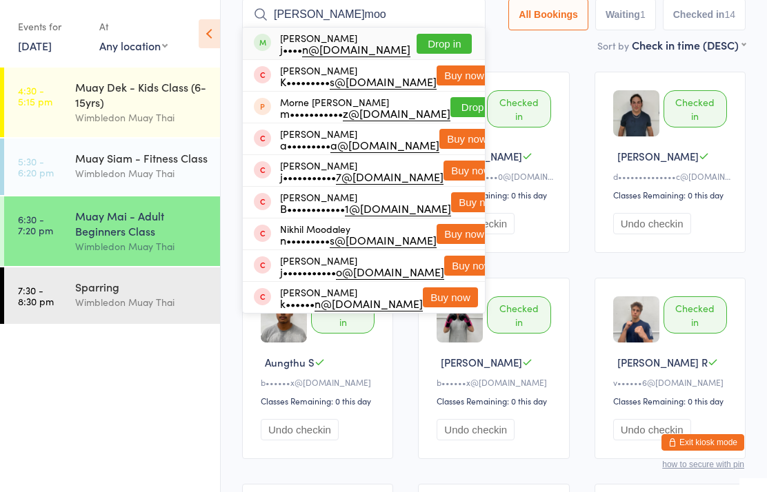
type input "[PERSON_NAME]moo"
click at [437, 42] on button "Drop in" at bounding box center [444, 44] width 55 height 20
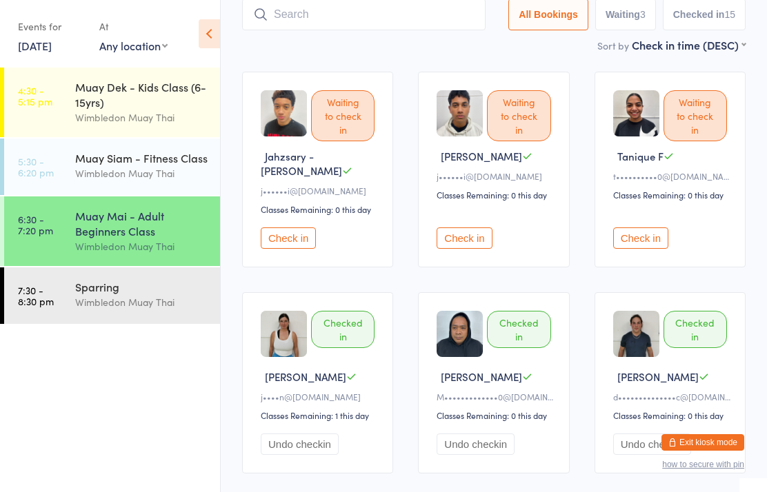
click at [322, 17] on input "search" at bounding box center [363, 15] width 243 height 32
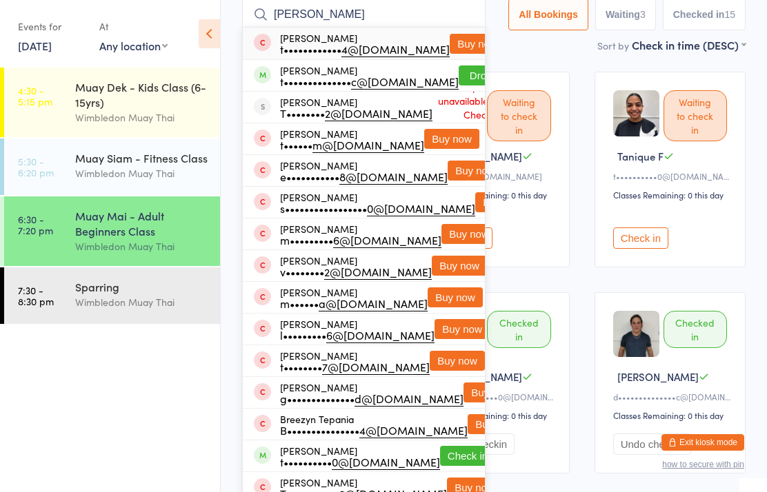
type input "[PERSON_NAME]"
click at [459, 83] on button "Drop in" at bounding box center [486, 76] width 55 height 20
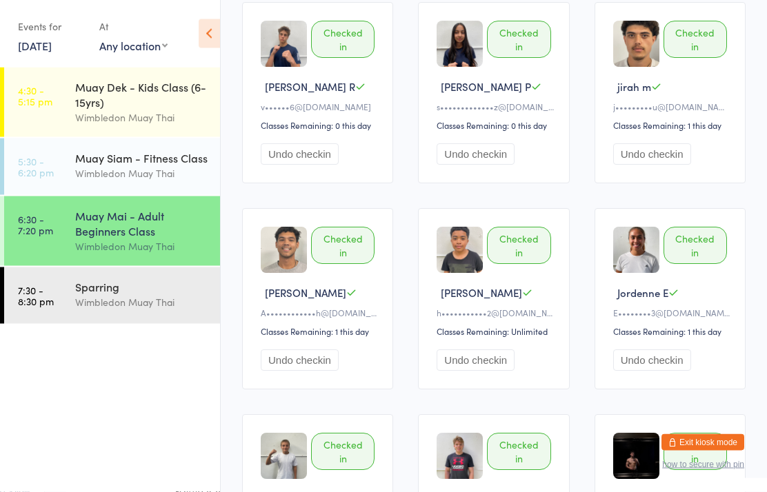
scroll to position [795, 0]
click at [104, 245] on div "Wimbledon Muay Thai" at bounding box center [141, 247] width 133 height 16
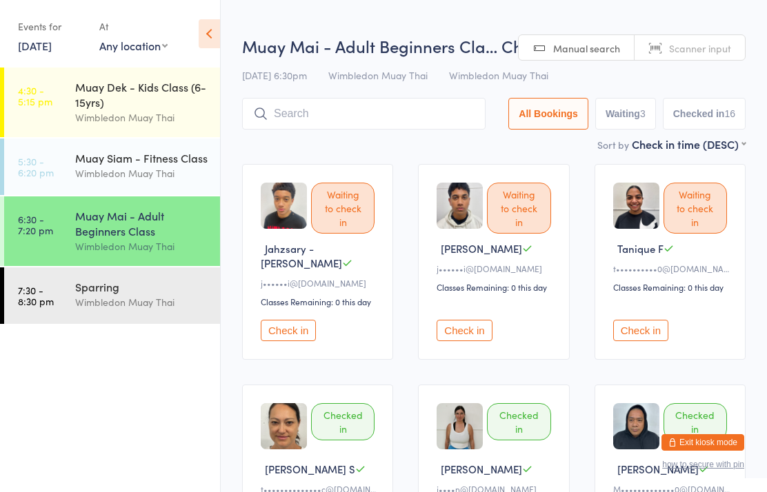
click at [326, 127] on input "search" at bounding box center [363, 114] width 243 height 32
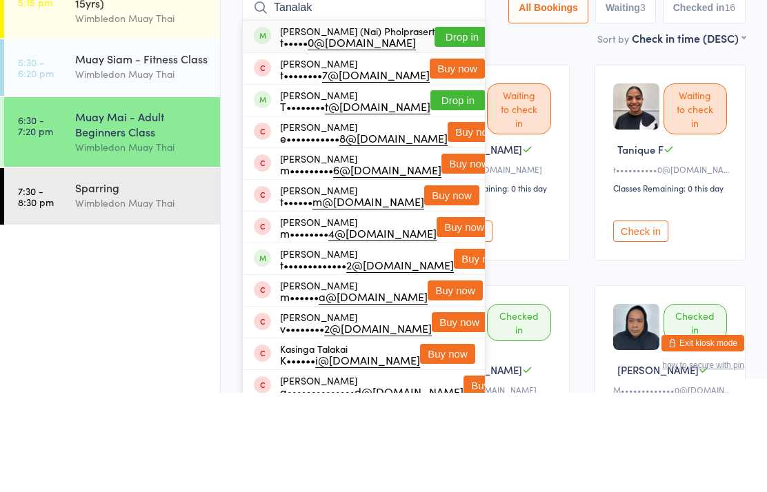
type input "Tanalak"
click at [443, 126] on button "Drop in" at bounding box center [461, 136] width 55 height 20
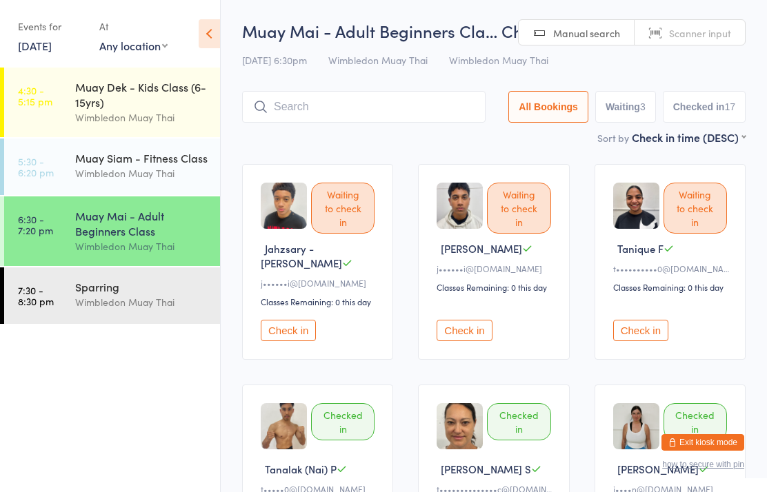
click at [385, 113] on input "search" at bounding box center [363, 107] width 243 height 32
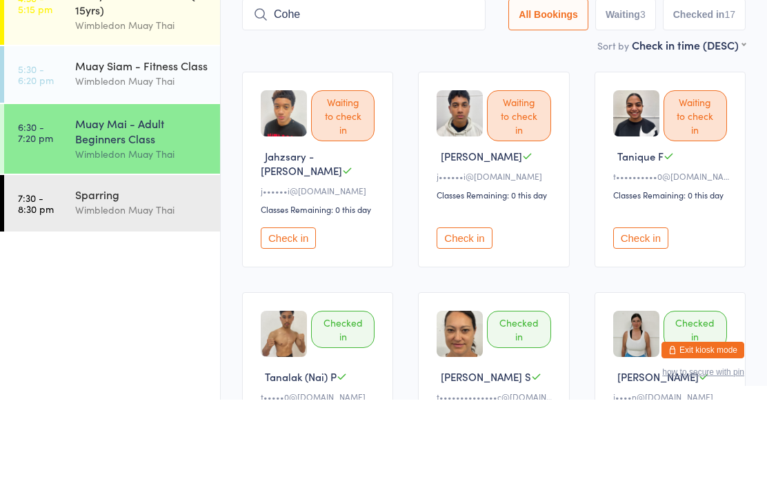
type input "[PERSON_NAME]"
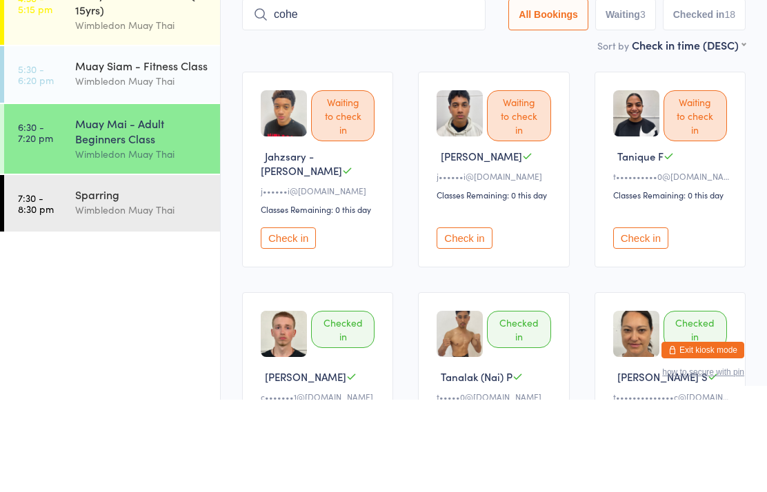
type input "[PERSON_NAME]"
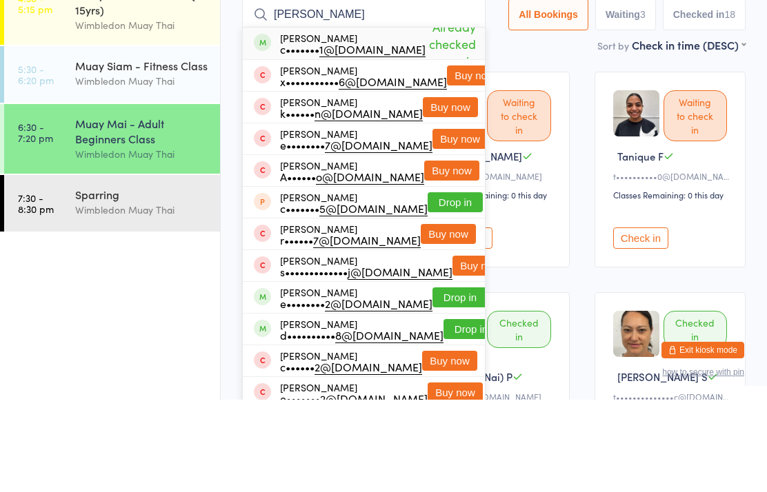
click at [84, 208] on div "Muay Mai - Adult Beginners Class" at bounding box center [141, 223] width 133 height 30
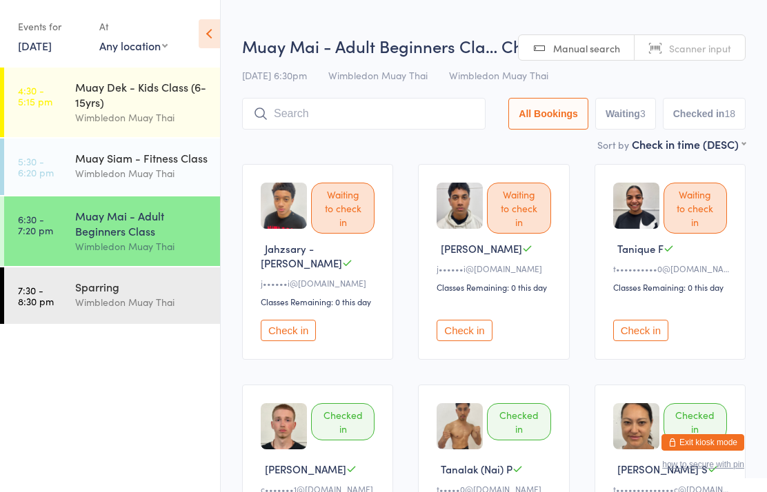
click at [278, 333] on button "Check in" at bounding box center [288, 330] width 55 height 21
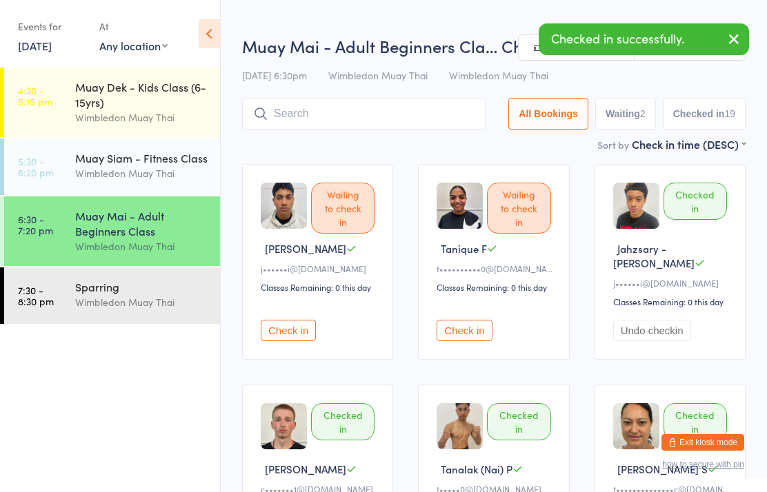
click at [279, 320] on button "Check in" at bounding box center [288, 330] width 55 height 21
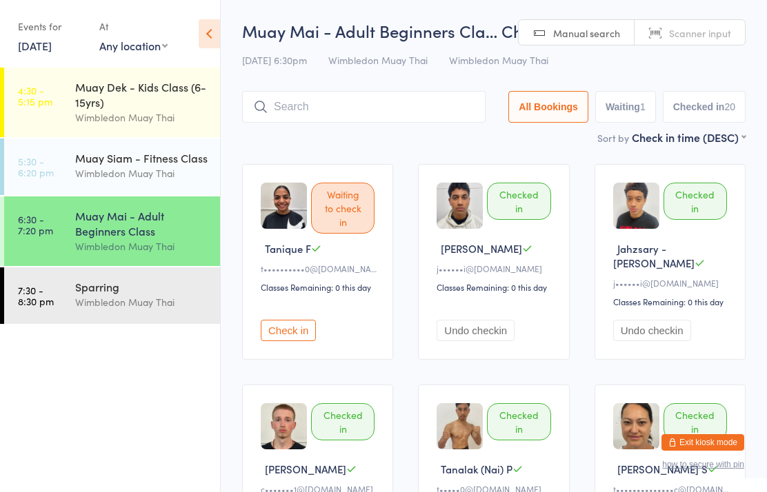
click at [298, 321] on button "Check in" at bounding box center [288, 330] width 55 height 21
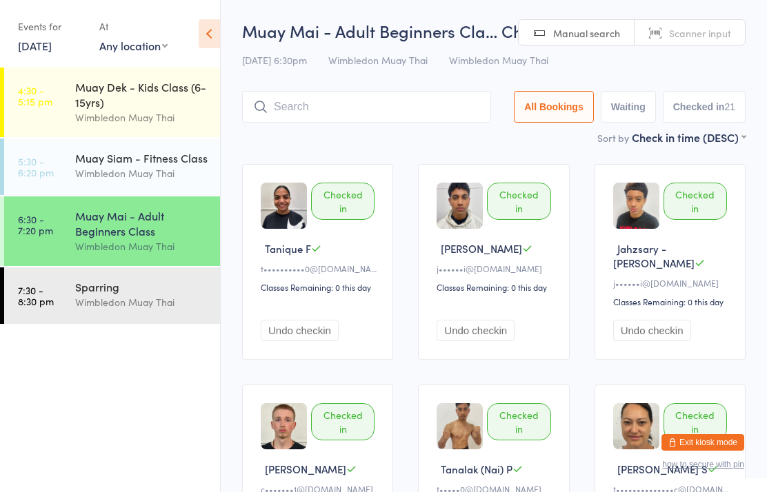
click at [430, 94] on input "search" at bounding box center [366, 107] width 249 height 32
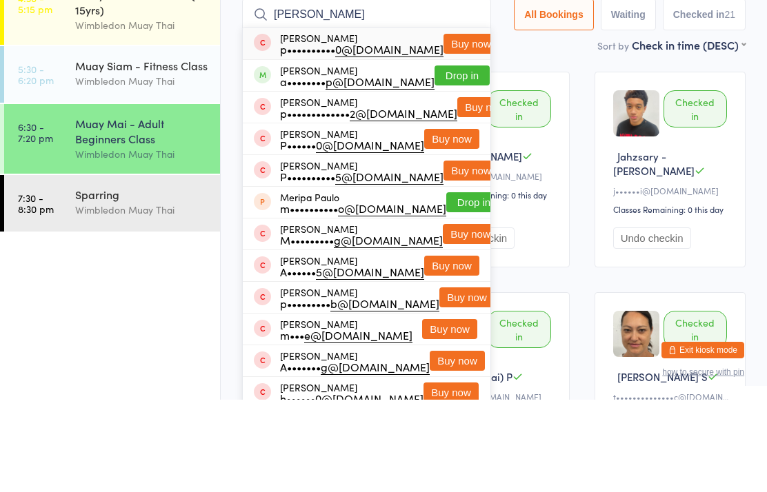
type input "[PERSON_NAME]"
click at [456, 158] on button "Drop in" at bounding box center [461, 168] width 55 height 20
